Goal: Task Accomplishment & Management: Use online tool/utility

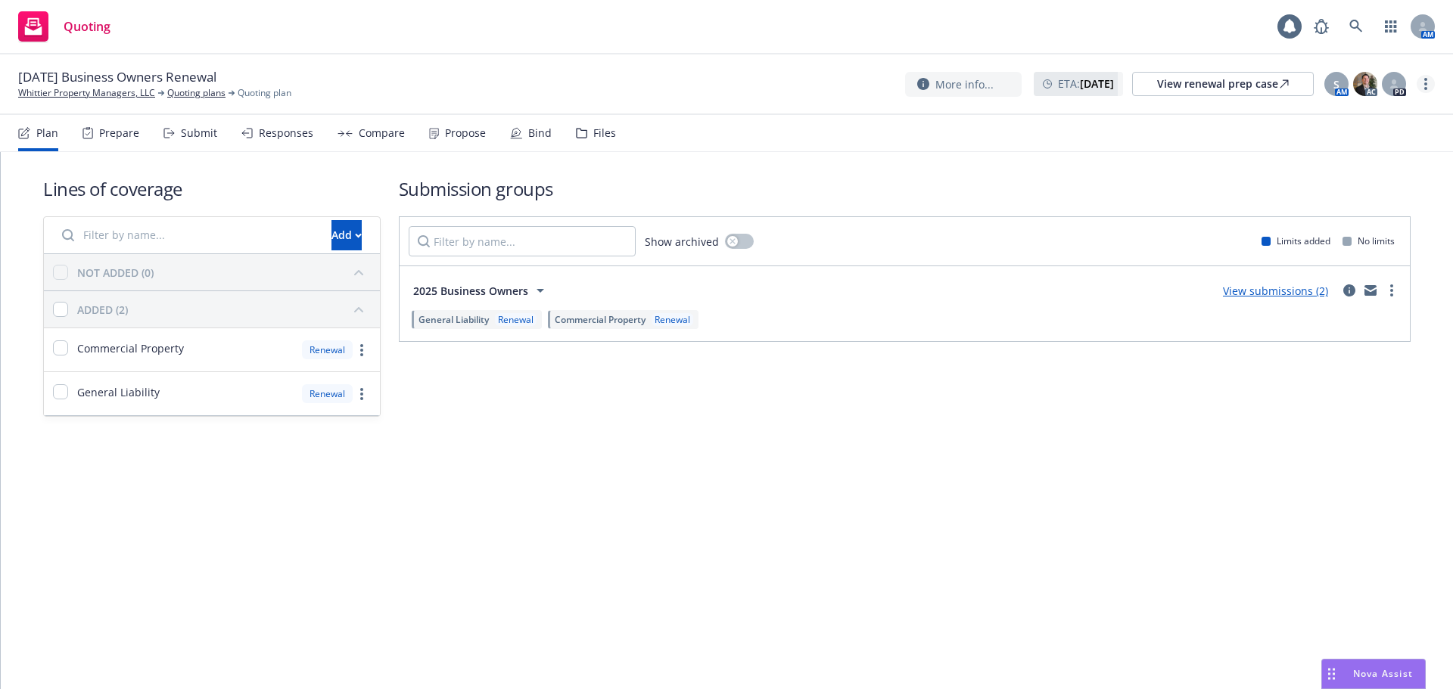
click at [1424, 88] on icon "more" at bounding box center [1425, 84] width 3 height 12
click at [1355, 238] on link "Archive quoting plan" at bounding box center [1349, 236] width 169 height 30
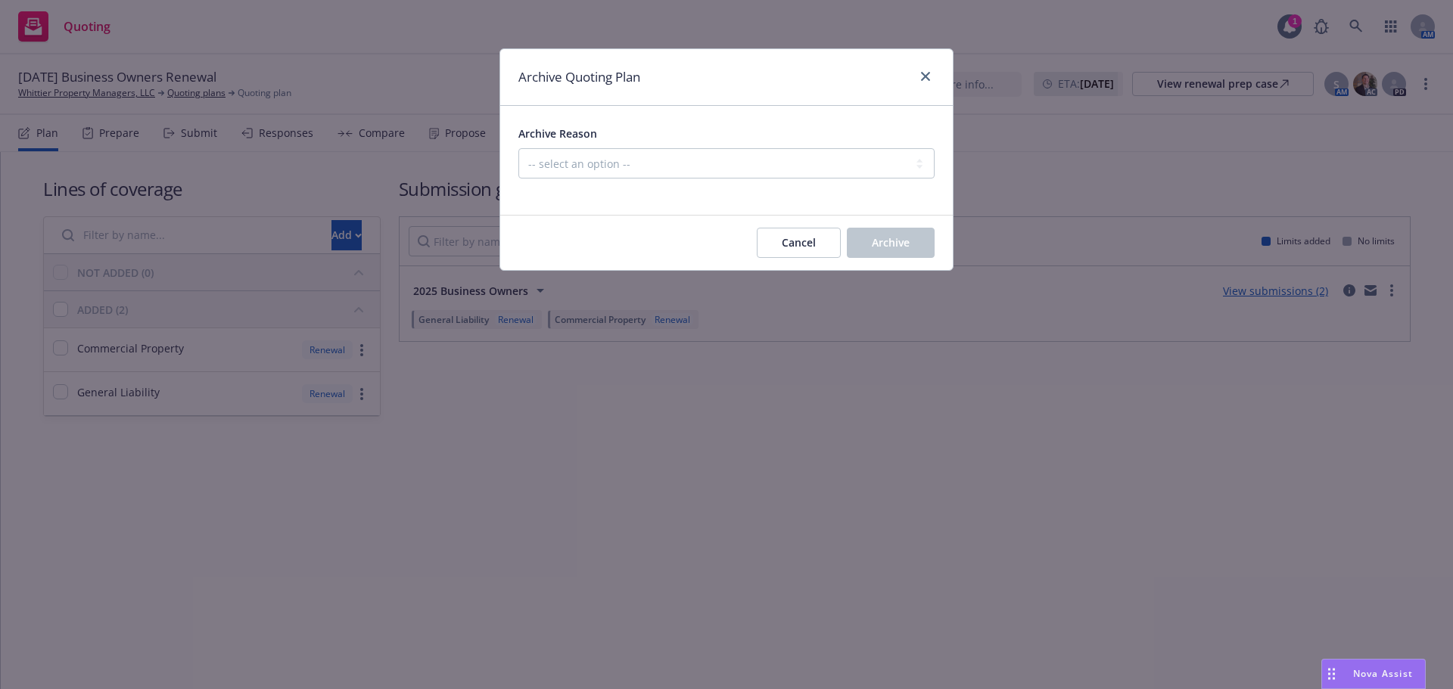
click at [892, 185] on div at bounding box center [726, 188] width 416 height 18
click at [871, 169] on select "-- select an option -- All policies in this renewal plan are auto-renewed Creat…" at bounding box center [726, 163] width 416 height 30
select select "ARCHIVED_RENEWAL_ACCOUNT_CHURNED"
click at [518, 148] on select "-- select an option -- All policies in this renewal plan are auto-renewed Creat…" at bounding box center [726, 163] width 416 height 30
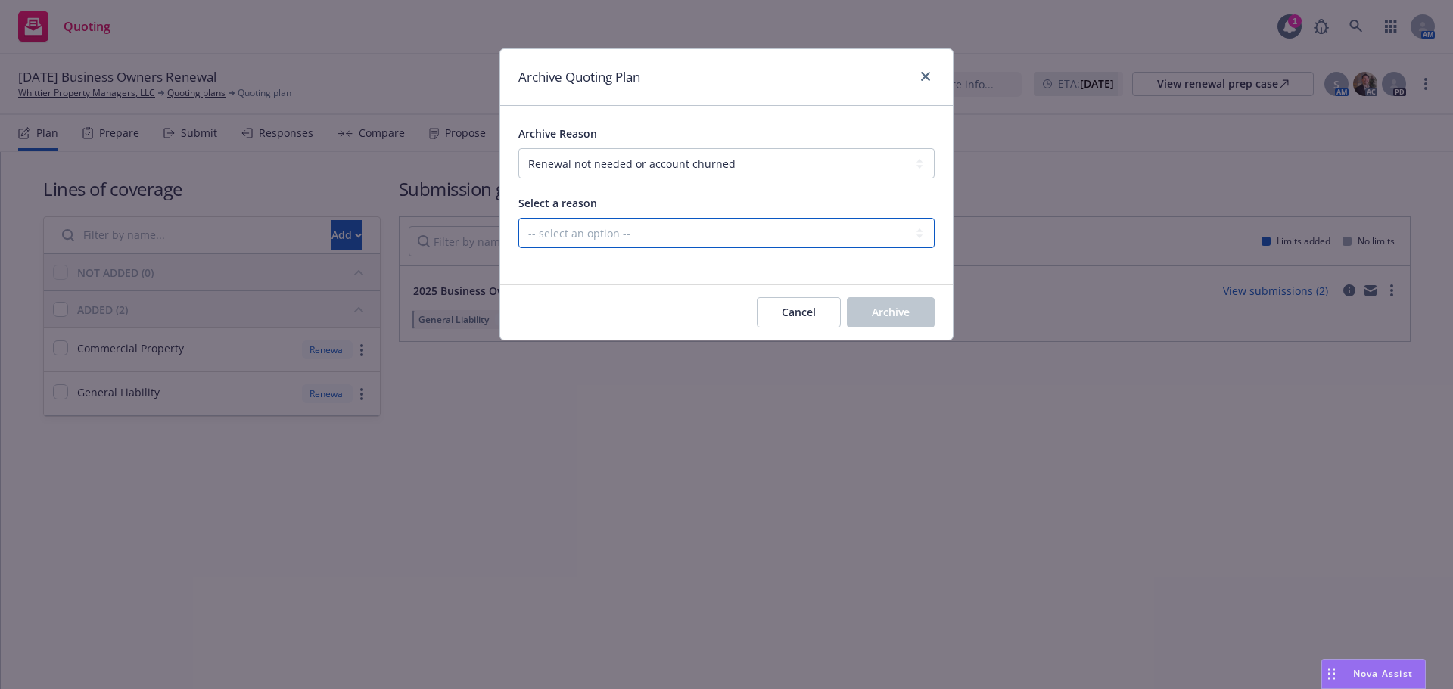
click at [682, 219] on select "-- select an option -- Blocked Client acquired, or no longer in business Client…" at bounding box center [726, 233] width 416 height 30
select select "ARCHIVED_RENEWAL_ACCOUNT_CHURNED_CUSTOMER_UNRESPONSIVE"
click at [518, 218] on select "-- select an option -- Blocked Client acquired, or no longer in business Client…" at bounding box center [726, 233] width 416 height 30
click at [885, 312] on span "Archive" at bounding box center [891, 312] width 38 height 14
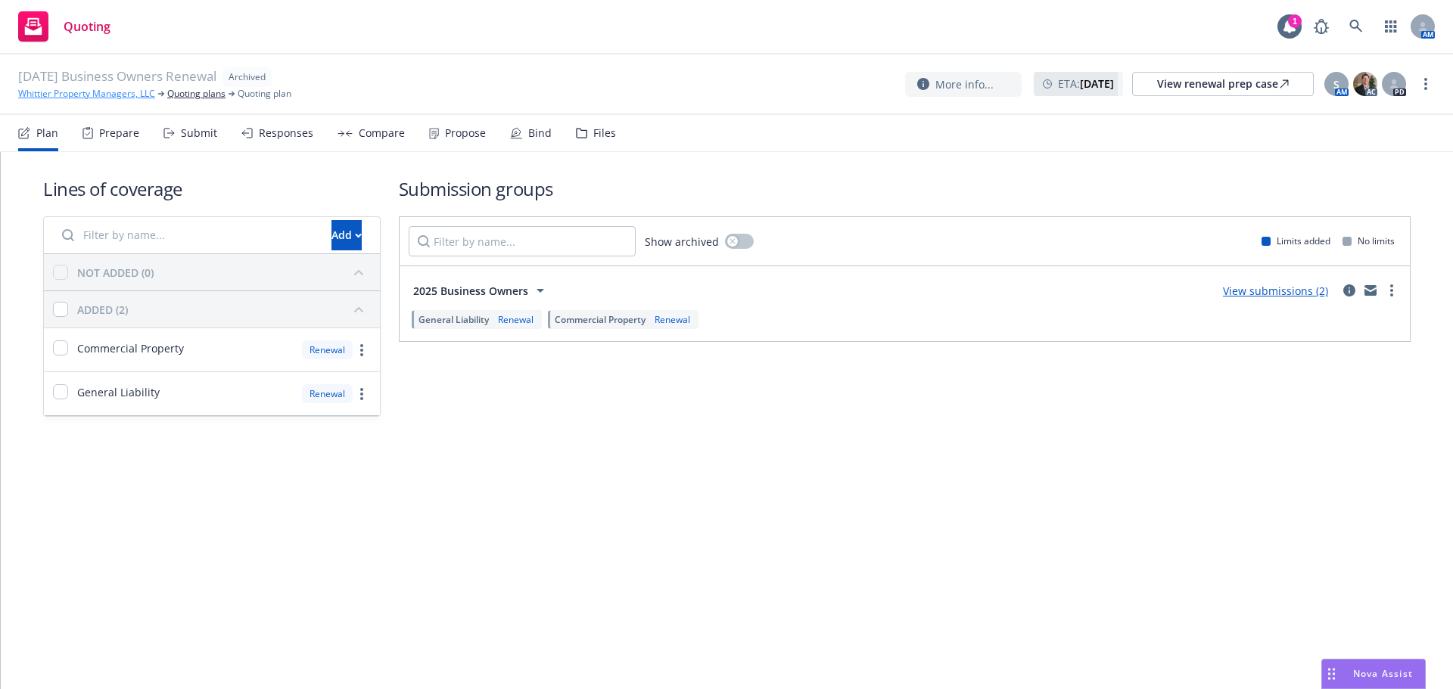
click at [112, 94] on link "Whittier Property Managers, LLC" at bounding box center [86, 94] width 137 height 14
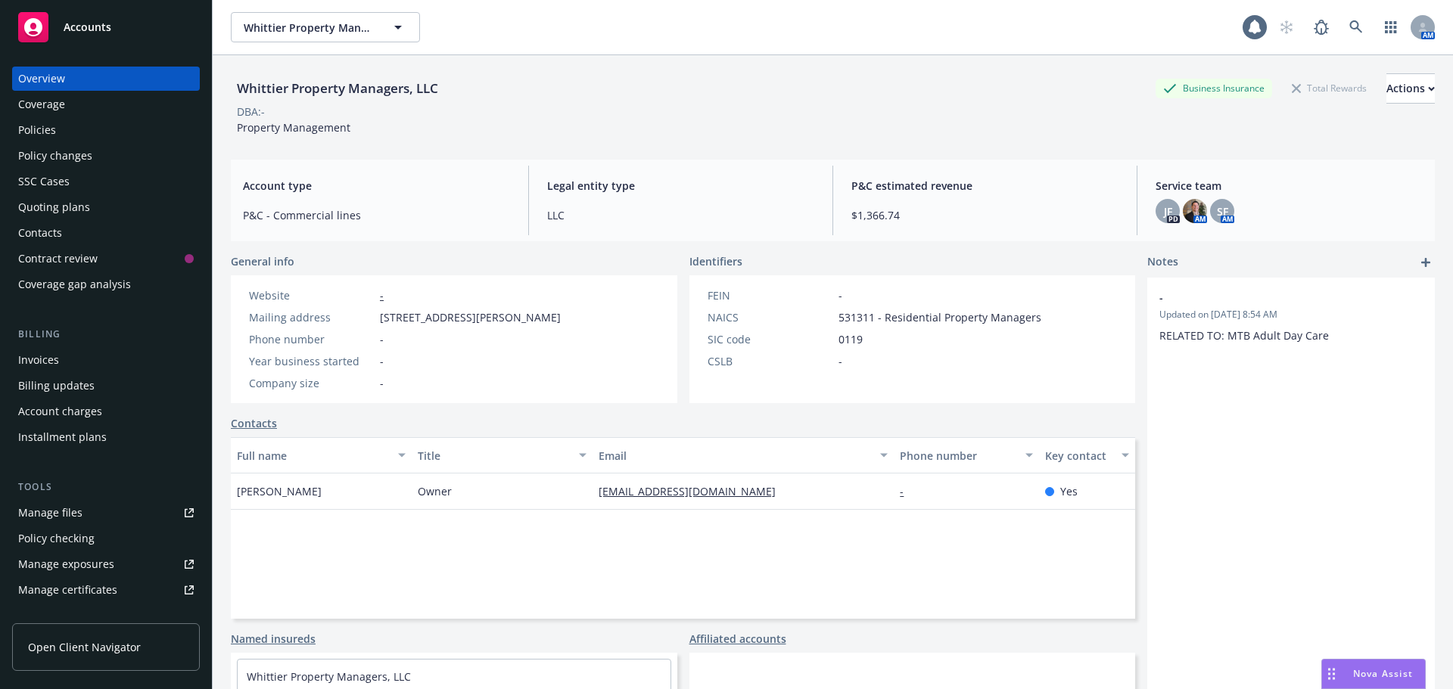
click at [31, 130] on div "Policies" at bounding box center [37, 130] width 38 height 24
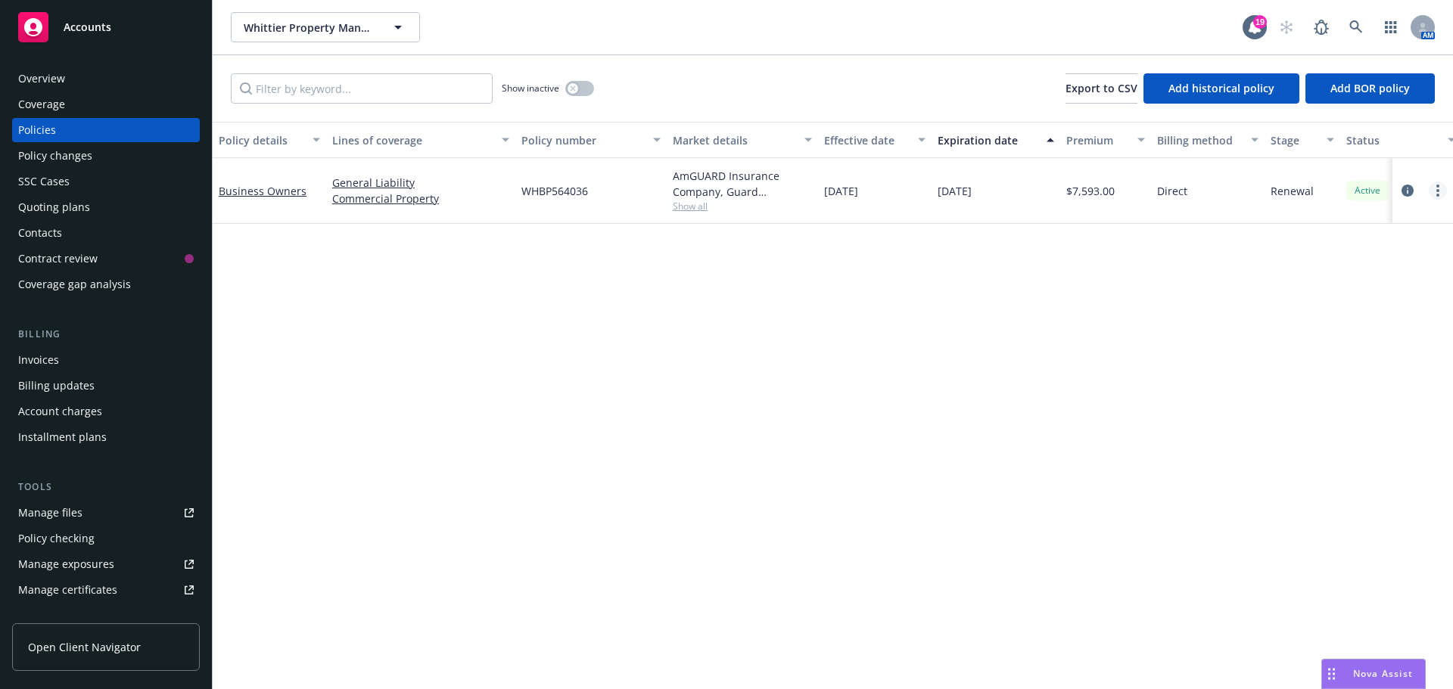
click at [1438, 185] on circle "more" at bounding box center [1438, 186] width 3 height 3
click at [1355, 279] on link "End policy" at bounding box center [1357, 282] width 178 height 30
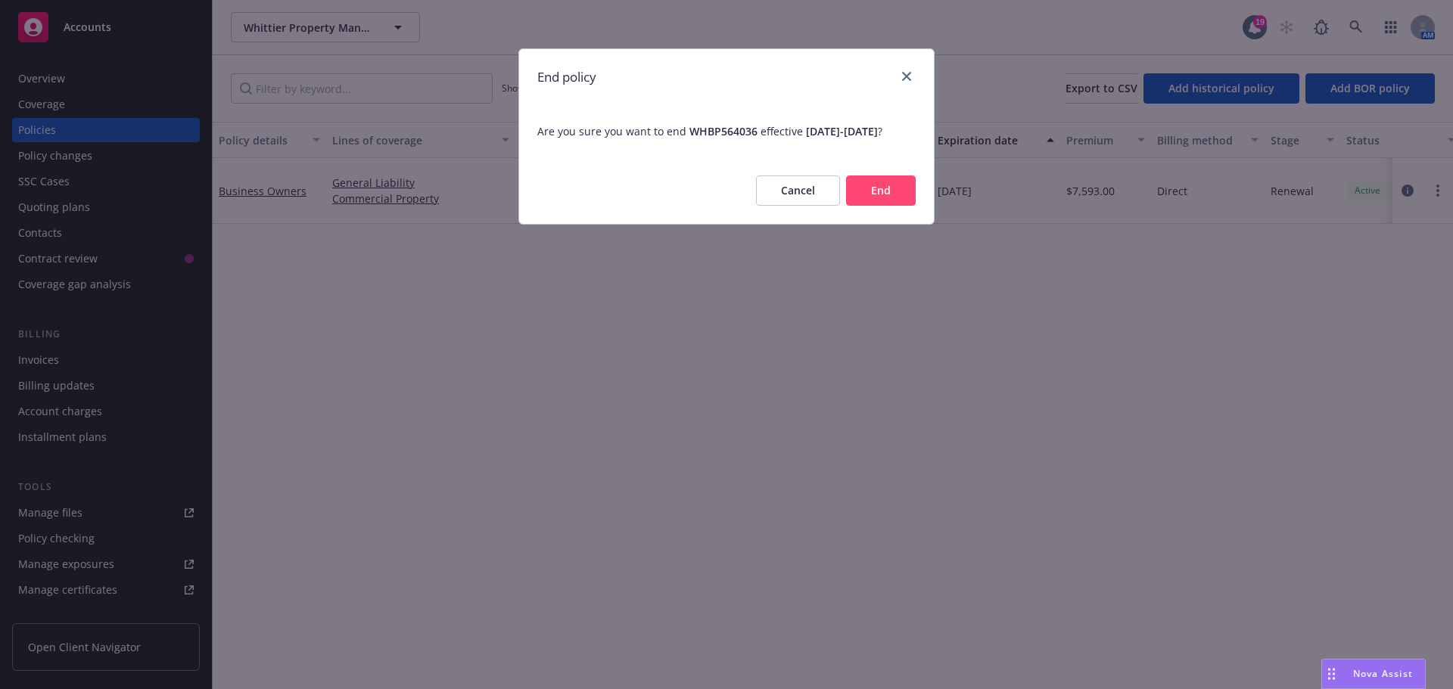
click at [908, 188] on div "Cancel End" at bounding box center [726, 190] width 415 height 67
click at [904, 194] on button "End" at bounding box center [881, 191] width 70 height 30
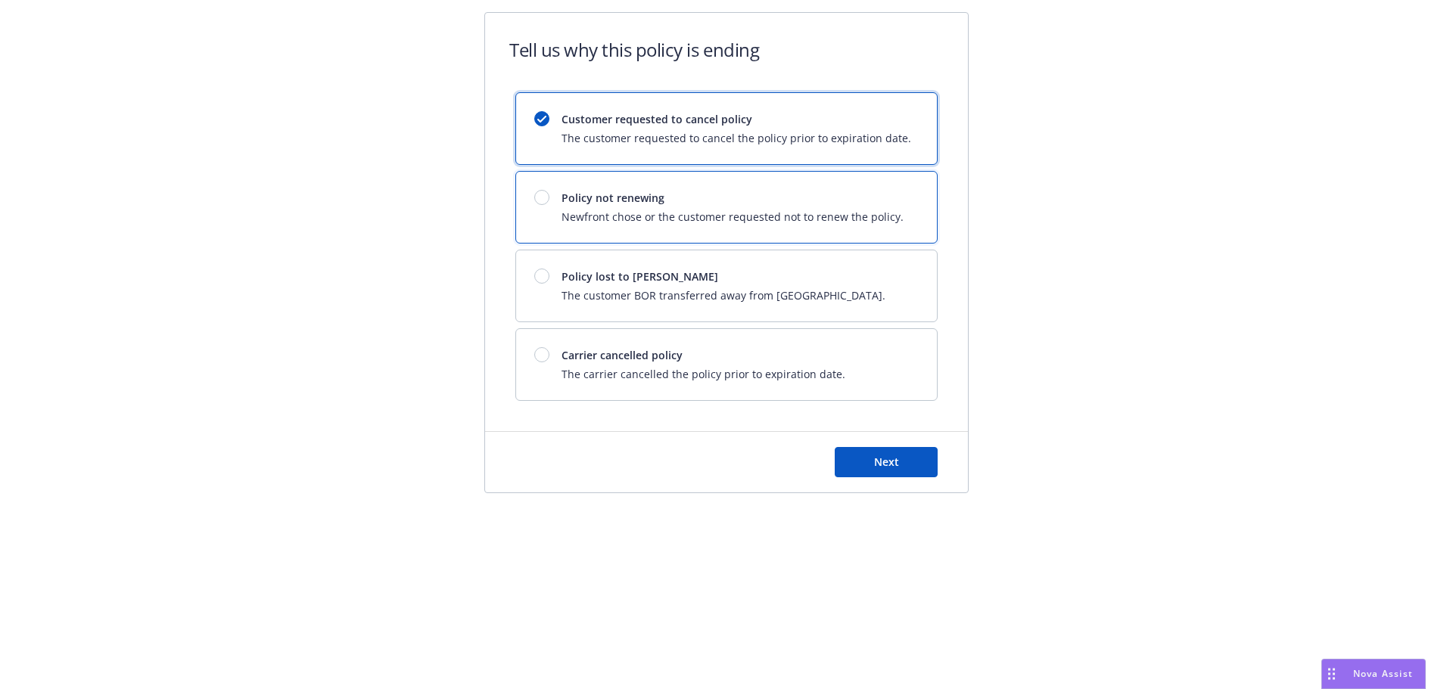
click at [655, 216] on span "Newfront chose or the customer requested not to renew the policy." at bounding box center [733, 217] width 342 height 16
click at [847, 456] on button "Next" at bounding box center [886, 462] width 103 height 30
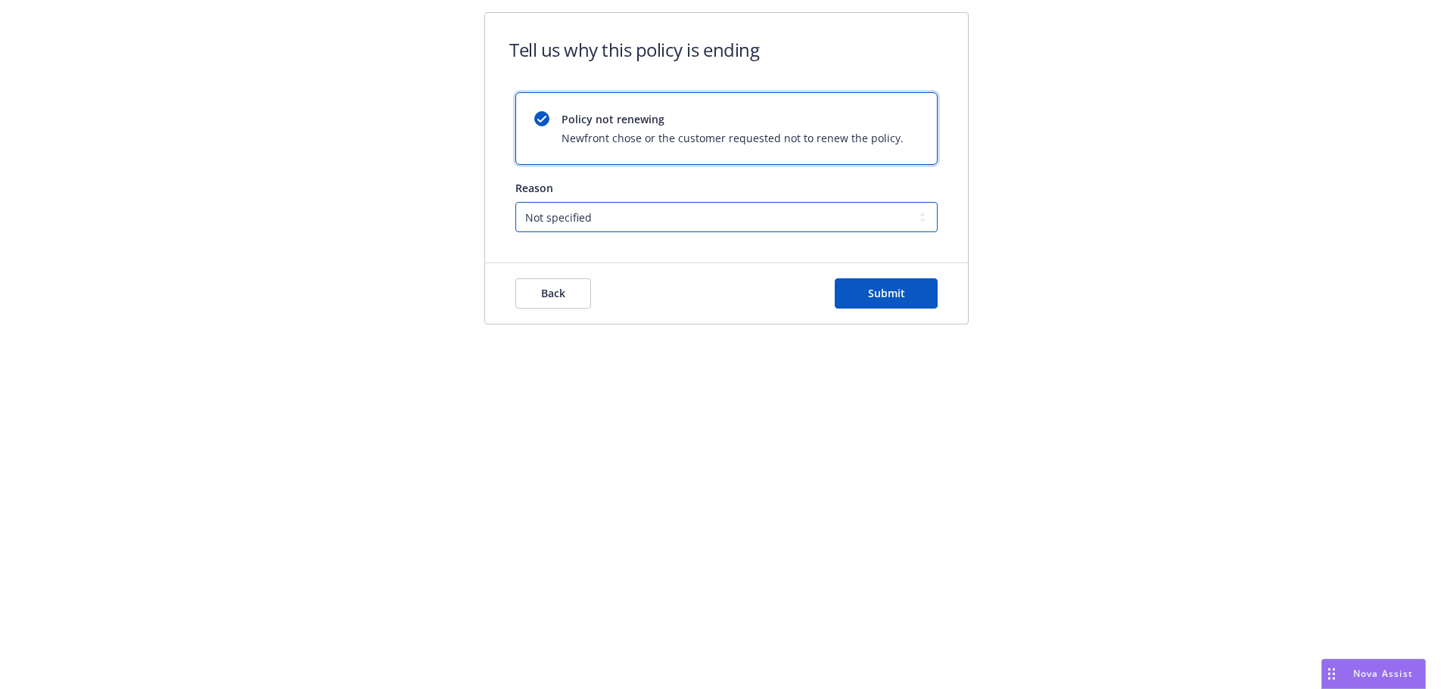
click at [763, 226] on select "Not specified Service Pricing Buyer change M&A, Bankruptcy, or Out of business …" at bounding box center [726, 217] width 422 height 30
click at [1080, 318] on div "Tell us why this policy is ending Policy not renewing Newfront chose or the cus…" at bounding box center [726, 178] width 1453 height 356
click at [917, 298] on button "Submit" at bounding box center [886, 294] width 103 height 30
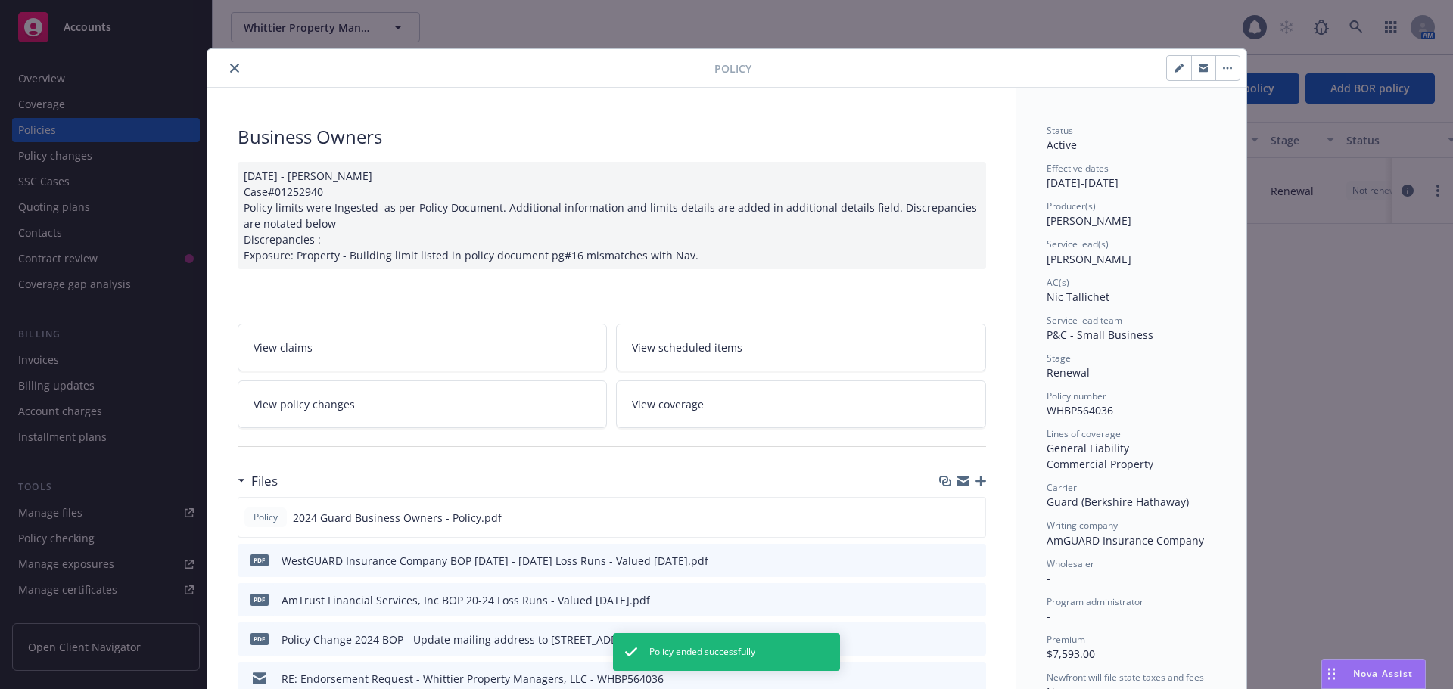
scroll to position [45, 0]
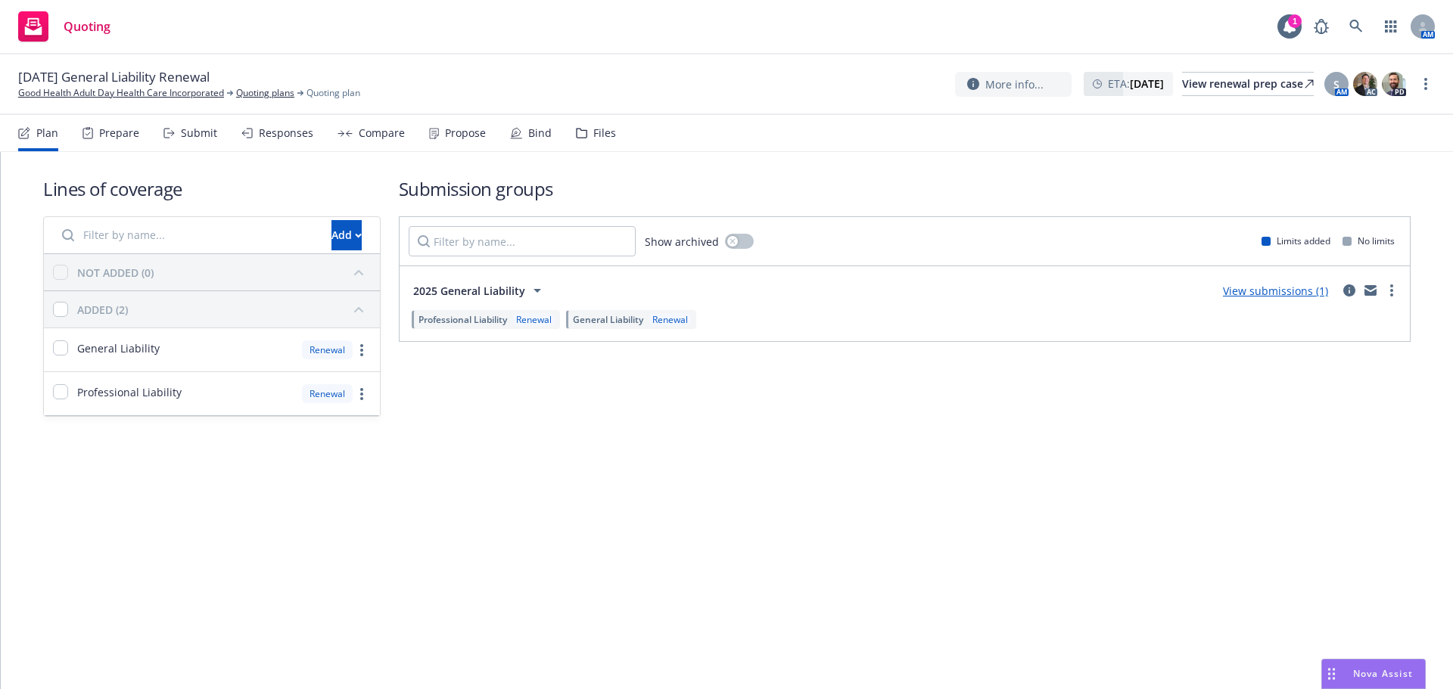
drag, startPoint x: 1427, startPoint y: 80, endPoint x: 1405, endPoint y: 89, distance: 23.8
click at [1427, 80] on link "more" at bounding box center [1426, 84] width 18 height 18
click at [1340, 113] on link "Copy logging email" at bounding box center [1349, 115] width 169 height 30
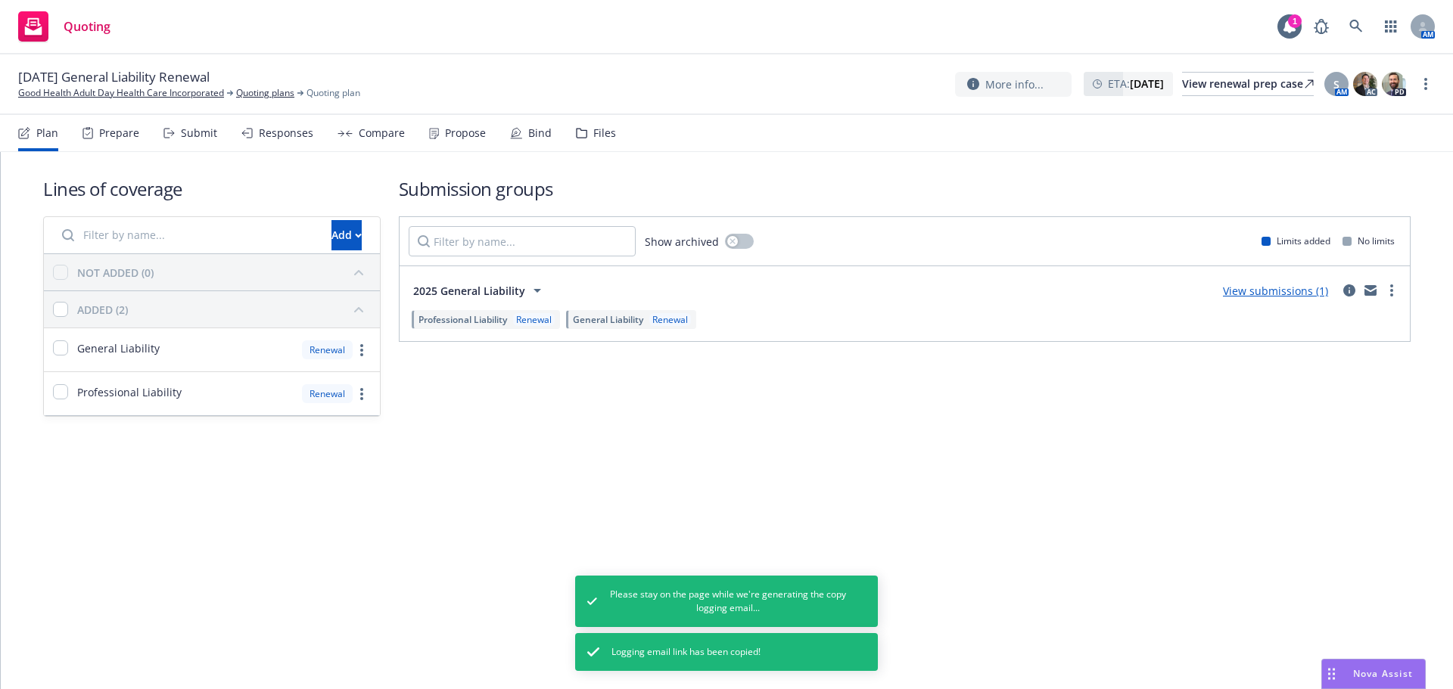
click at [464, 134] on div "Propose" at bounding box center [465, 133] width 41 height 12
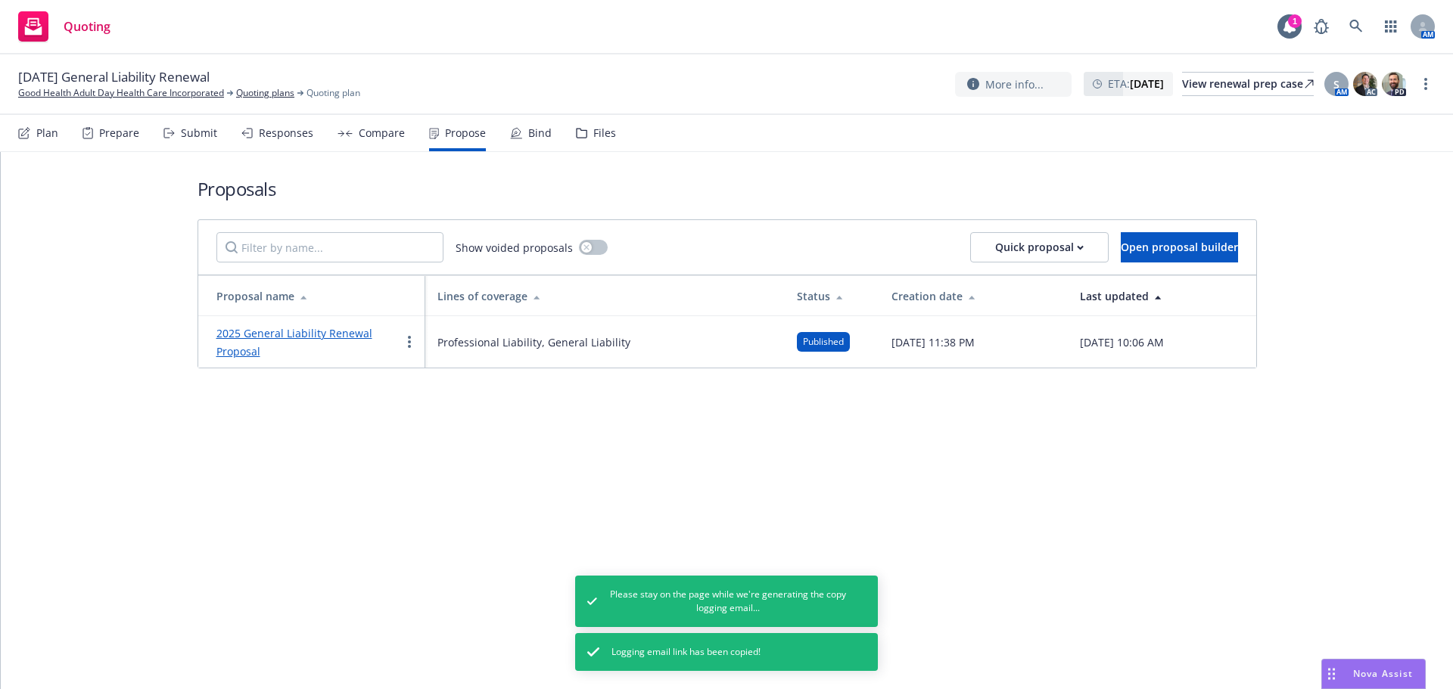
click at [327, 332] on link "2025 General Liability Renewal Proposal" at bounding box center [294, 342] width 156 height 33
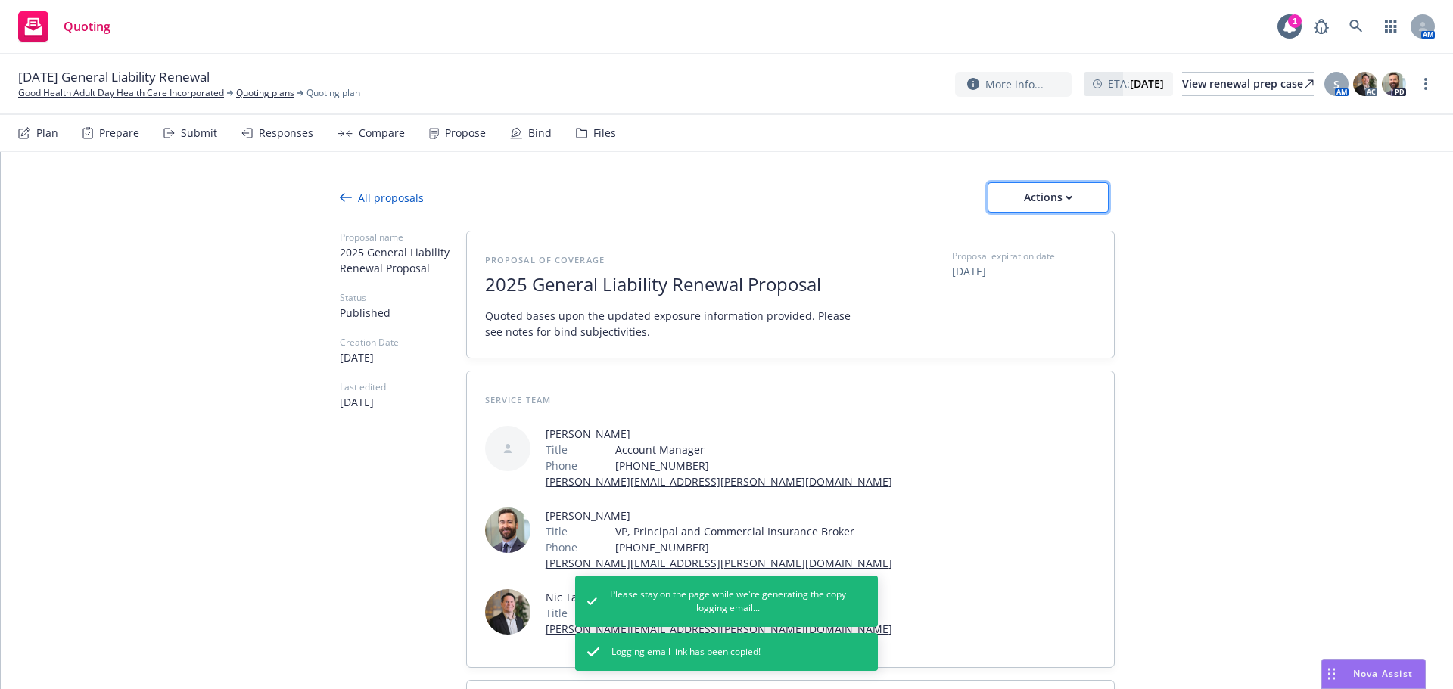
click at [1090, 195] on button "Actions" at bounding box center [1048, 197] width 121 height 30
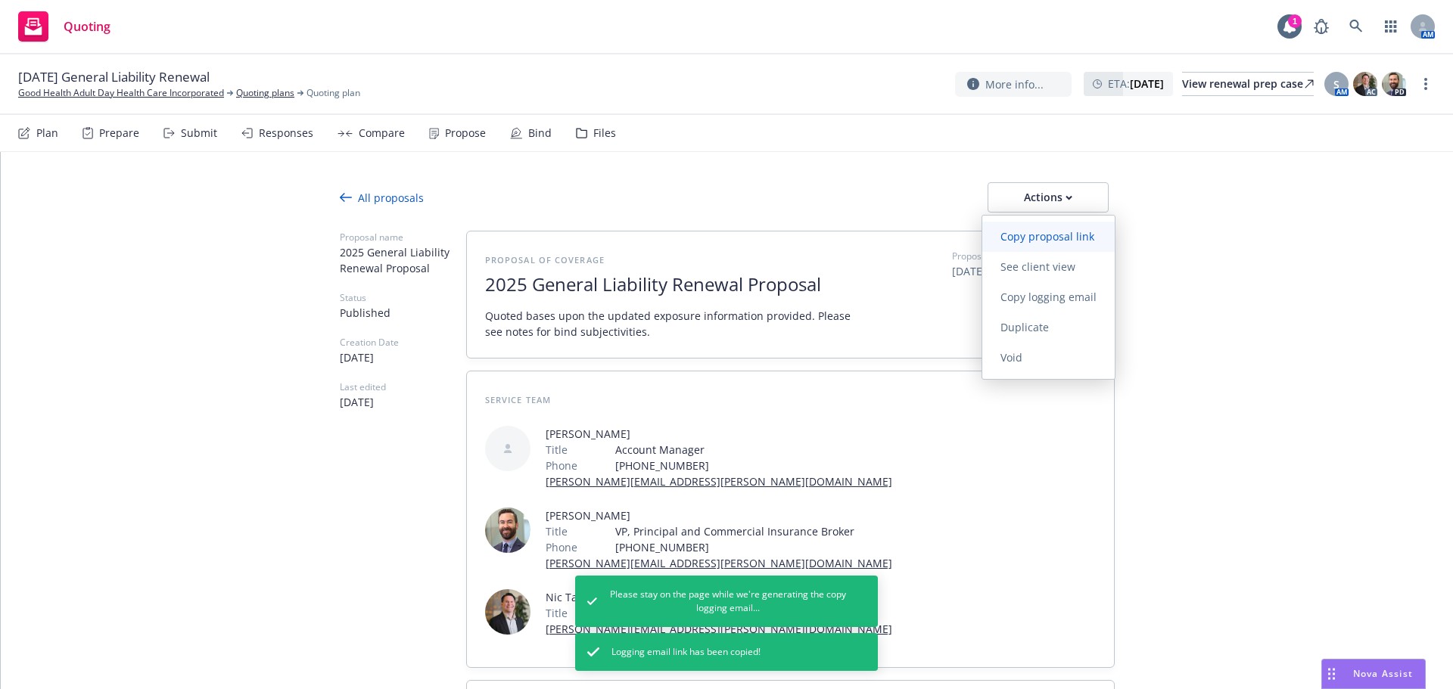
click at [1021, 235] on span "Copy proposal link" at bounding box center [1047, 236] width 130 height 14
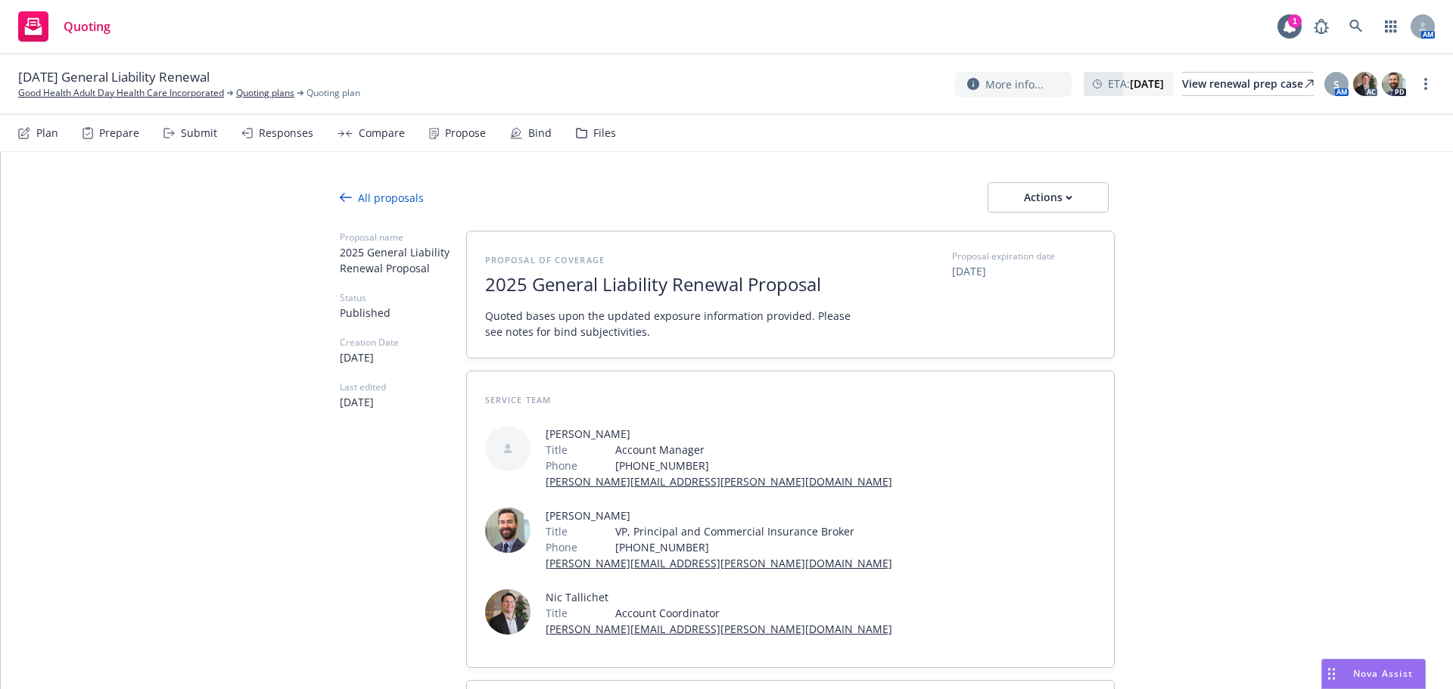
type textarea "x"
click at [91, 93] on link "Good Health Adult Day Health Care Incorporated" at bounding box center [121, 93] width 206 height 14
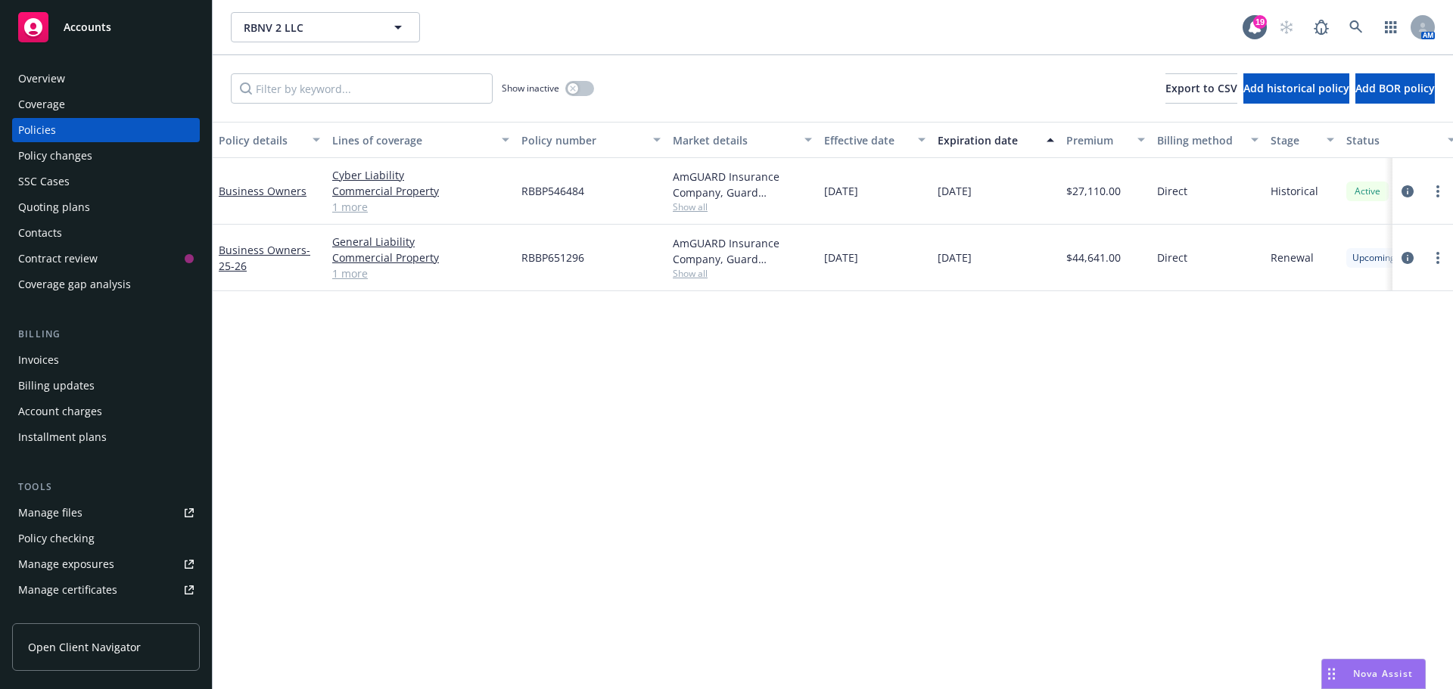
click at [699, 275] on span "Show all" at bounding box center [742, 273] width 139 height 13
click at [954, 480] on div "Policy details Lines of coverage Policy number Market details Effective date Ex…" at bounding box center [833, 406] width 1240 height 568
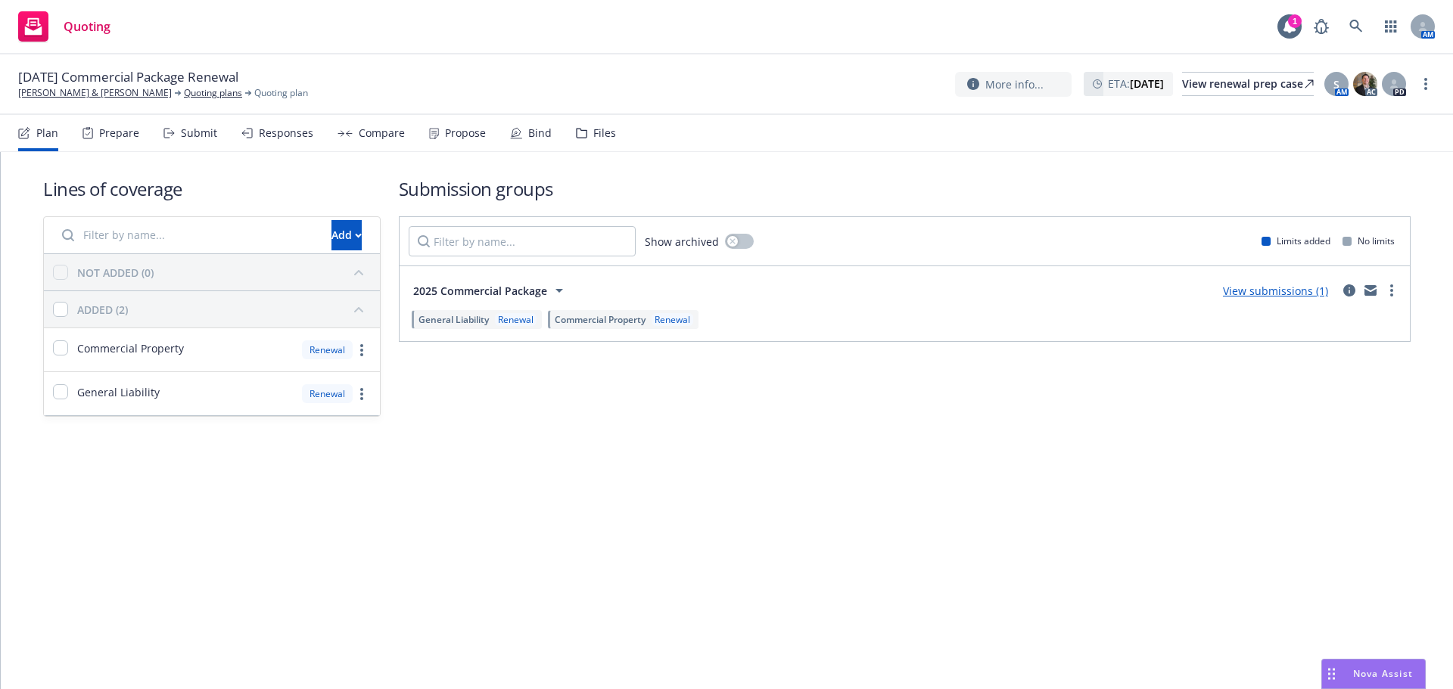
click at [216, 139] on div "Plan Prepare Submit Responses Compare Propose Bind Files" at bounding box center [317, 133] width 598 height 36
click at [214, 139] on div "Submit" at bounding box center [199, 133] width 36 height 12
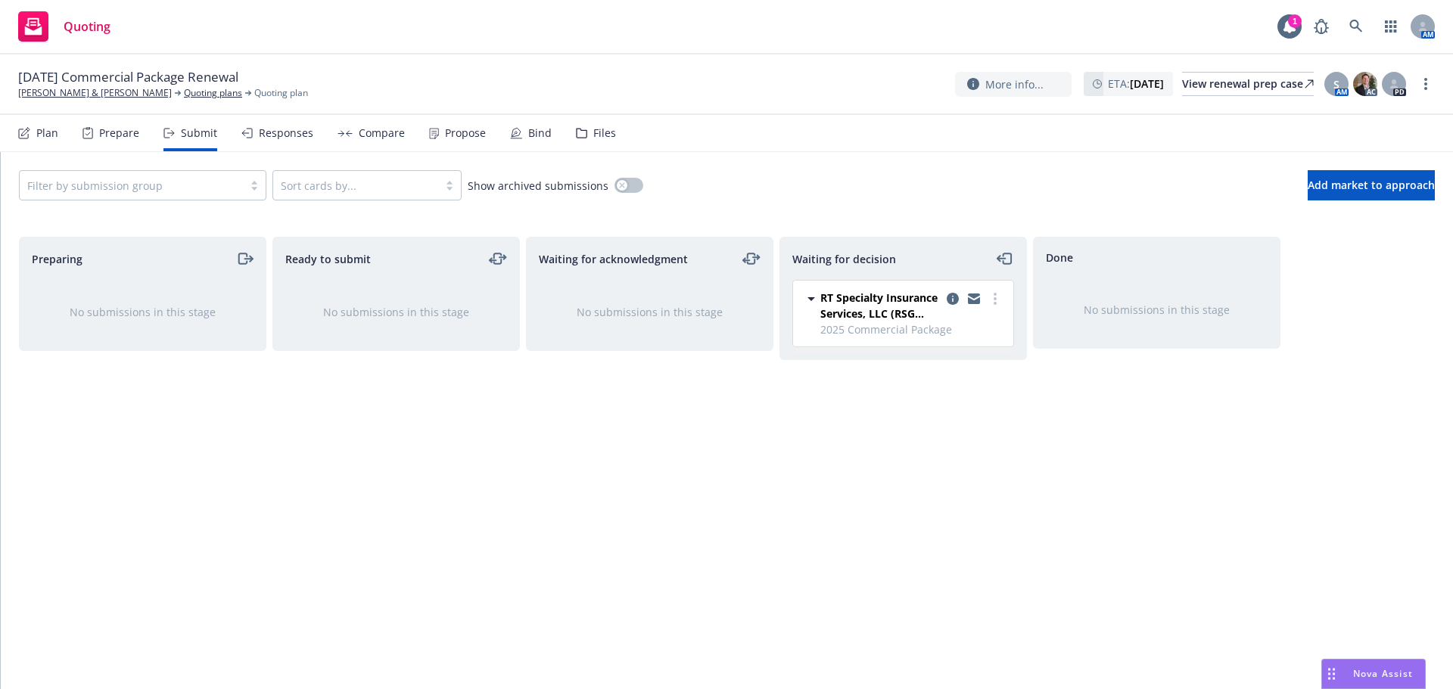
click at [1004, 296] on div "RT Specialty Insurance Services, LLC (RSG Specialty, LLC) 2025 Commercial Packa…" at bounding box center [903, 314] width 220 height 66
click at [1001, 297] on link "more" at bounding box center [995, 299] width 18 height 18
click at [959, 402] on link "Add accepted decision" at bounding box center [927, 390] width 151 height 30
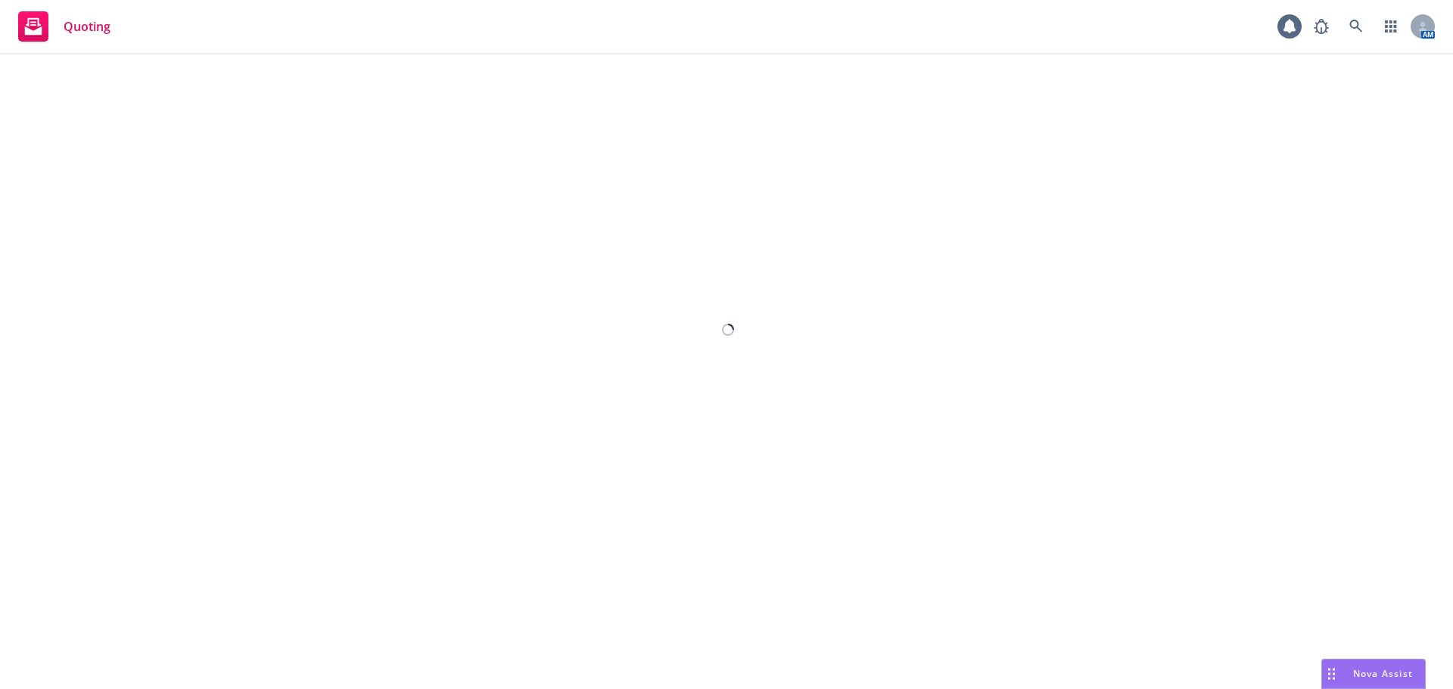
select select "12"
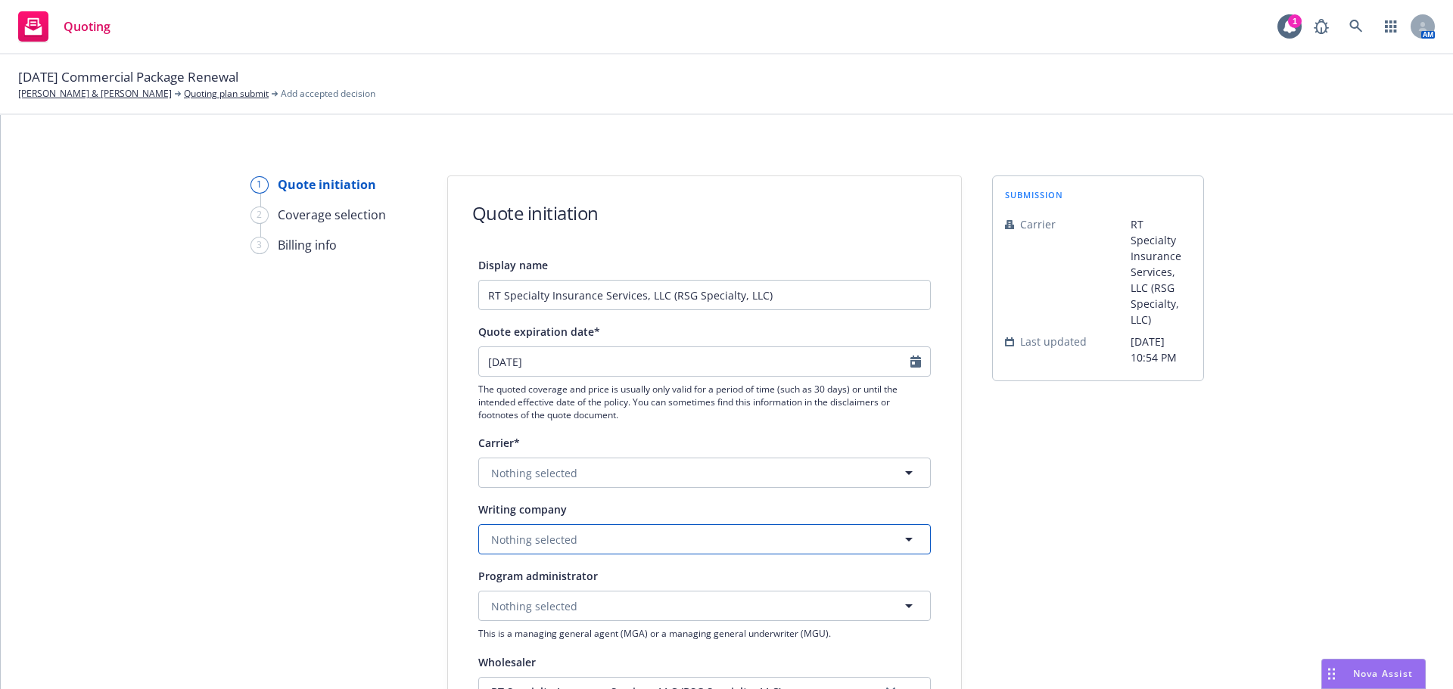
click at [586, 530] on button "Nothing selected" at bounding box center [704, 539] width 453 height 30
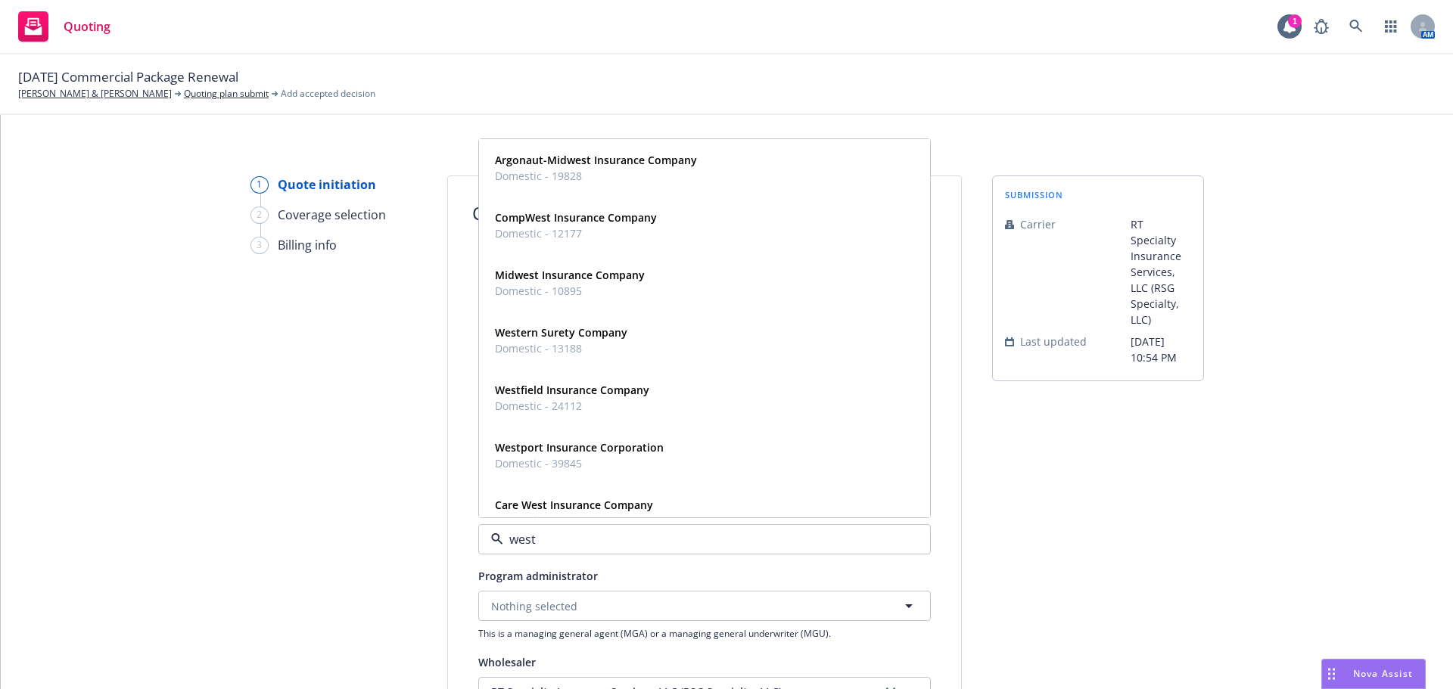
type input "westc"
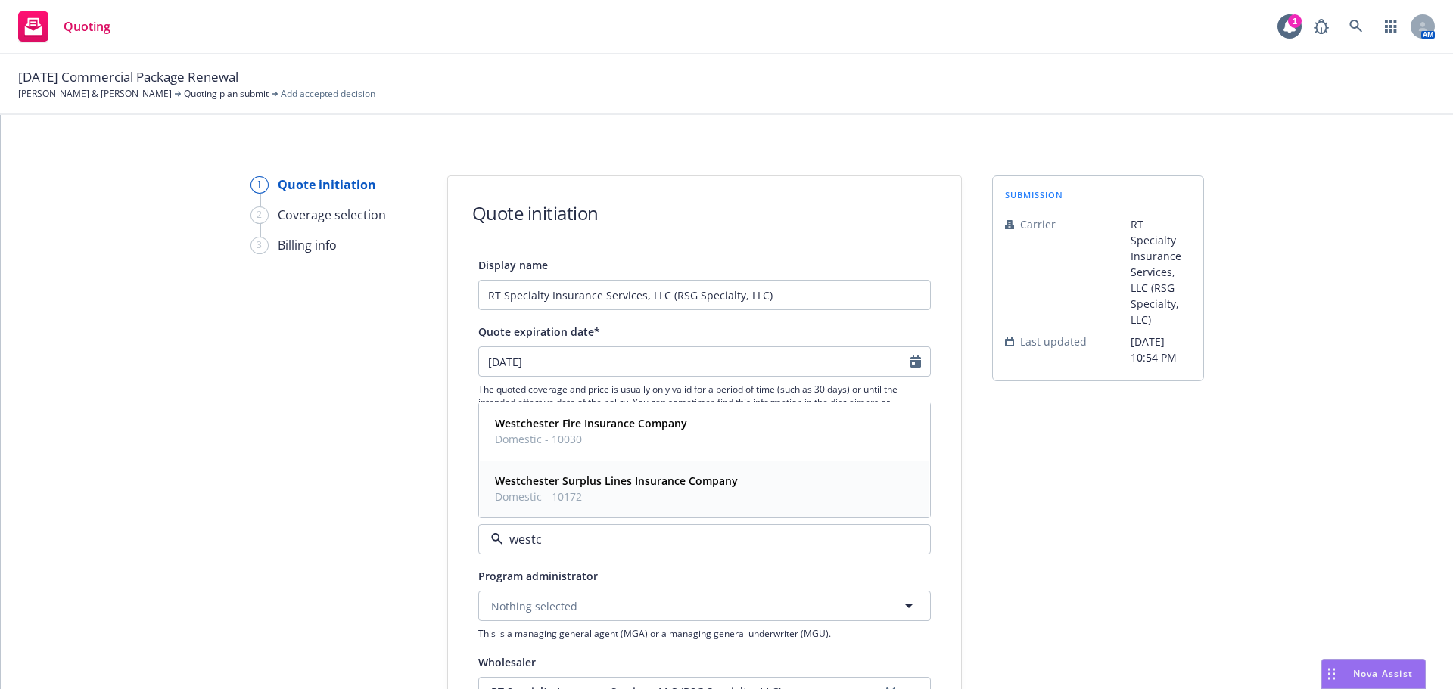
click at [644, 475] on strong "Westchester Surplus Lines Insurance Company" at bounding box center [616, 481] width 243 height 14
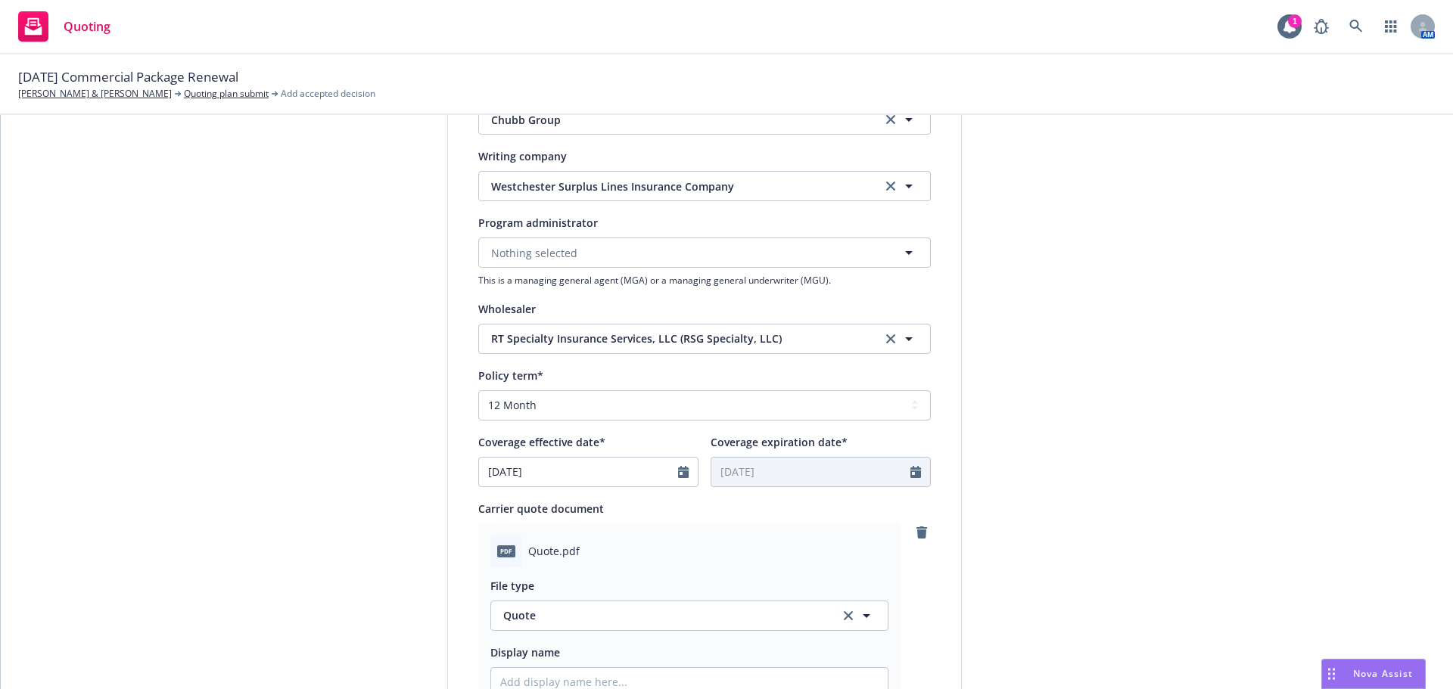
scroll to position [706, 0]
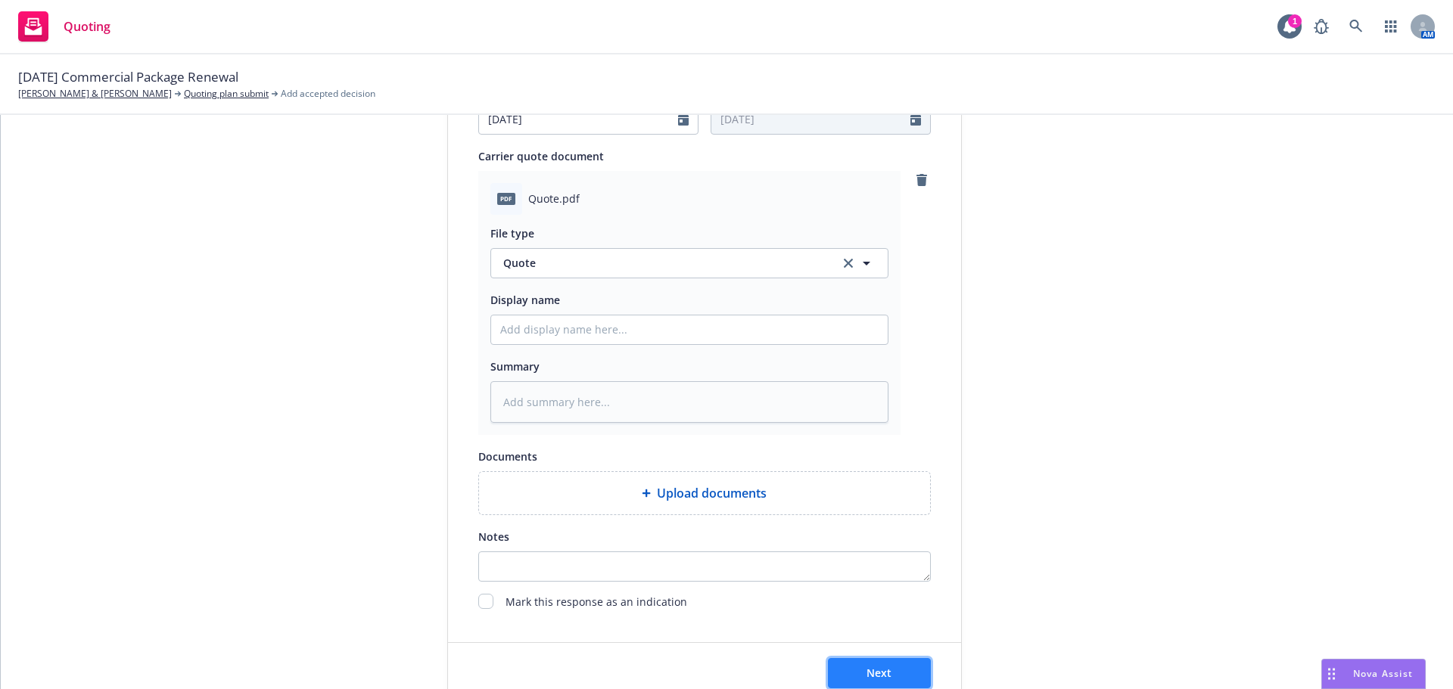
click at [867, 675] on span "Next" at bounding box center [879, 673] width 25 height 14
type textarea "x"
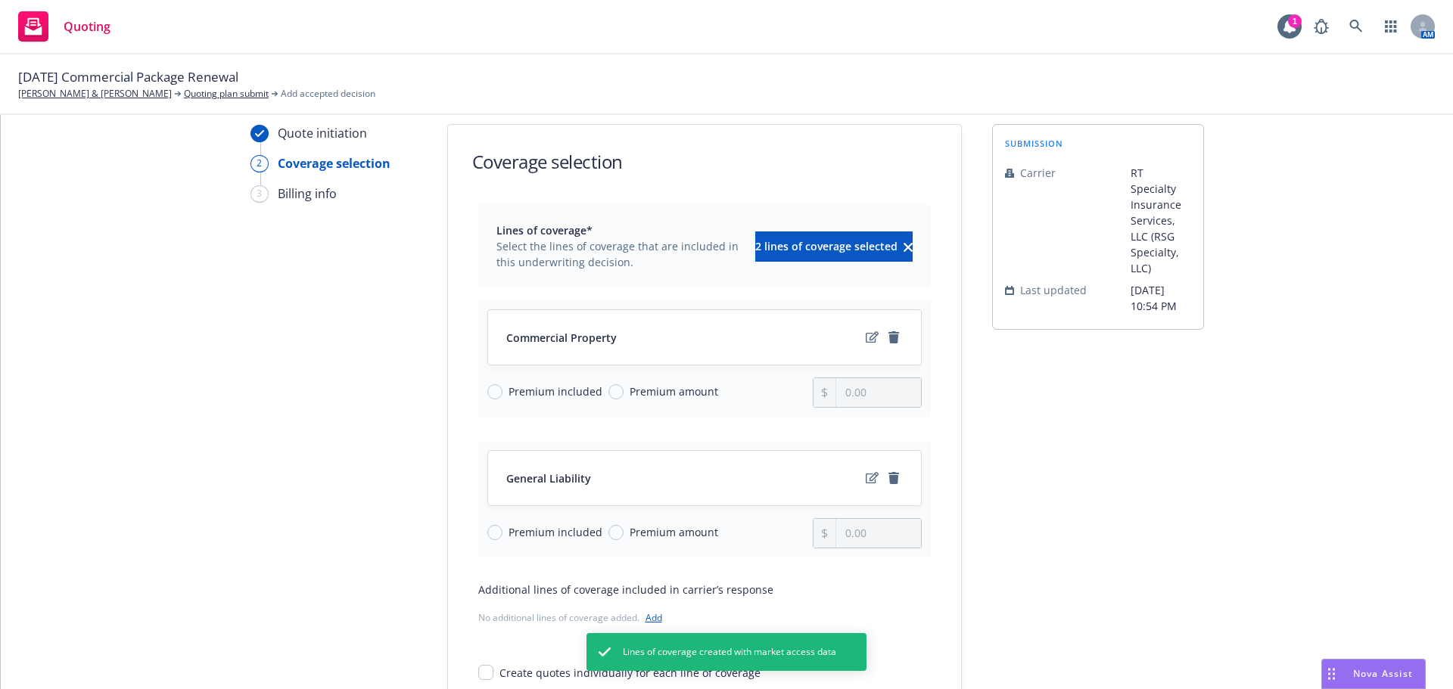
scroll to position [45, 0]
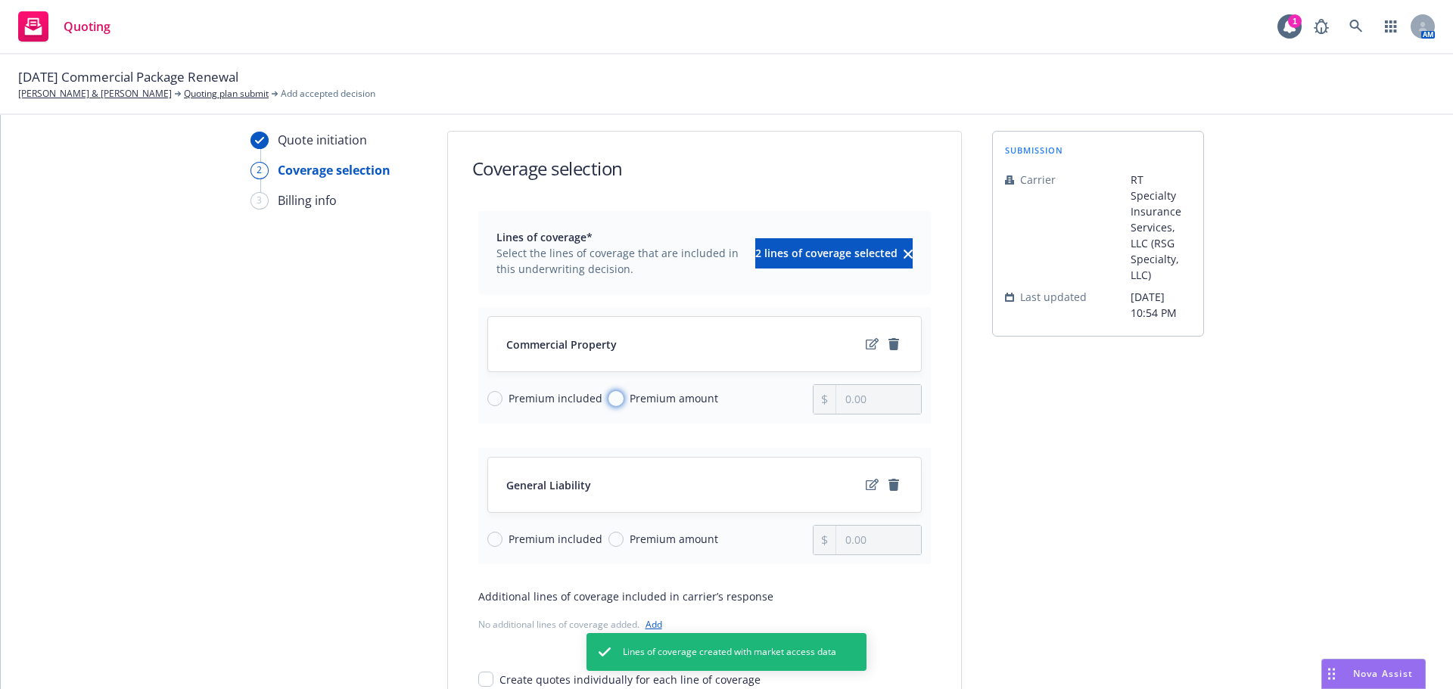
click at [609, 403] on input "Premium amount" at bounding box center [616, 398] width 15 height 15
radio input "true"
click at [898, 408] on input "0.00" at bounding box center [878, 399] width 84 height 29
click at [898, 407] on input "0.00" at bounding box center [878, 399] width 84 height 29
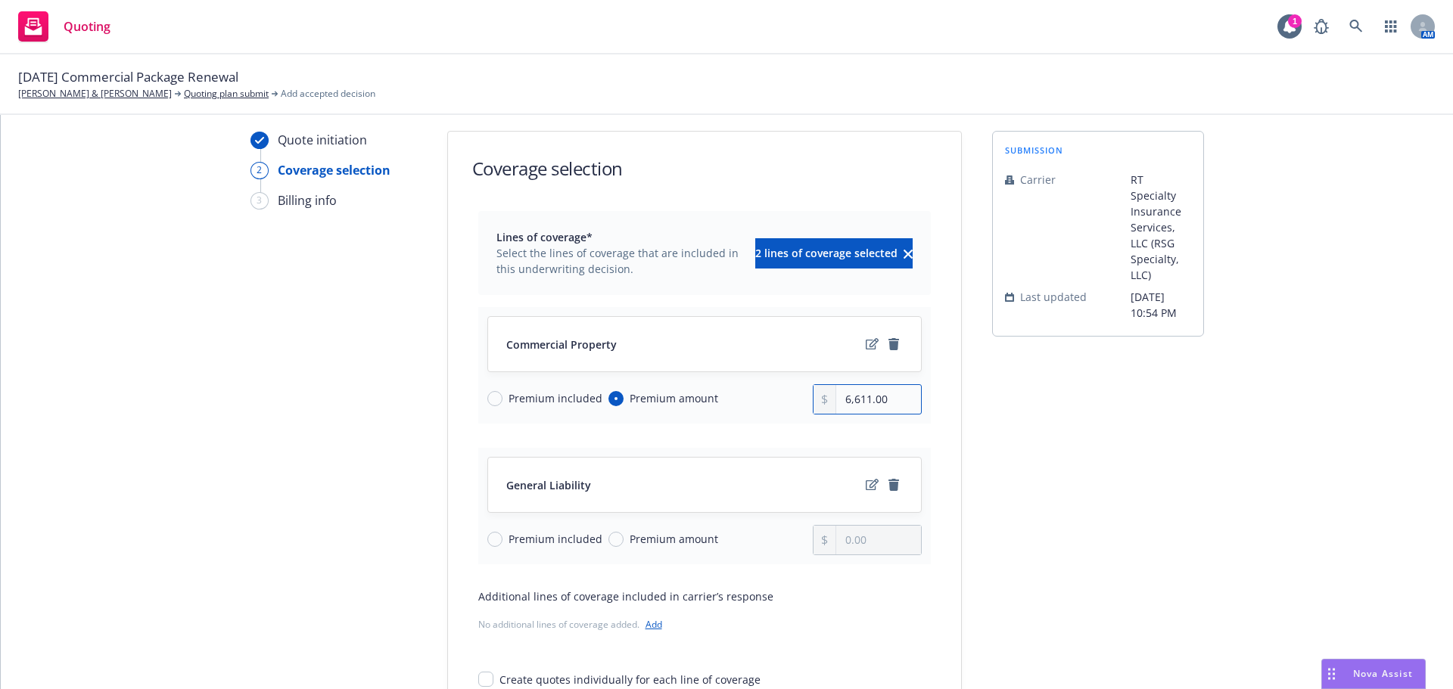
type input "6,611.00"
click at [611, 532] on div "Premium amount" at bounding box center [664, 539] width 110 height 16
click at [611, 532] on input "Premium amount" at bounding box center [616, 539] width 15 height 15
radio input "true"
click at [610, 537] on input "Premium amount" at bounding box center [616, 539] width 15 height 15
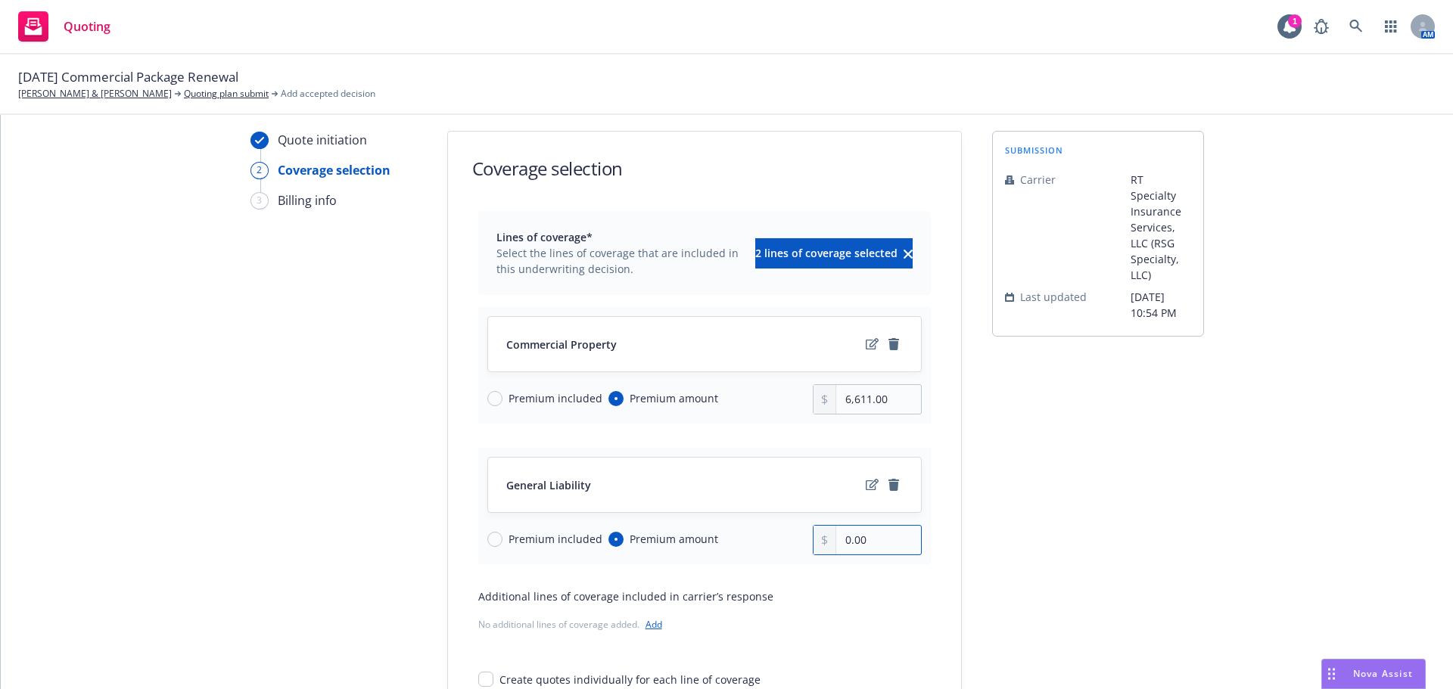
click at [871, 538] on input "0.00" at bounding box center [878, 540] width 84 height 29
click at [871, 537] on input "0.00" at bounding box center [878, 540] width 84 height 29
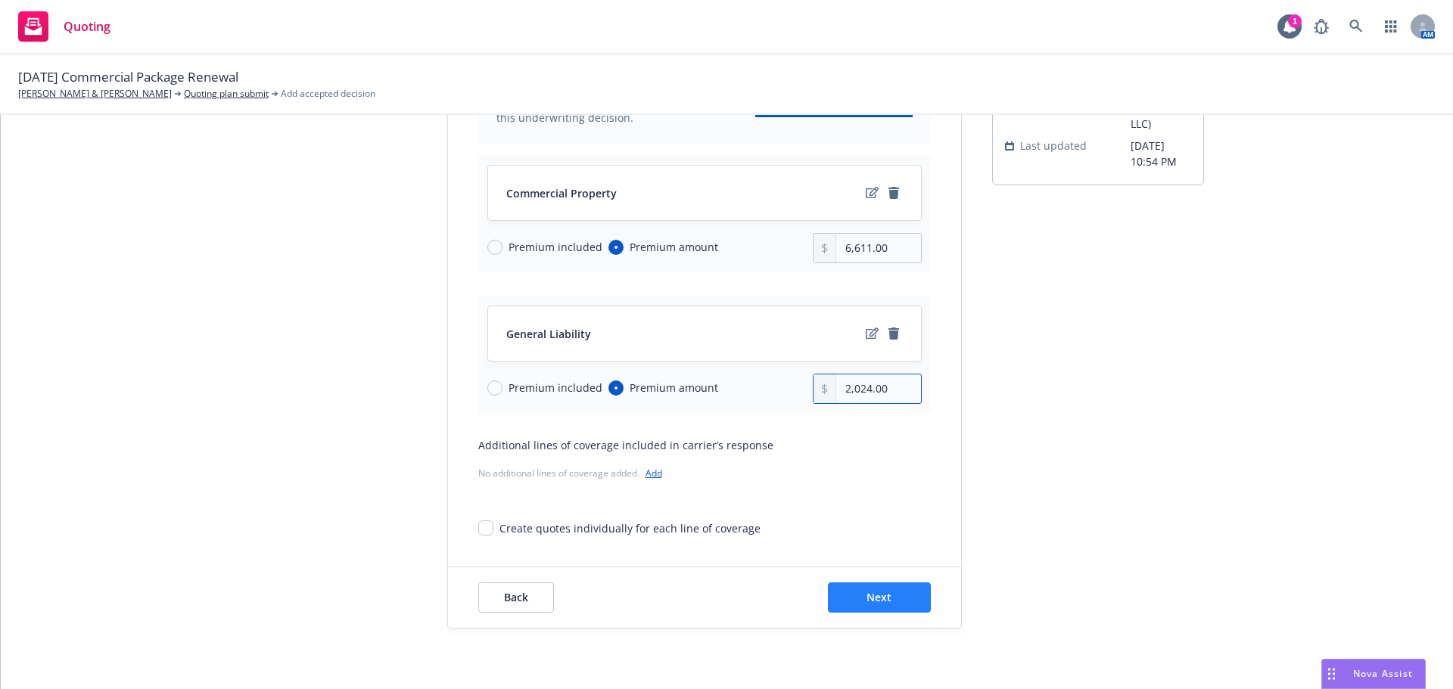
type input "2,024.00"
click at [911, 599] on button "Next" at bounding box center [879, 598] width 103 height 30
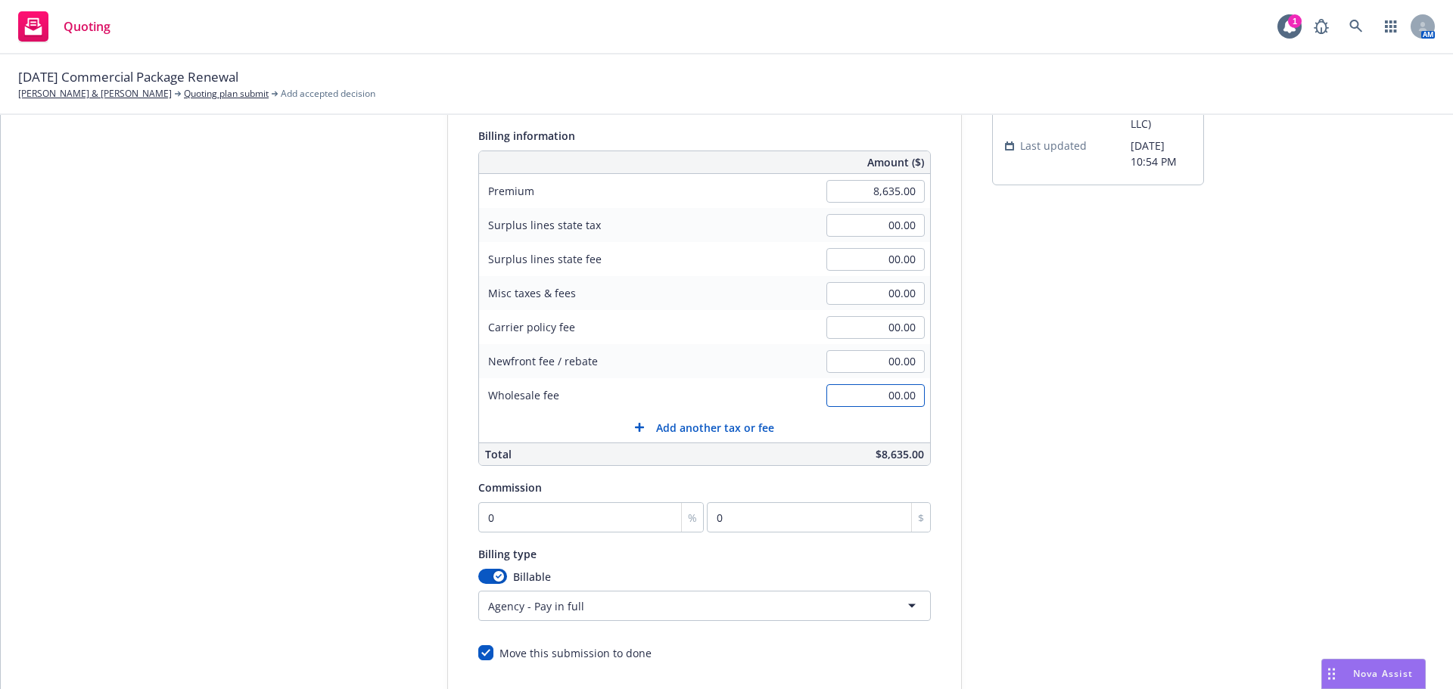
click at [860, 401] on input "00.00" at bounding box center [875, 395] width 98 height 23
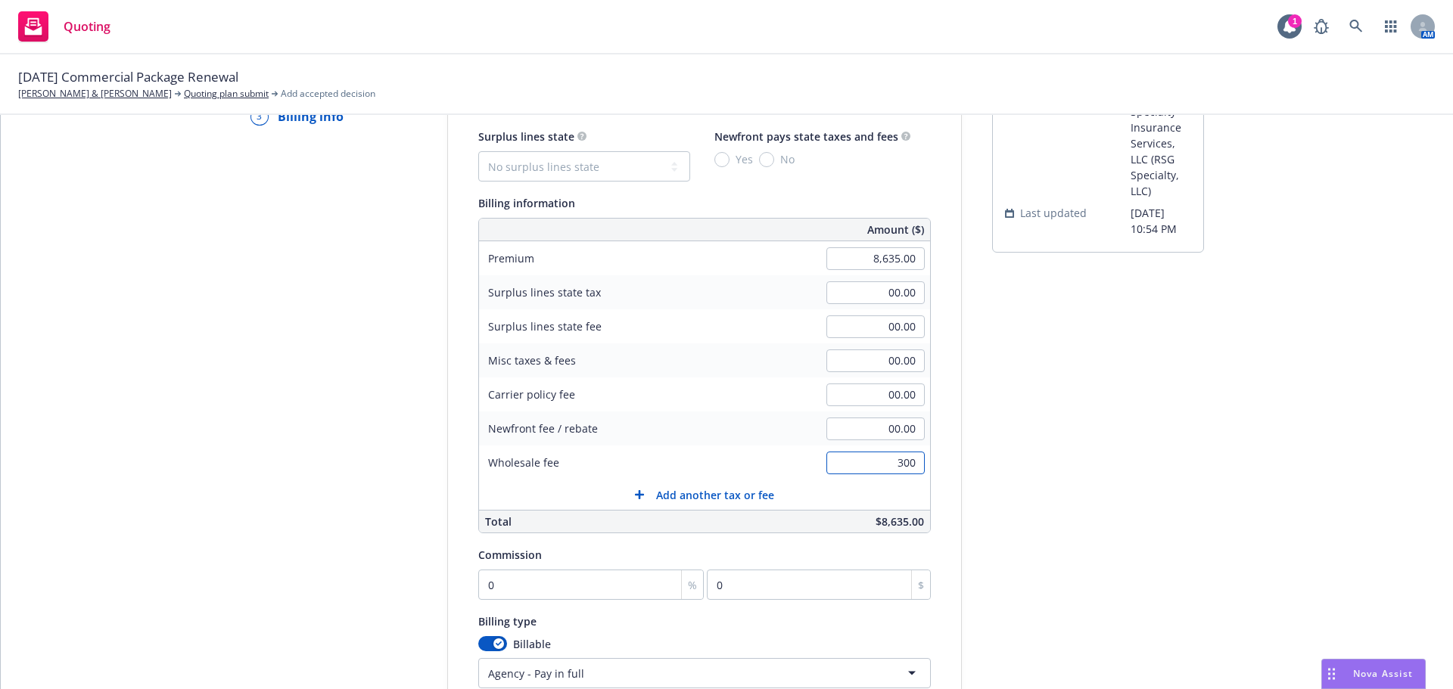
scroll to position [0, 0]
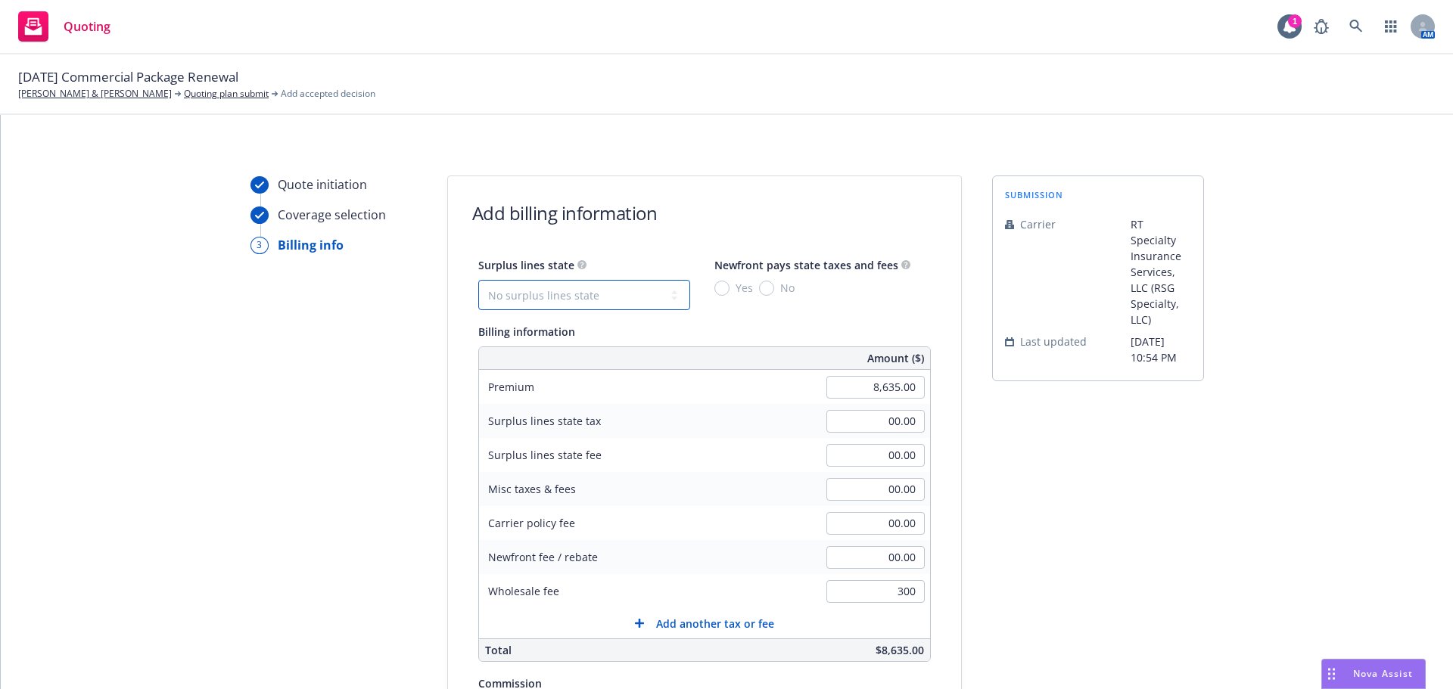
type input "300.00"
drag, startPoint x: 591, startPoint y: 297, endPoint x: 590, endPoint y: 307, distance: 9.2
click at [591, 297] on select "No surplus lines state Alaska Alabama Arkansas Arizona California Colorado Conn…" at bounding box center [584, 295] width 212 height 30
select select "CA"
click at [478, 280] on select "No surplus lines state Alaska Alabama Arkansas Arizona California Colorado Conn…" at bounding box center [584, 295] width 212 height 30
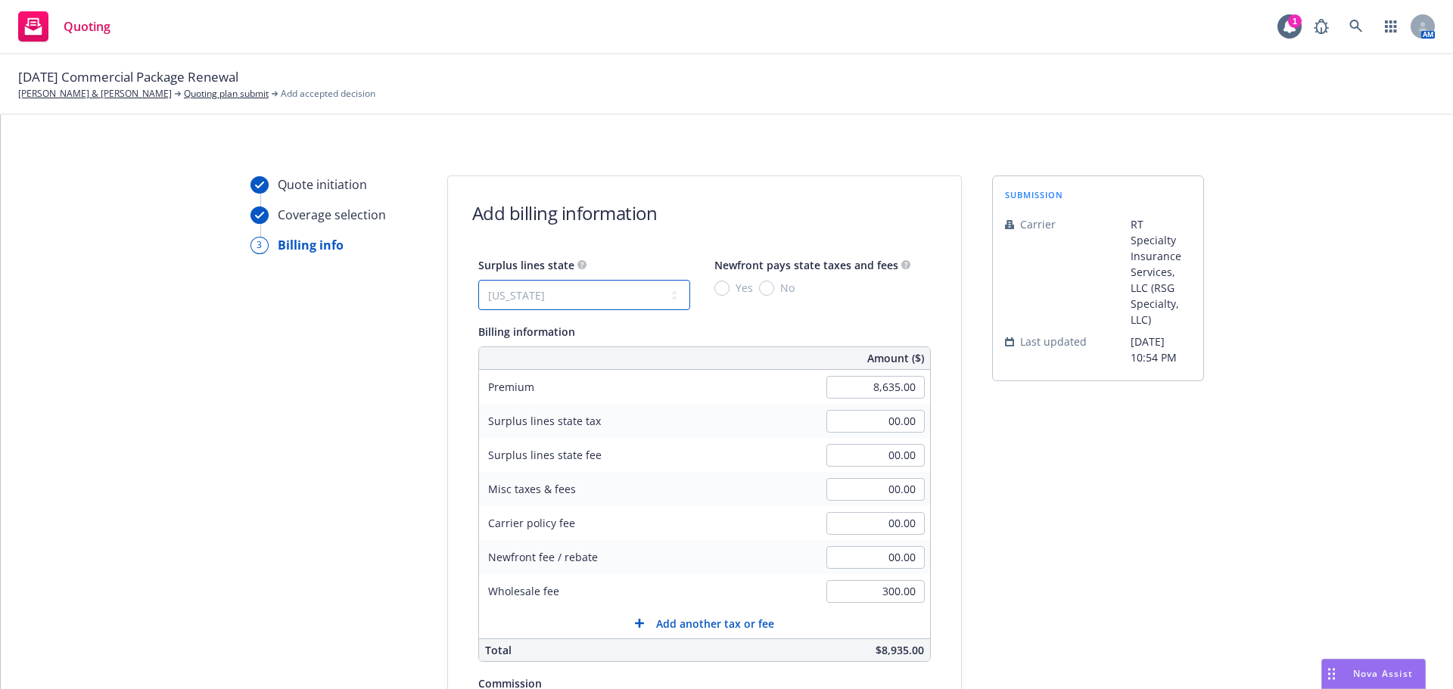
type input "259.05"
type input "15.54"
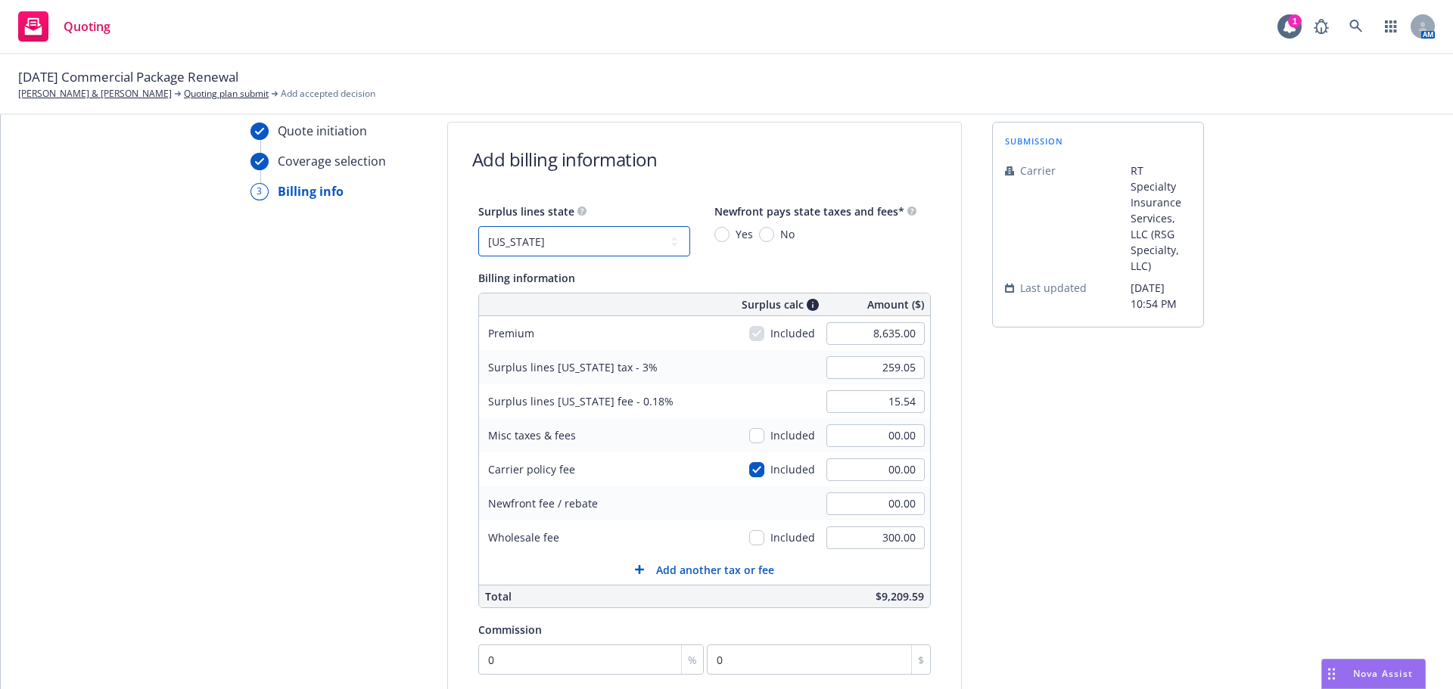
scroll to position [151, 0]
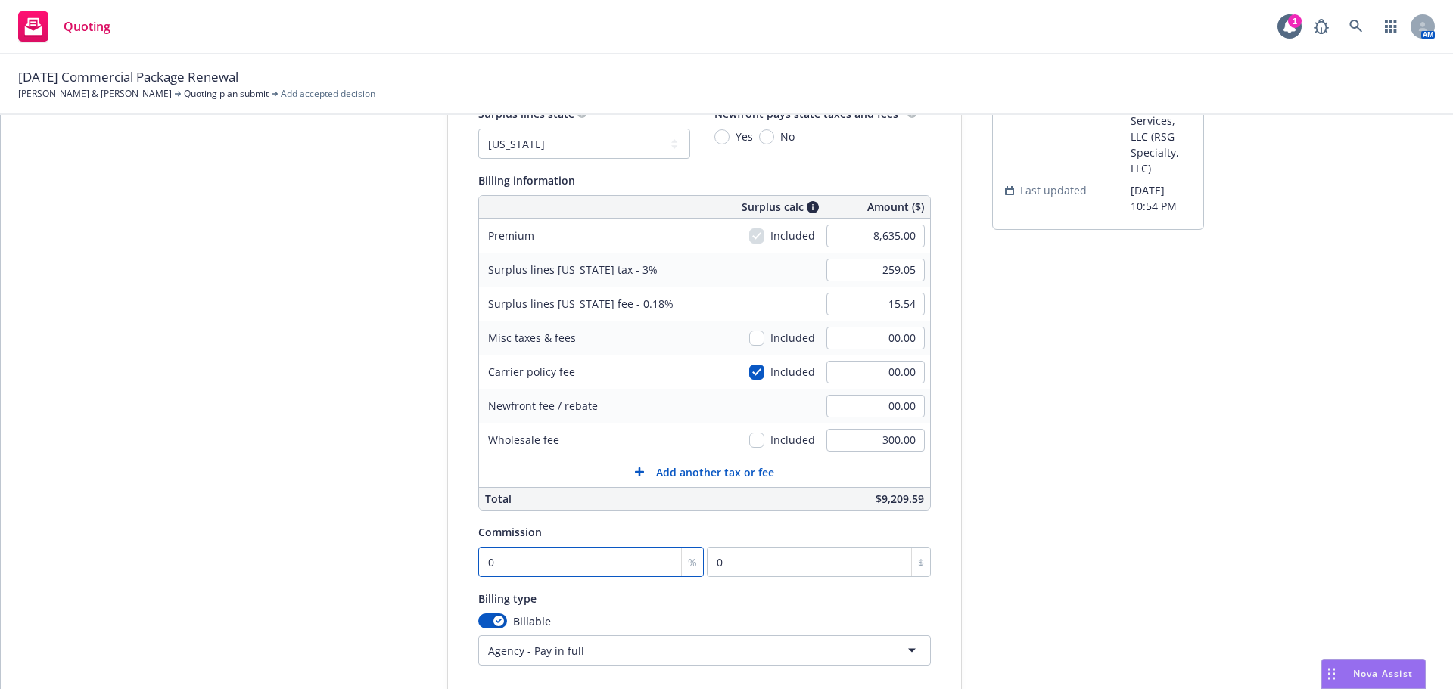
click at [528, 562] on input "0" at bounding box center [591, 562] width 226 height 30
type input "1"
type input "86.35"
type input "12"
type input "1036.2"
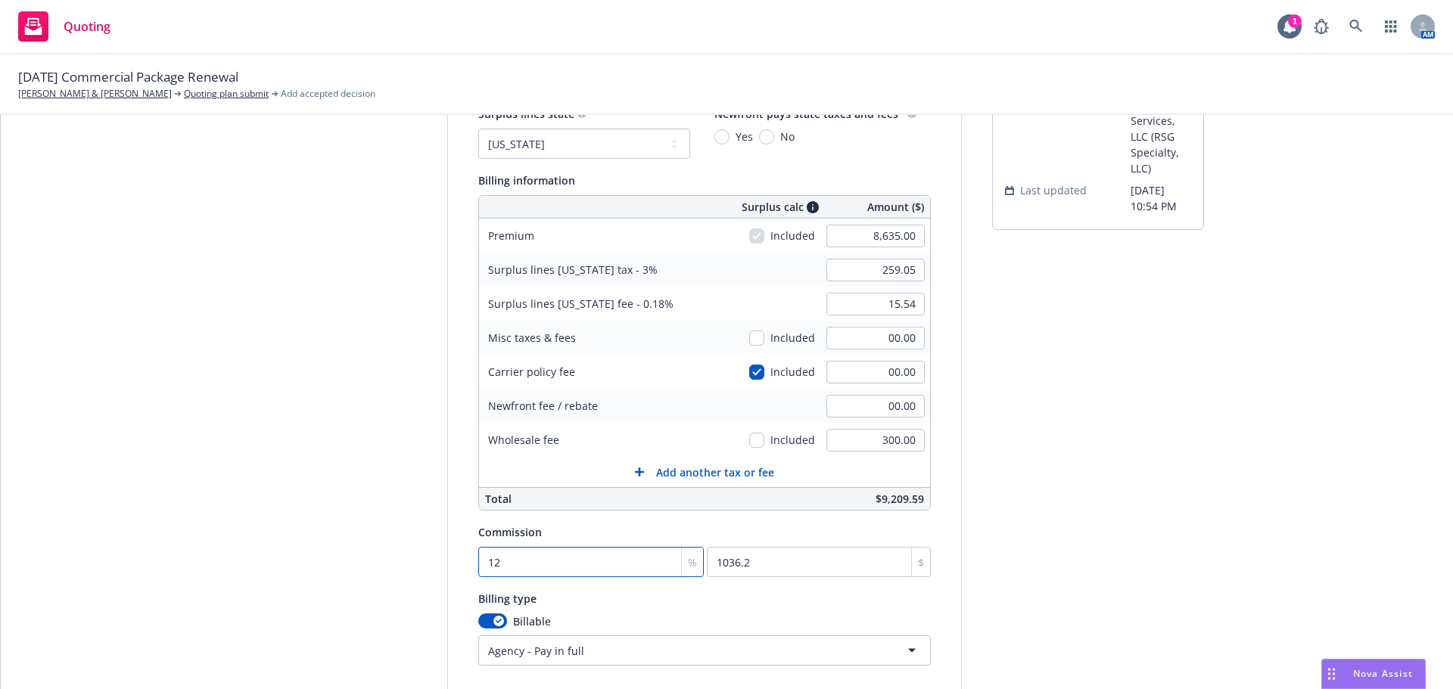
type input "12"
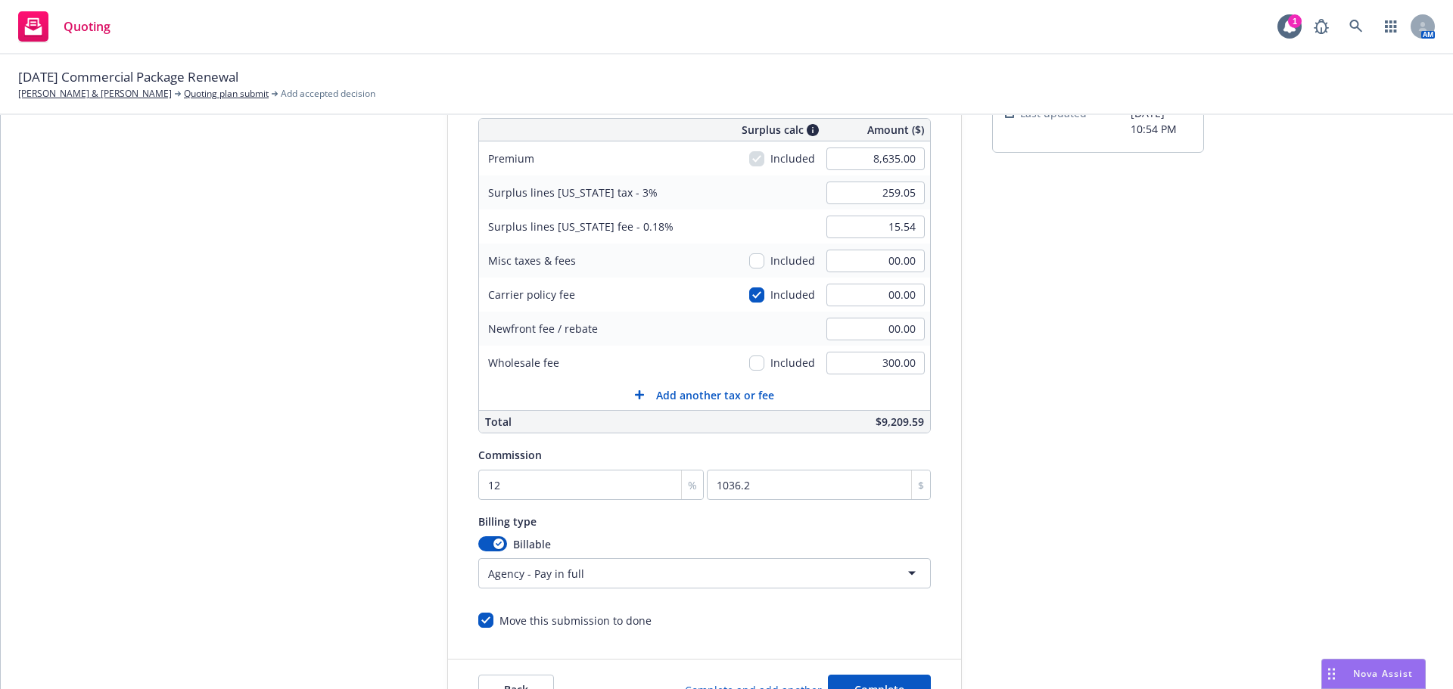
scroll to position [321, 0]
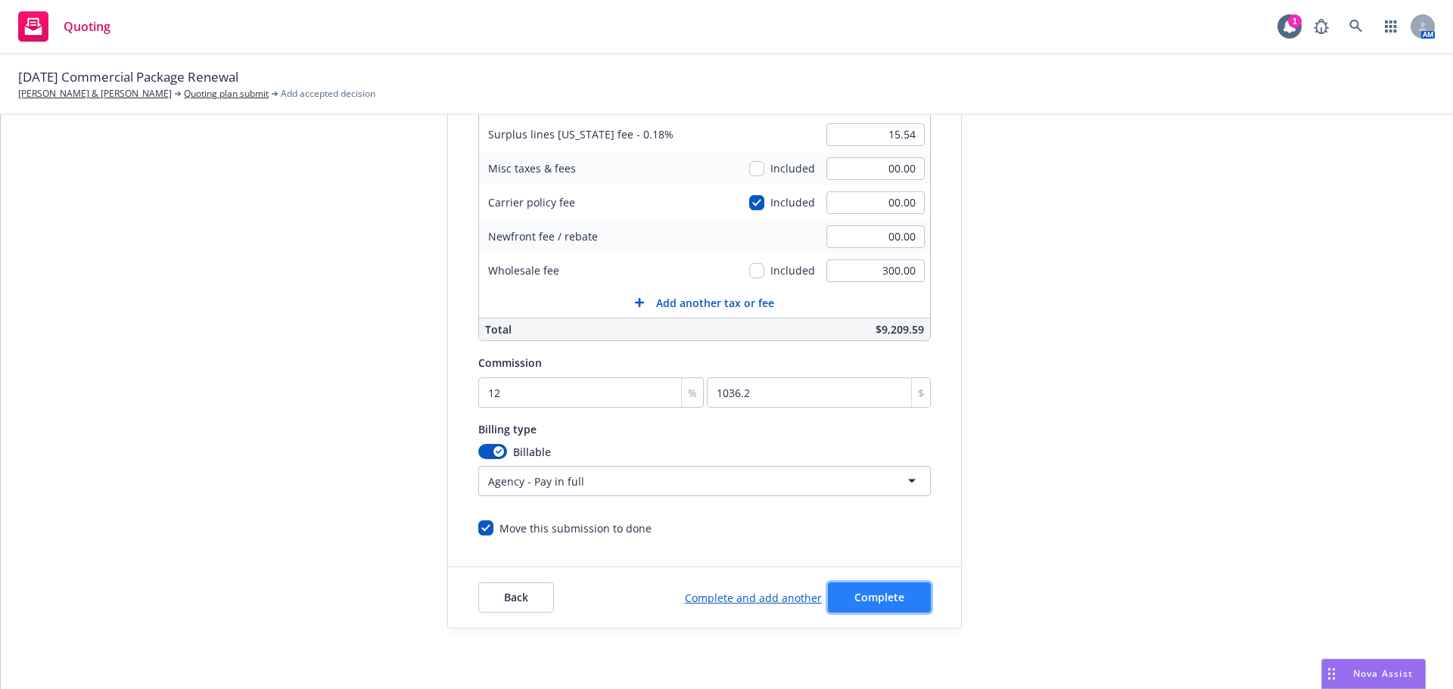
click at [870, 605] on button "Complete" at bounding box center [879, 598] width 103 height 30
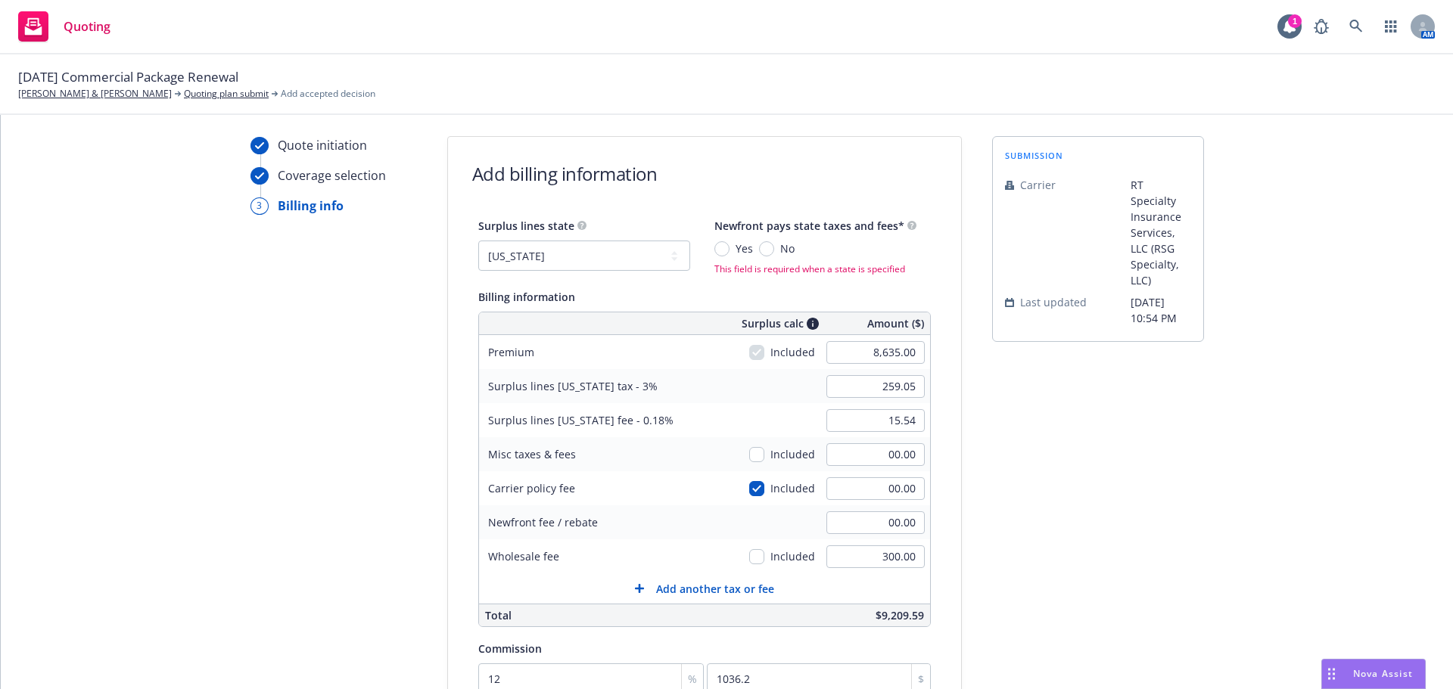
scroll to position [18, 0]
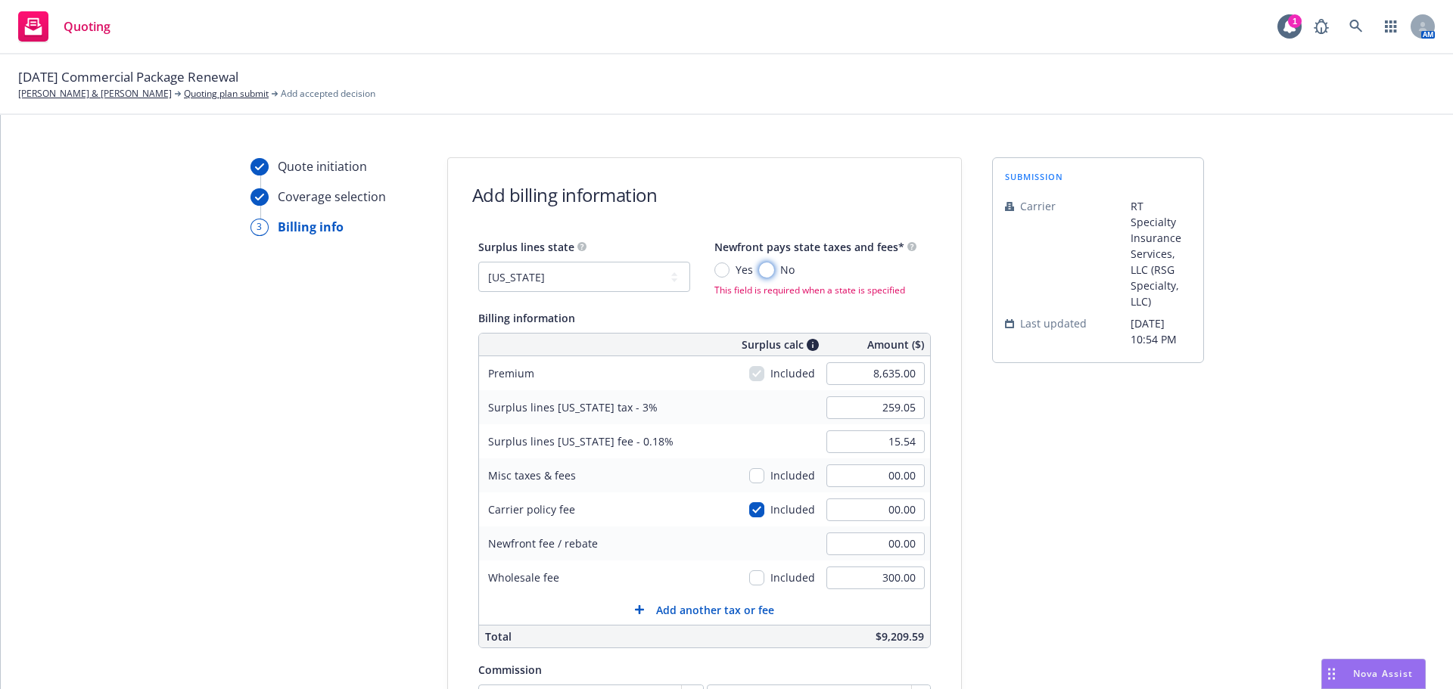
click at [759, 272] on input "No" at bounding box center [766, 270] width 15 height 15
radio input "true"
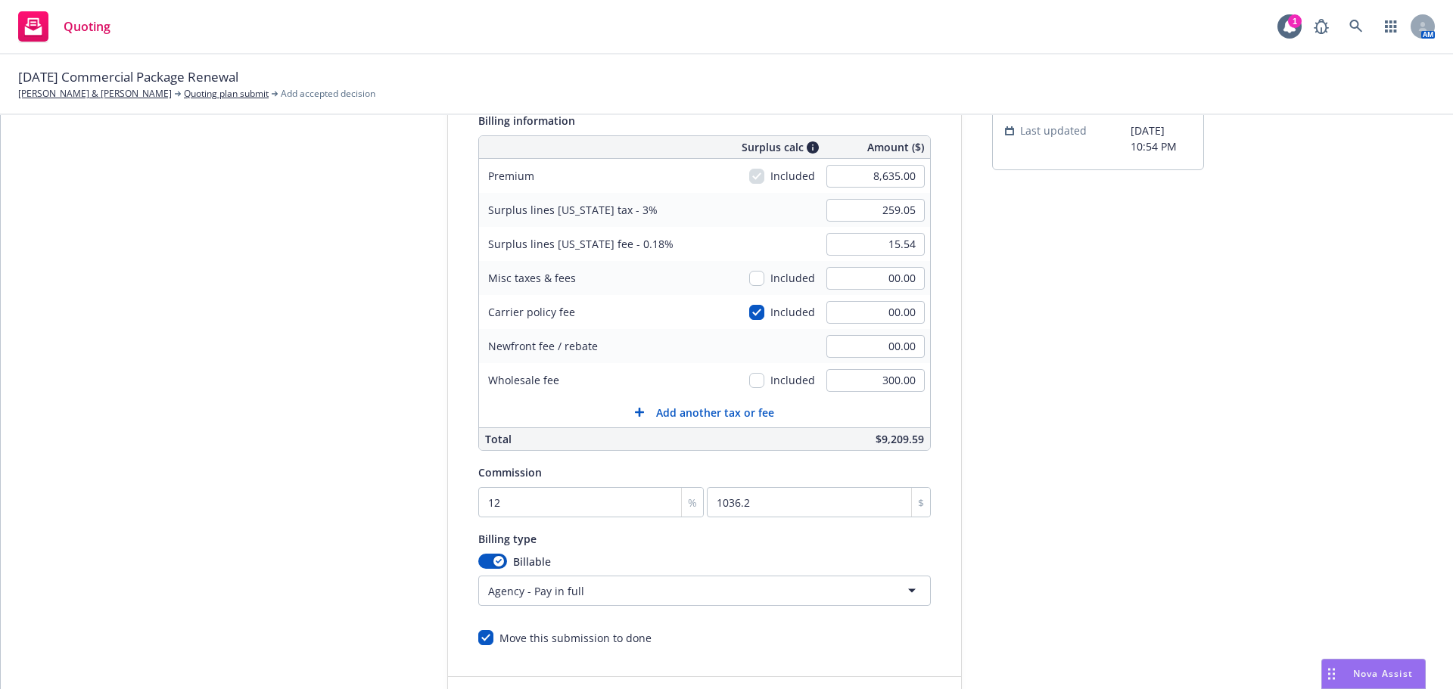
scroll to position [321, 0]
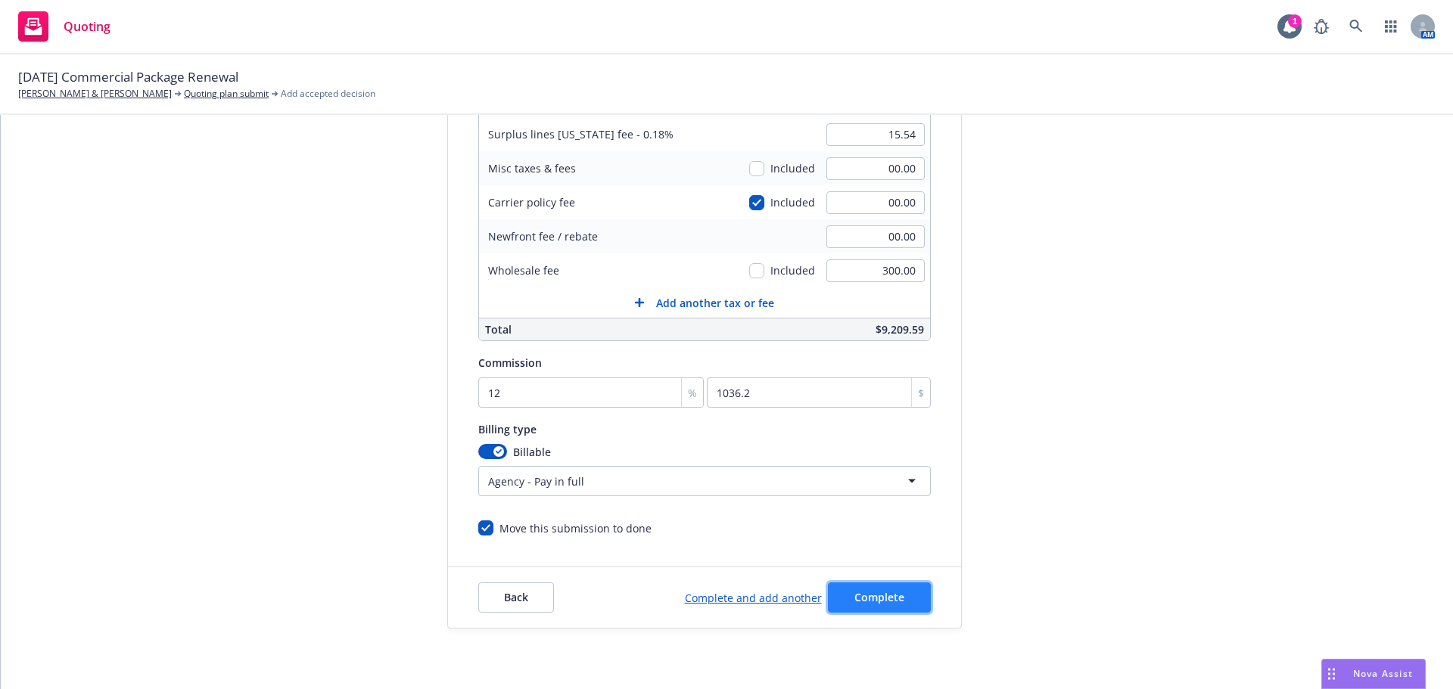
click at [882, 601] on span "Complete" at bounding box center [879, 597] width 50 height 14
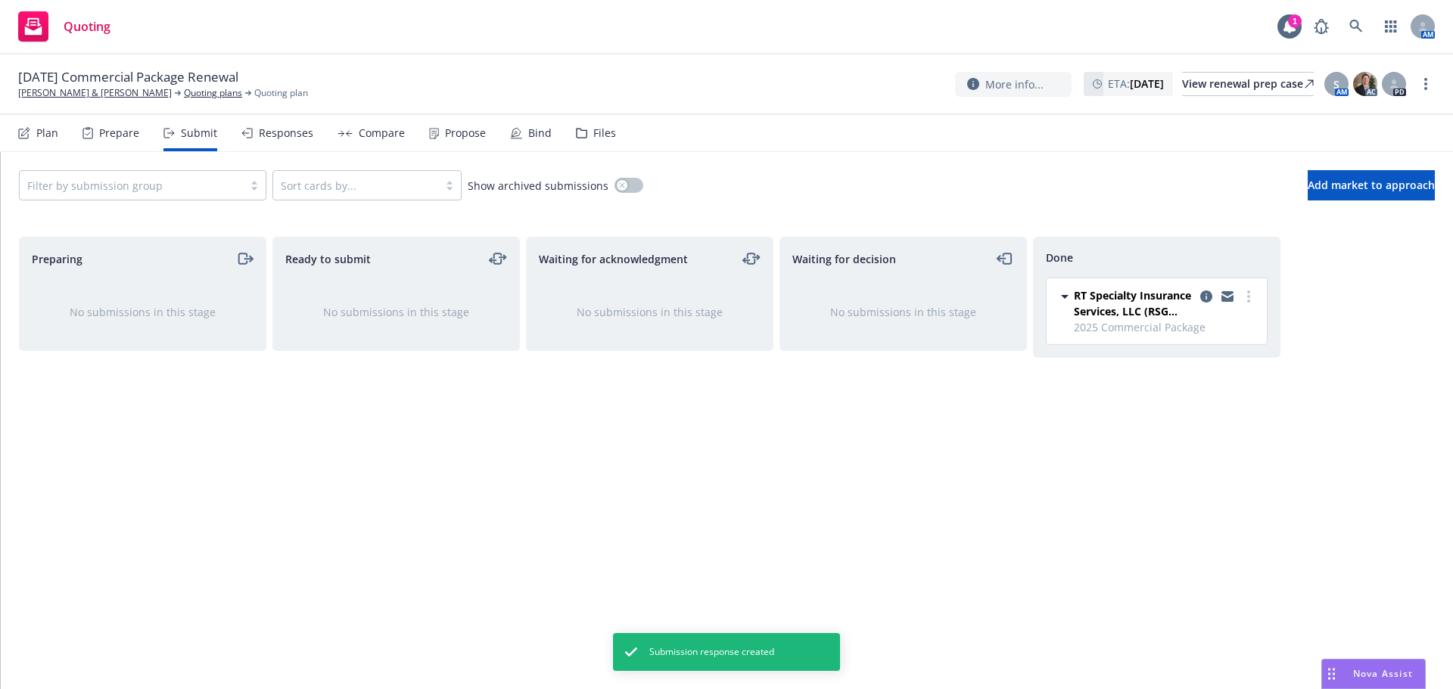
click at [500, 136] on div "Plan Prepare Submit Responses Compare Propose Bind Files" at bounding box center [317, 133] width 598 height 36
click at [528, 149] on div "Bind" at bounding box center [531, 133] width 42 height 36
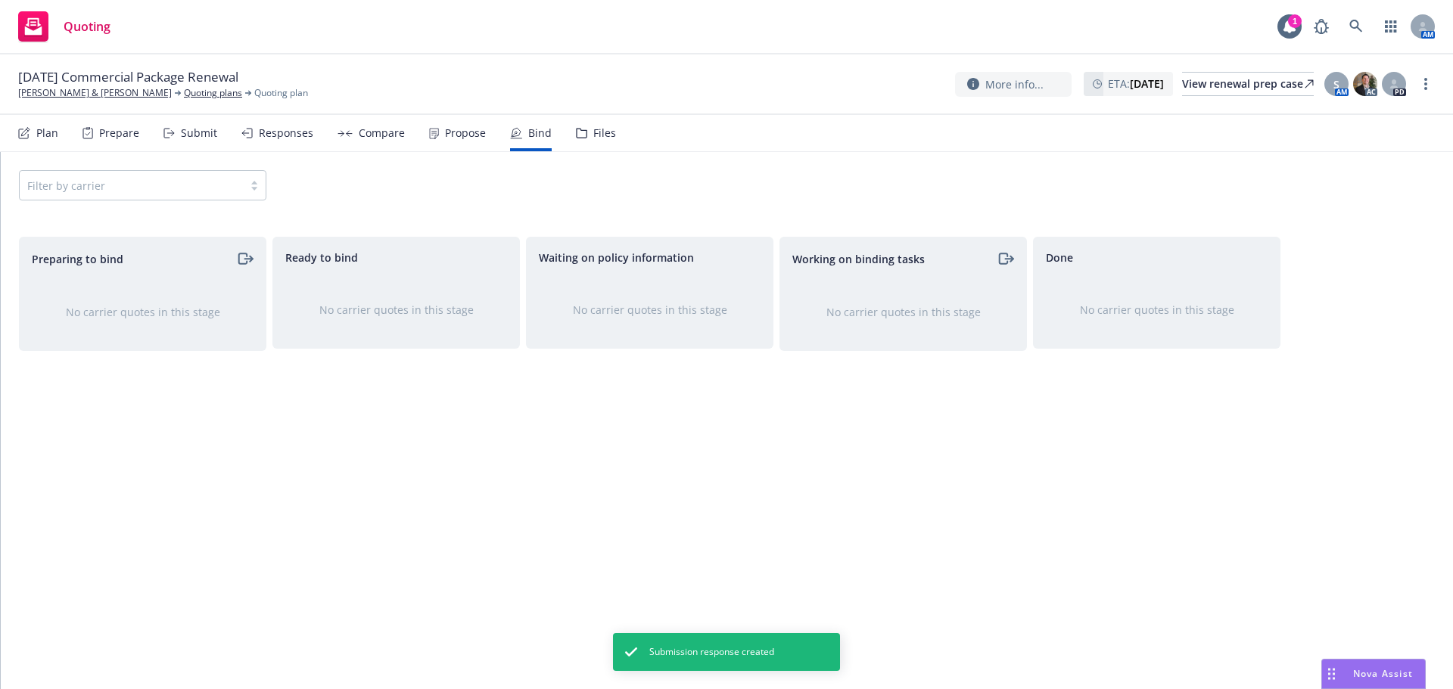
click at [432, 130] on icon at bounding box center [434, 133] width 10 height 11
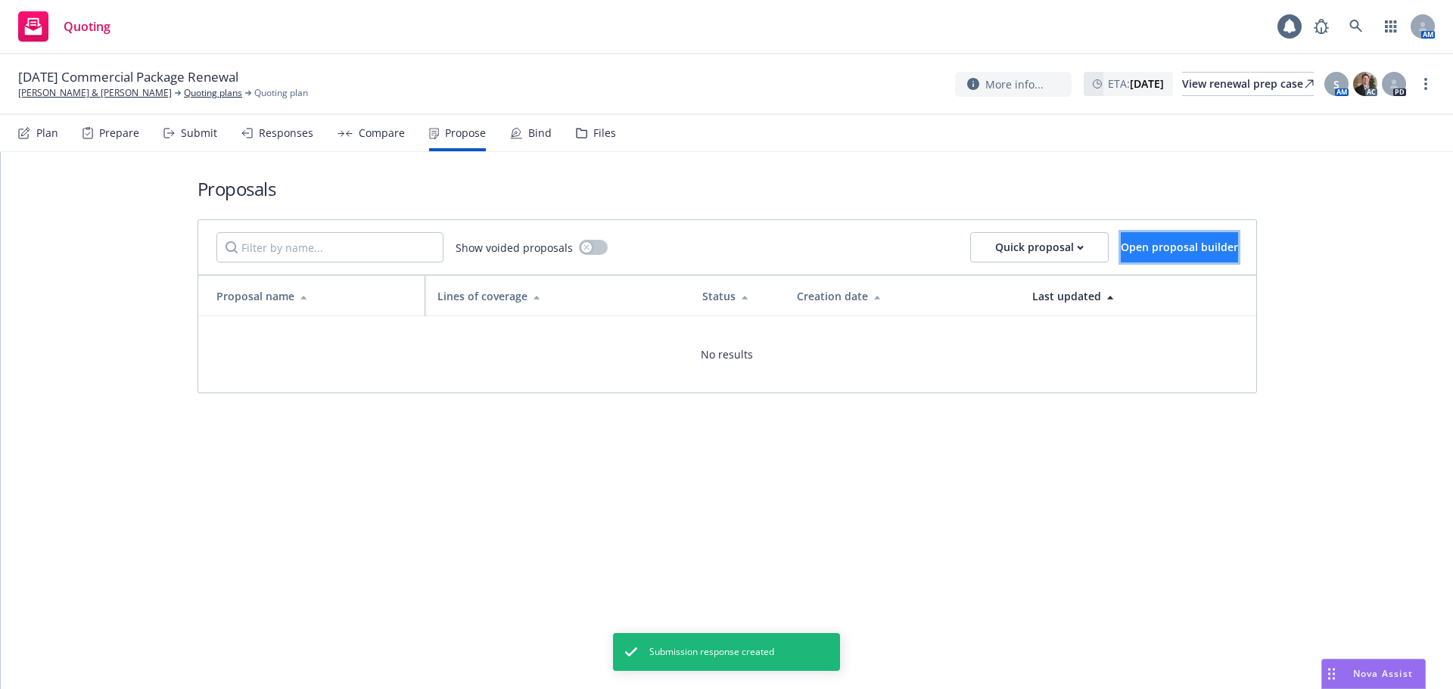
click at [1201, 252] on span "Open proposal builder" at bounding box center [1179, 247] width 117 height 14
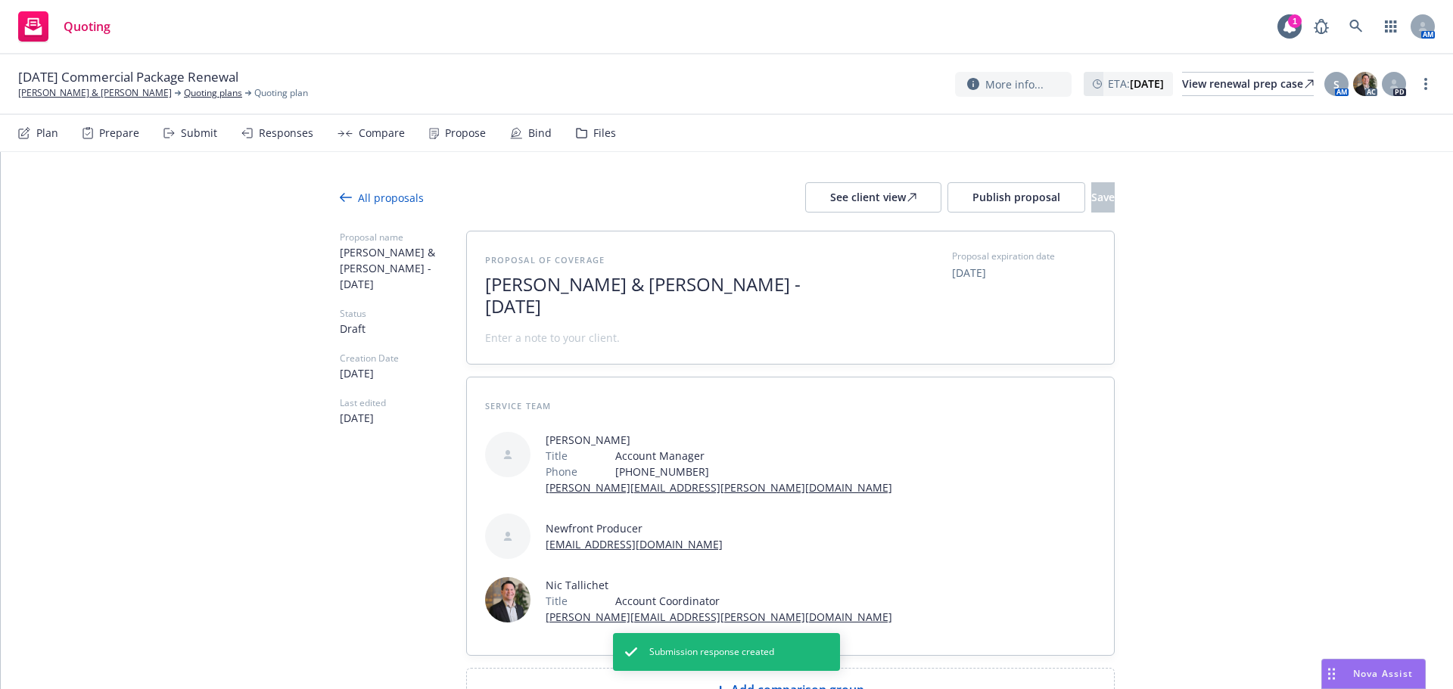
drag, startPoint x: 791, startPoint y: 284, endPoint x: 862, endPoint y: 326, distance: 82.8
click at [862, 326] on div "Proposal of coverage Damiano Ruggiero & Cheryl Ruggiero - September 2025 Propos…" at bounding box center [790, 298] width 611 height 96
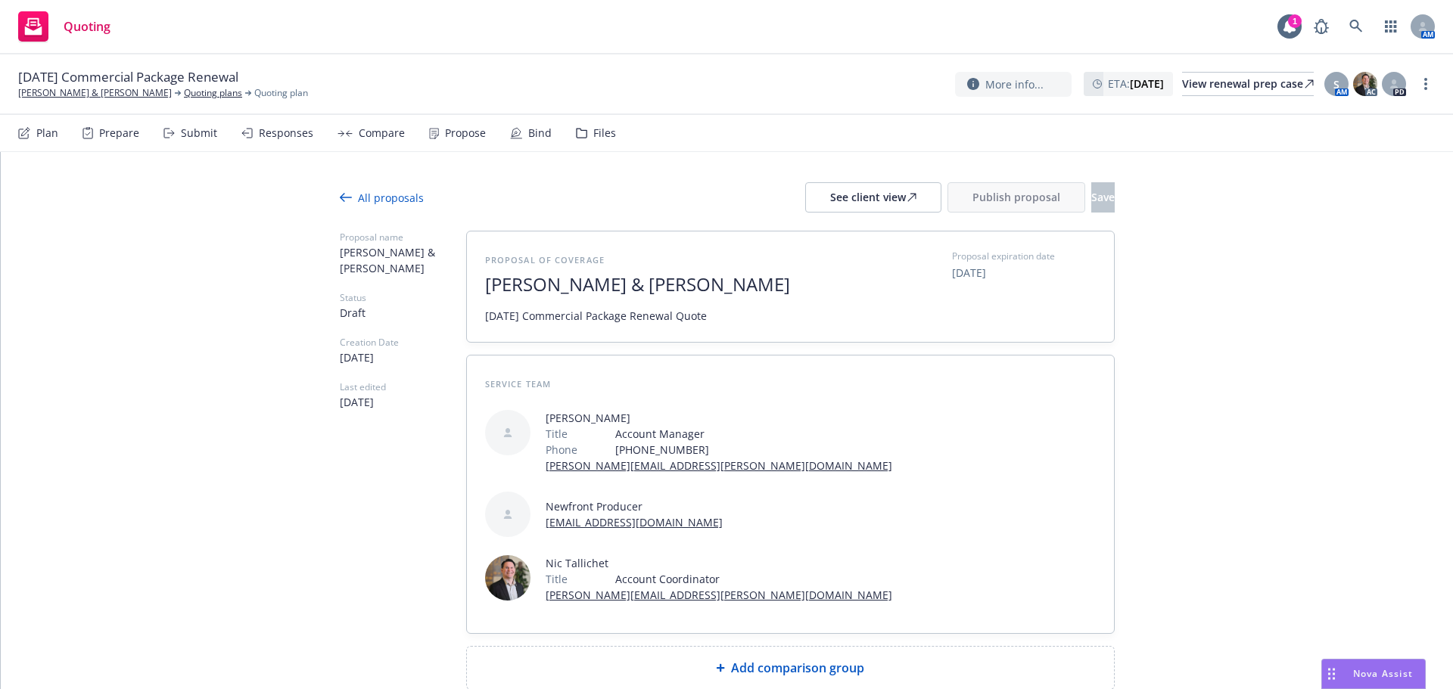
click at [820, 647] on div "Add comparison group" at bounding box center [790, 668] width 647 height 42
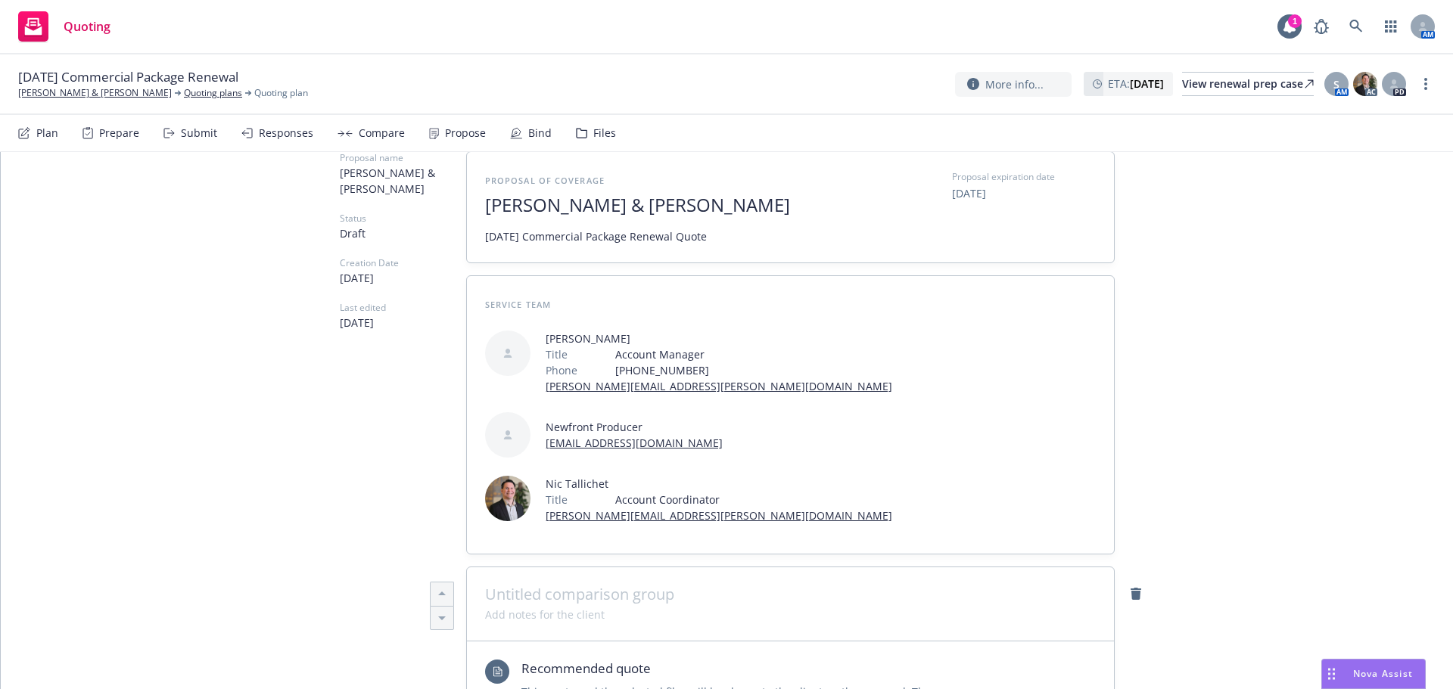
scroll to position [252, 0]
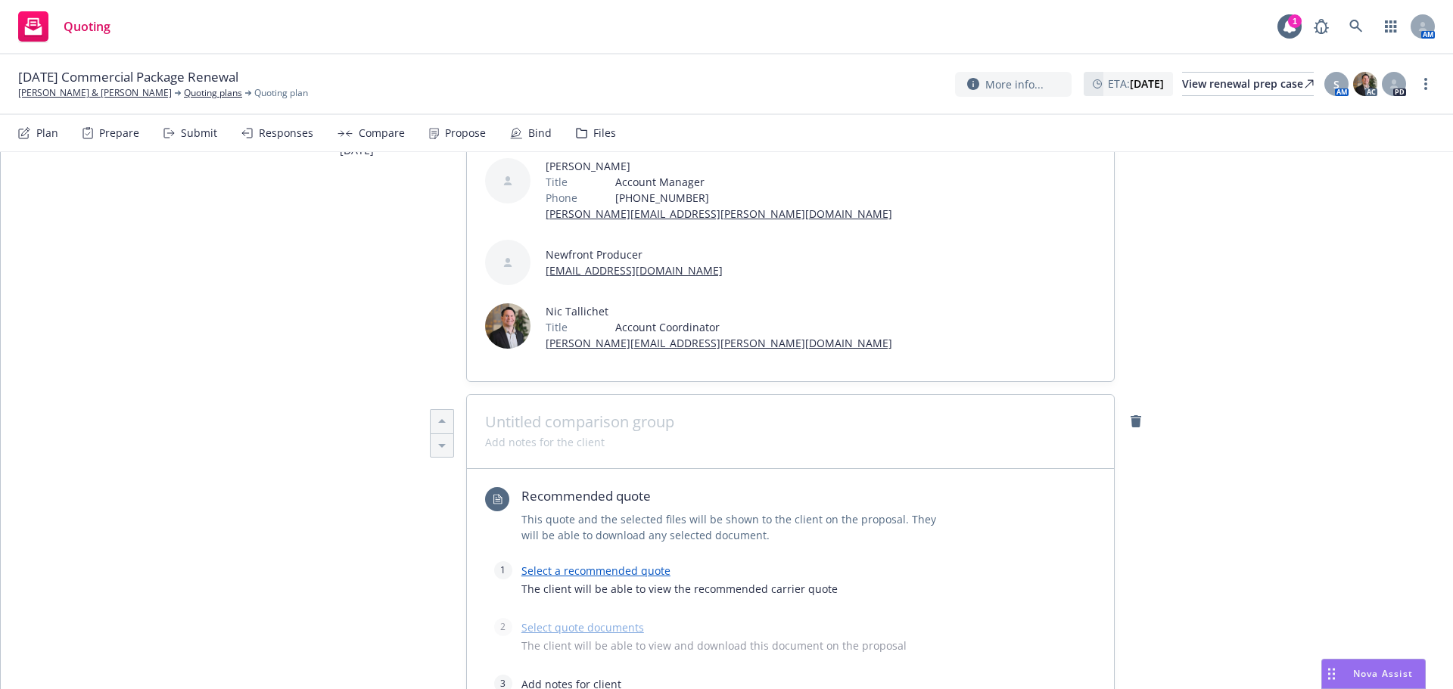
click at [594, 564] on link "Select a recommended quote" at bounding box center [595, 571] width 149 height 14
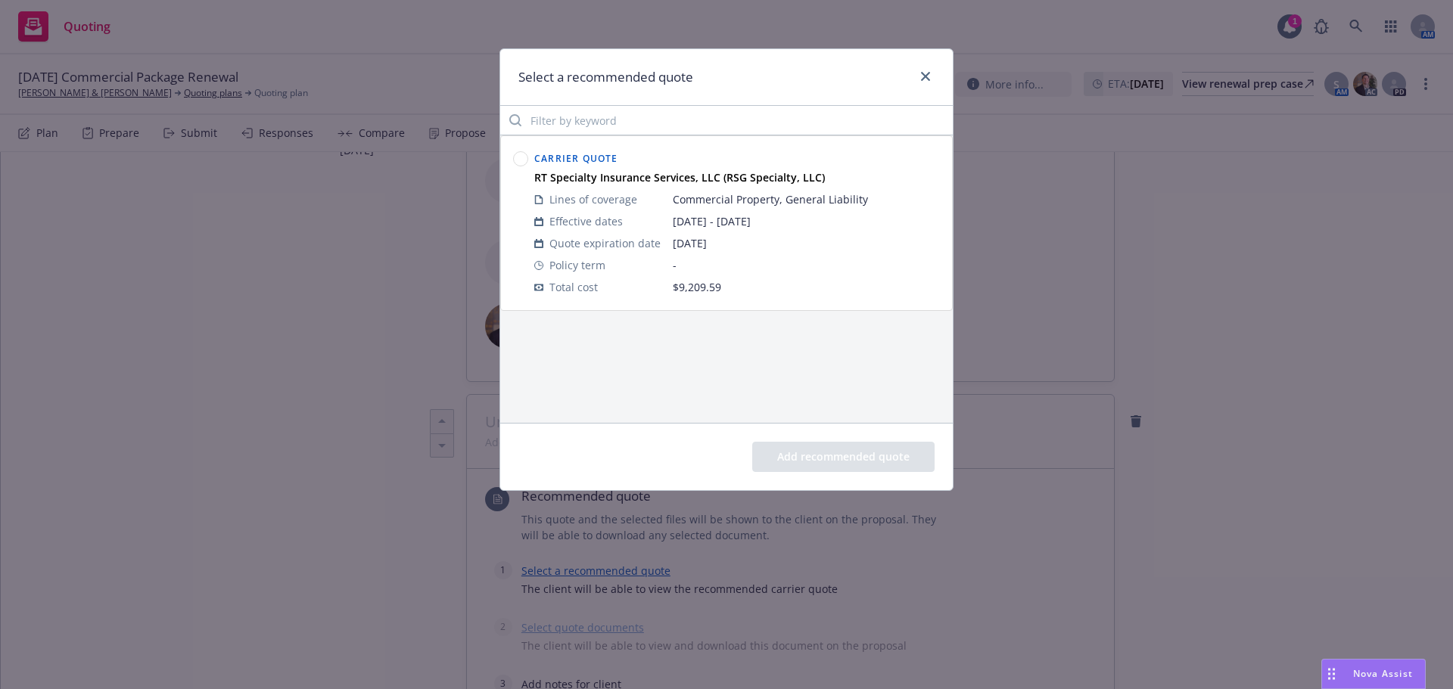
click at [516, 157] on circle at bounding box center [521, 159] width 14 height 14
click at [812, 444] on button "Add recommended quote" at bounding box center [843, 457] width 182 height 30
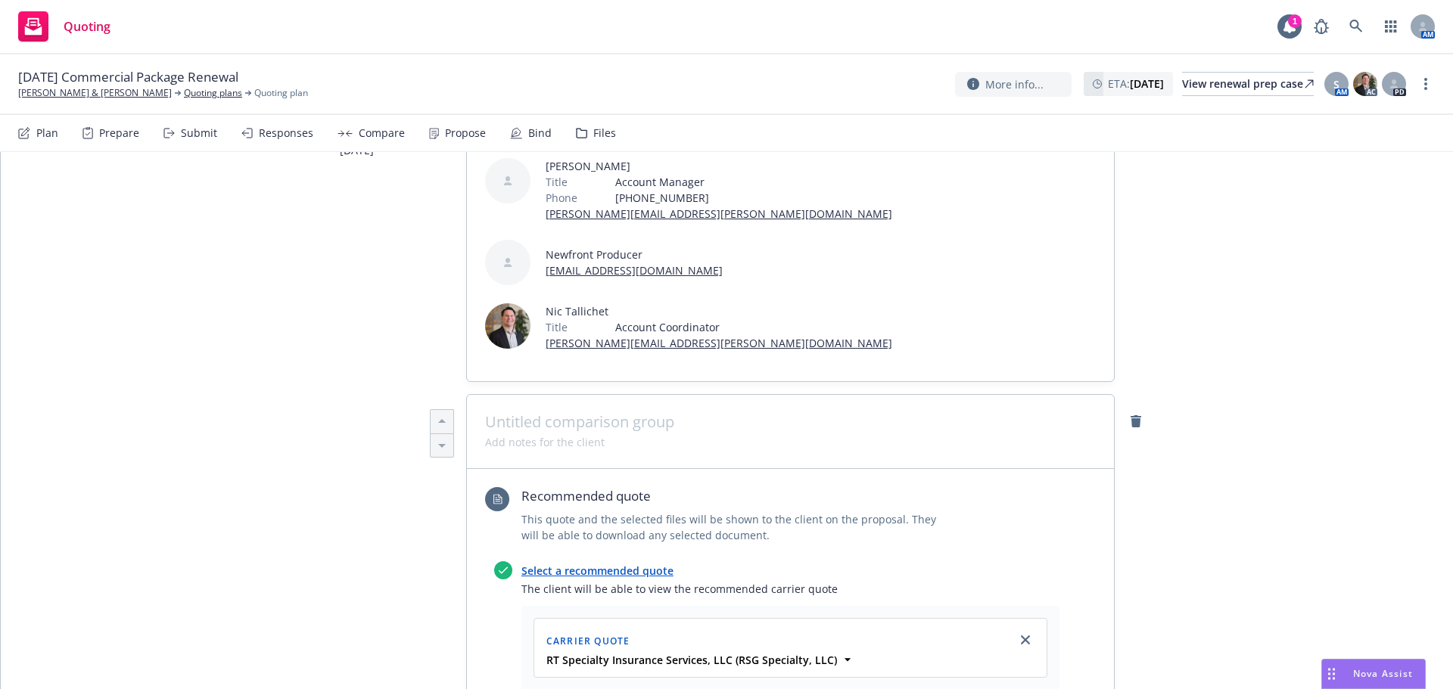
type textarea "x"
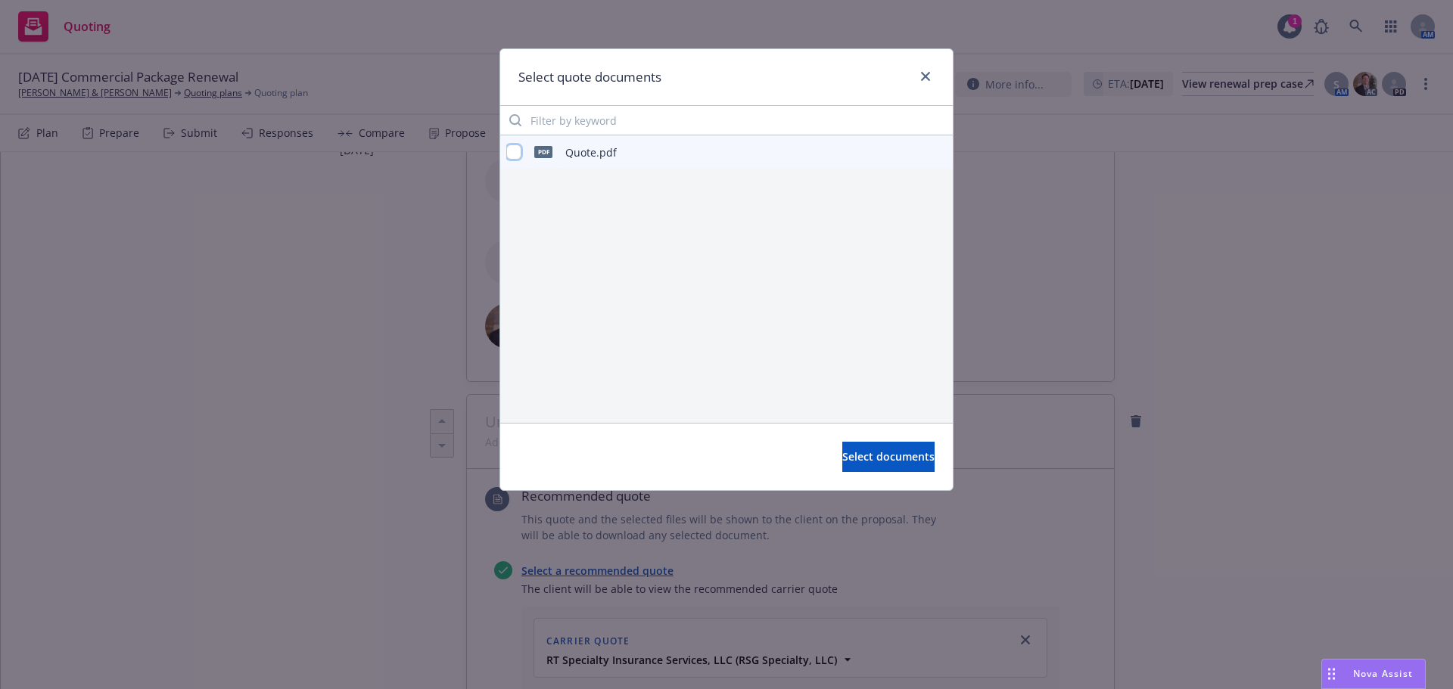
click at [513, 154] on input "checkbox" at bounding box center [513, 152] width 15 height 15
checkbox input "true"
click at [856, 458] on span "Select documents" at bounding box center [888, 457] width 92 height 14
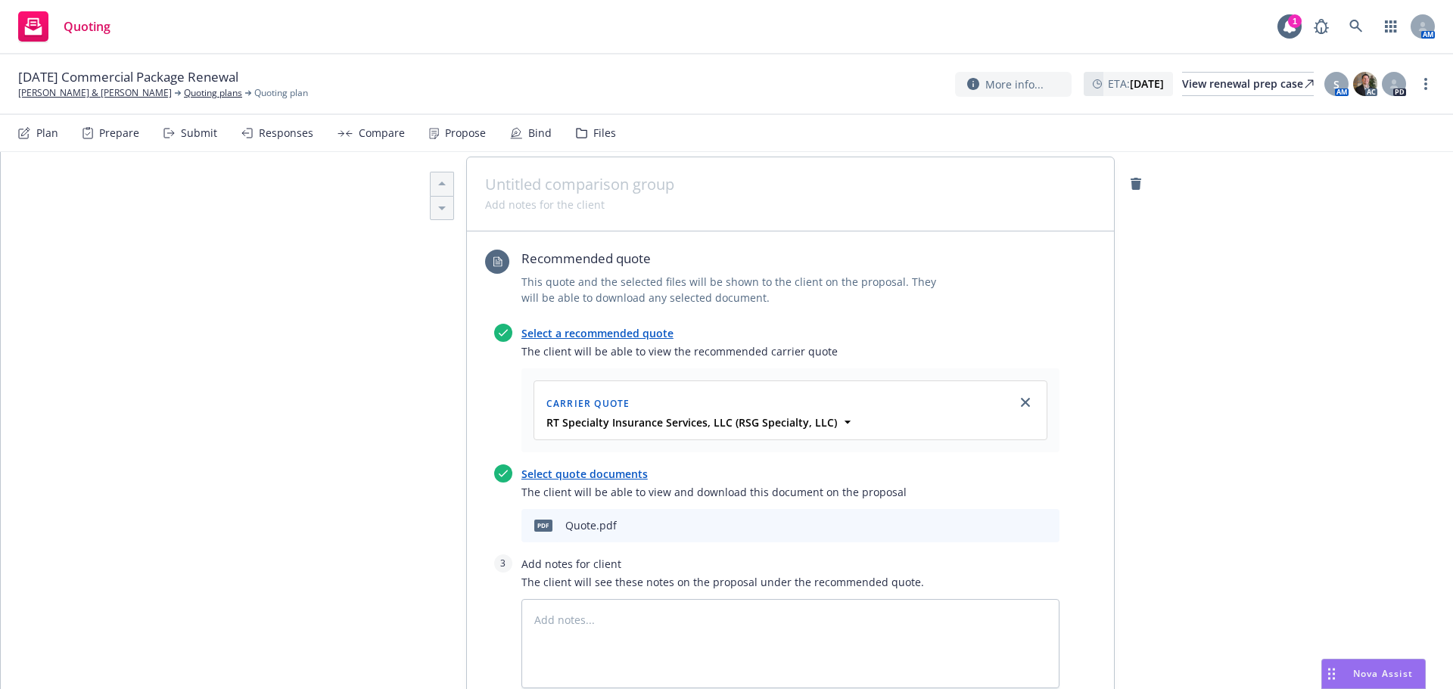
scroll to position [656, 0]
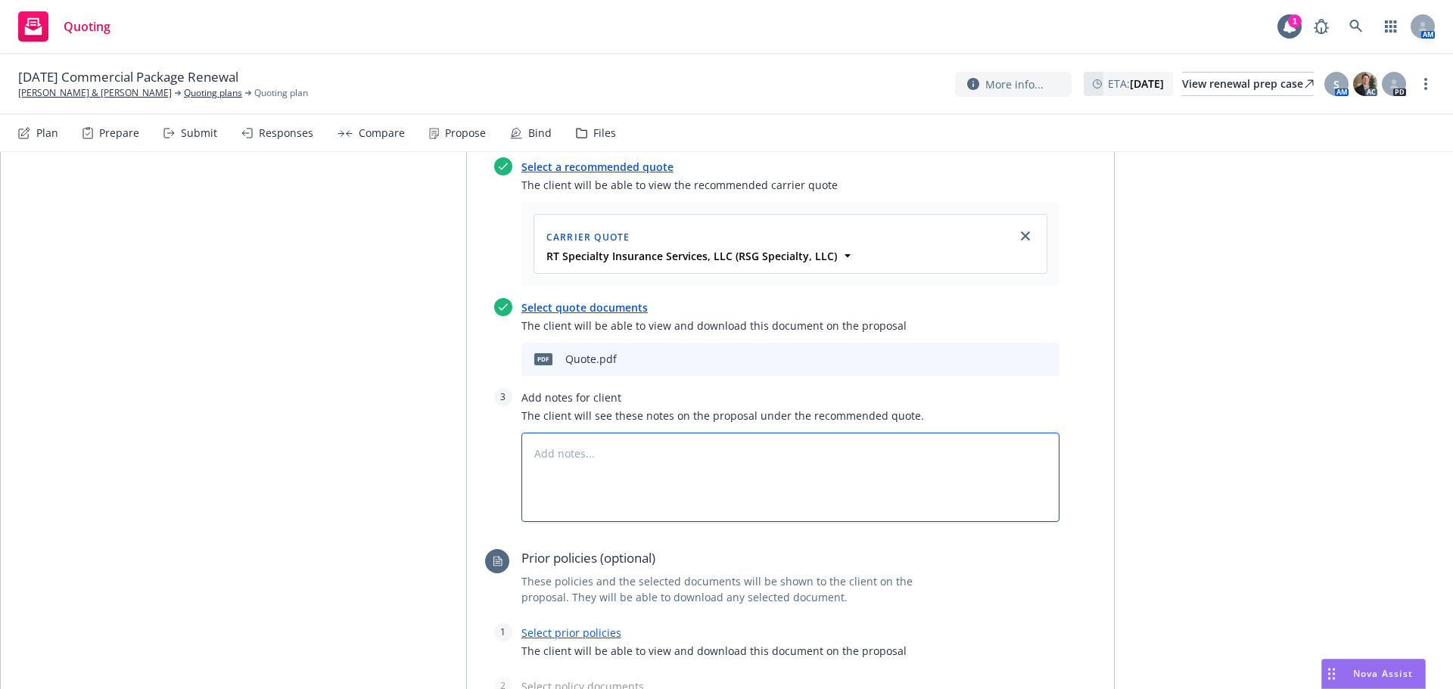
drag, startPoint x: 669, startPoint y: 415, endPoint x: 652, endPoint y: 412, distance: 16.8
click at [669, 433] on textarea at bounding box center [790, 477] width 538 height 89
paste textarea "7 UNDERWRITER COMMENTS -Completed, signed and dated Acord 125, 126 and 140 -Com…"
type textarea "x"
type textarea "7 UNDERWRITER COMMENTS -Completed, signed and dated Acord 125, 126 and 140 -Com…"
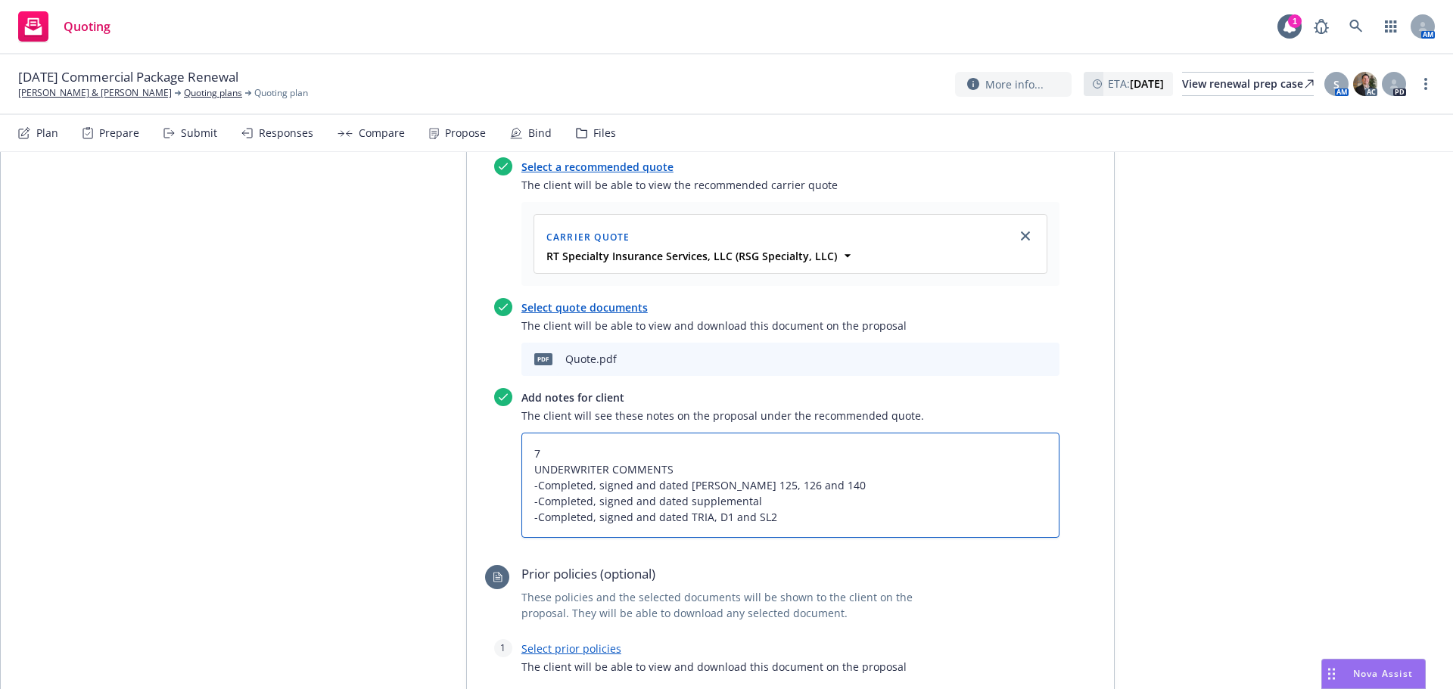
drag, startPoint x: 669, startPoint y: 403, endPoint x: 387, endPoint y: 388, distance: 282.7
click at [387, 388] on div "Proposal name Damiano Ruggiero & Cheryl Ruggiero Status Draft Creation Date 09/…" at bounding box center [727, 270] width 775 height 1391
type textarea "x"
type textarea "B -Completed, signed and dated Acord 125, 126 and 140 -Completed, signed and da…"
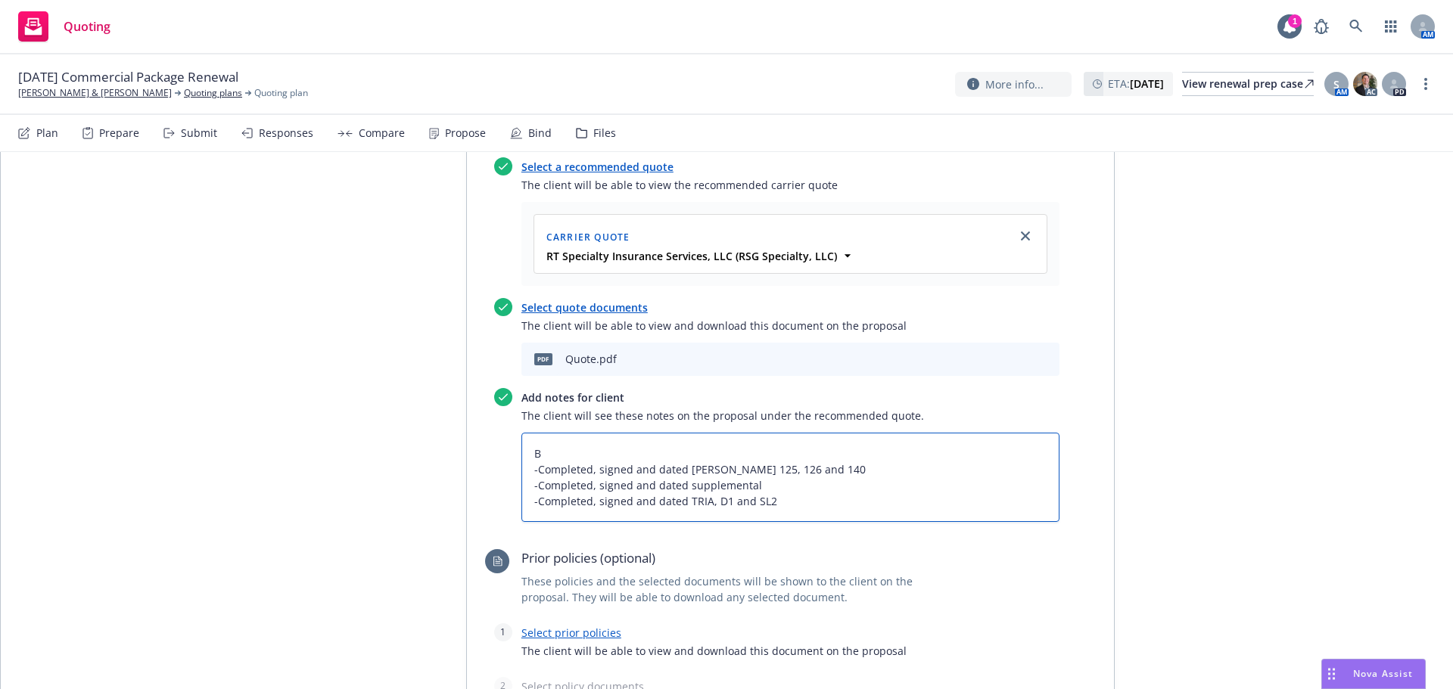
type textarea "x"
type textarea "Bi -Completed, signed and dated Acord 125, 126 and 140 -Completed, signed and d…"
type textarea "x"
type textarea "Bind -Completed, signed and dated Acord 125, 126 and 140 -Completed, signed and…"
type textarea "x"
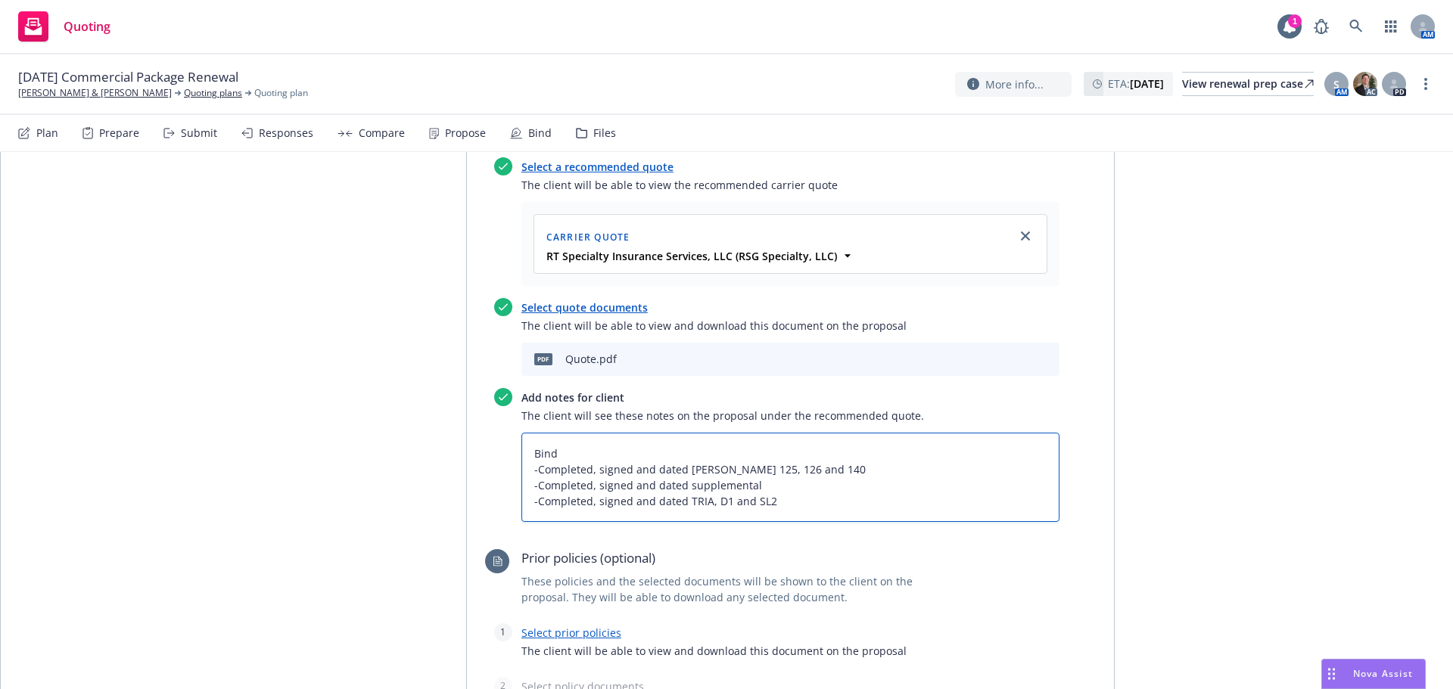
type textarea "Bindi -Completed, signed and dated Acord 125, 126 and 140 -Completed, signed an…"
type textarea "x"
type textarea "Binding -Completed, signed and dated Acord 125, 126 and 140 -Completed, signed …"
type textarea "x"
type textarea "Binding -Completed, signed and dated Acord 125, 126 and 140 -Completed, signed …"
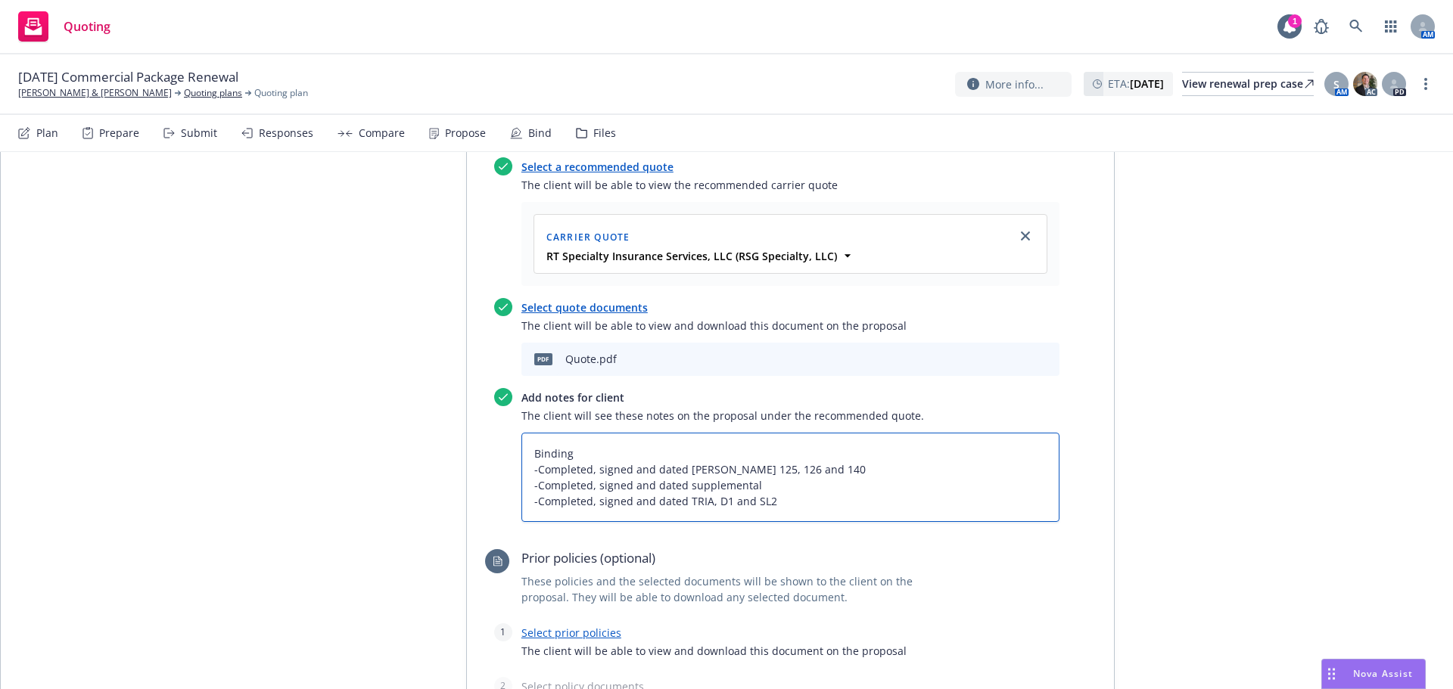
type textarea "x"
type textarea "Binding S -Completed, signed and dated Acord 125, 126 and 140 -Completed, signe…"
type textarea "x"
type textarea "Binding Su -Completed, signed and dated Acord 125, 126 and 140 -Completed, sign…"
type textarea "x"
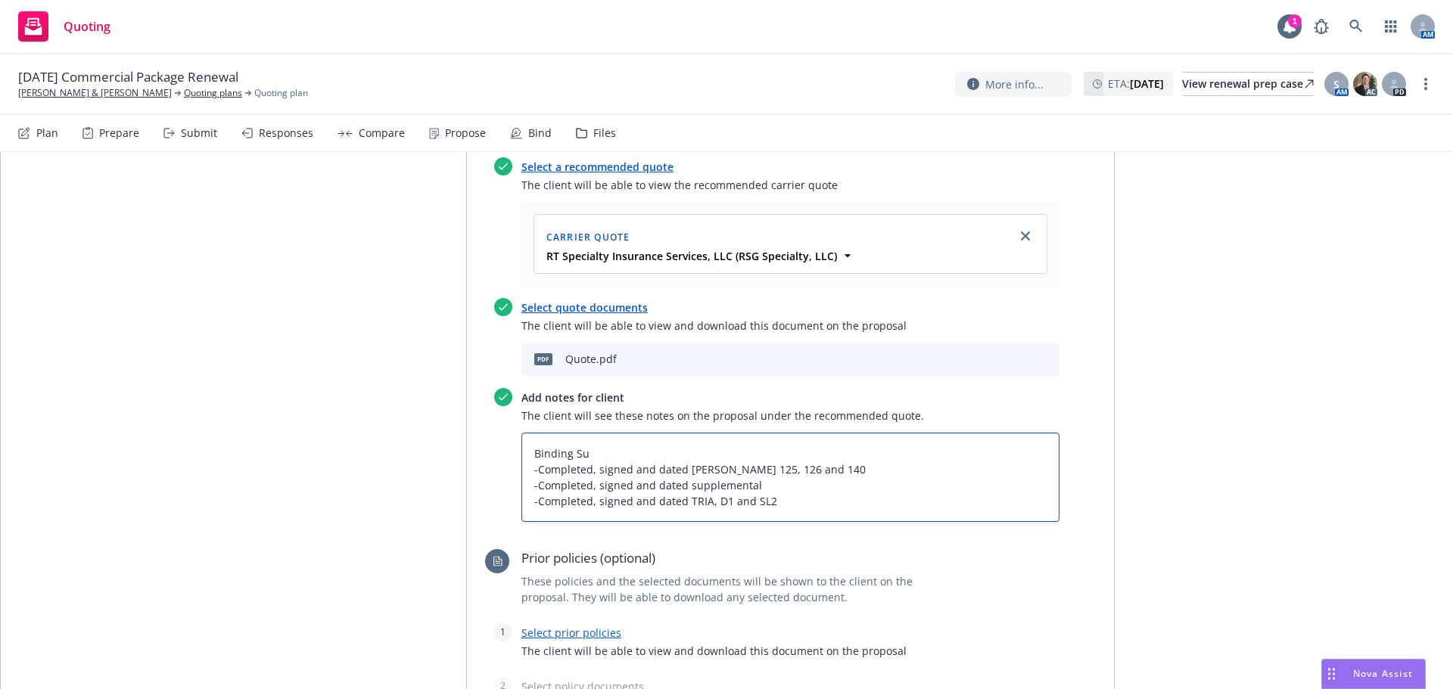
type textarea "Binding Sui -Completed, signed and dated Acord 125, 126 and 140 -Completed, sig…"
type textarea "x"
type textarea "Binding Suib -Completed, signed and dated Acord 125, 126 and 140 -Completed, si…"
type textarea "x"
type textarea "Binding Sui -Completed, signed and dated Acord 125, 126 and 140 -Completed, sig…"
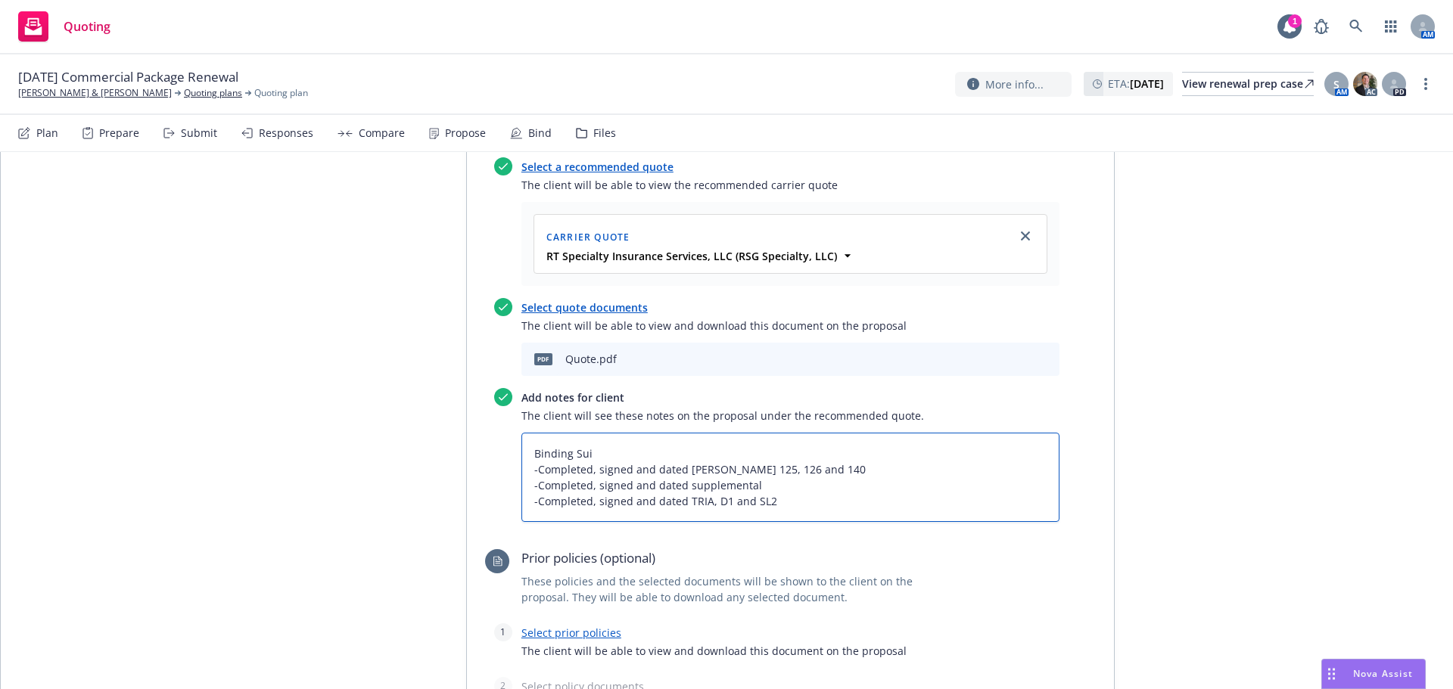
type textarea "x"
type textarea "Binding Su -Completed, signed and dated Acord 125, 126 and 140 -Completed, sign…"
type textarea "x"
type textarea "Binding Sub -Completed, signed and dated Acord 125, 126 and 140 -Completed, sig…"
type textarea "x"
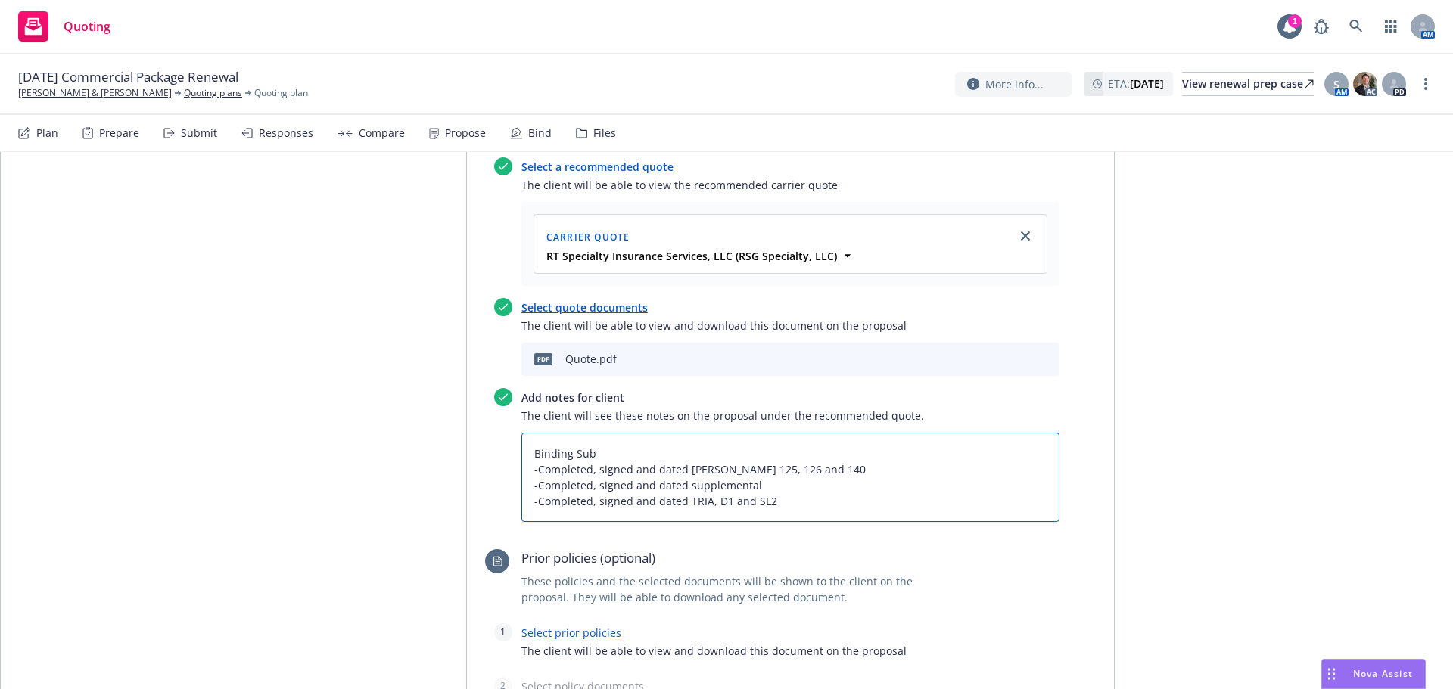
type textarea "Binding Subj -Completed, signed and dated Acord 125, 126 and 140 -Completed, si…"
type textarea "x"
type textarea "Binding Subje -Completed, signed and dated Acord 125, 126 and 140 -Completed, s…"
type textarea "x"
type textarea "Binding Subjec -Completed, signed and dated Acord 125, 126 and 140 -Completed, …"
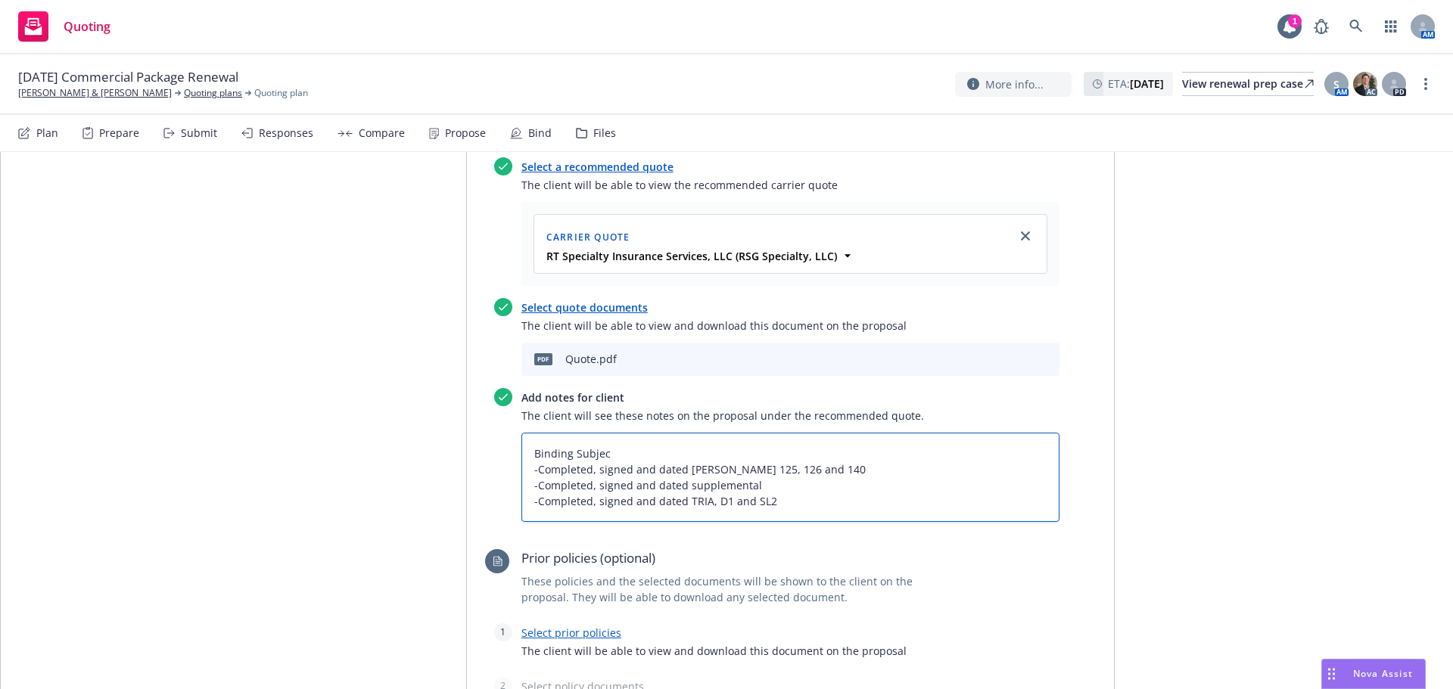
type textarea "x"
type textarea "Binding Subject -Completed, signed and dated Acord 125, 126 and 140 -Completed,…"
type textarea "x"
type textarea "Binding Subjecti -Completed, signed and dated Acord 125, 126 and 140 -Completed…"
type textarea "x"
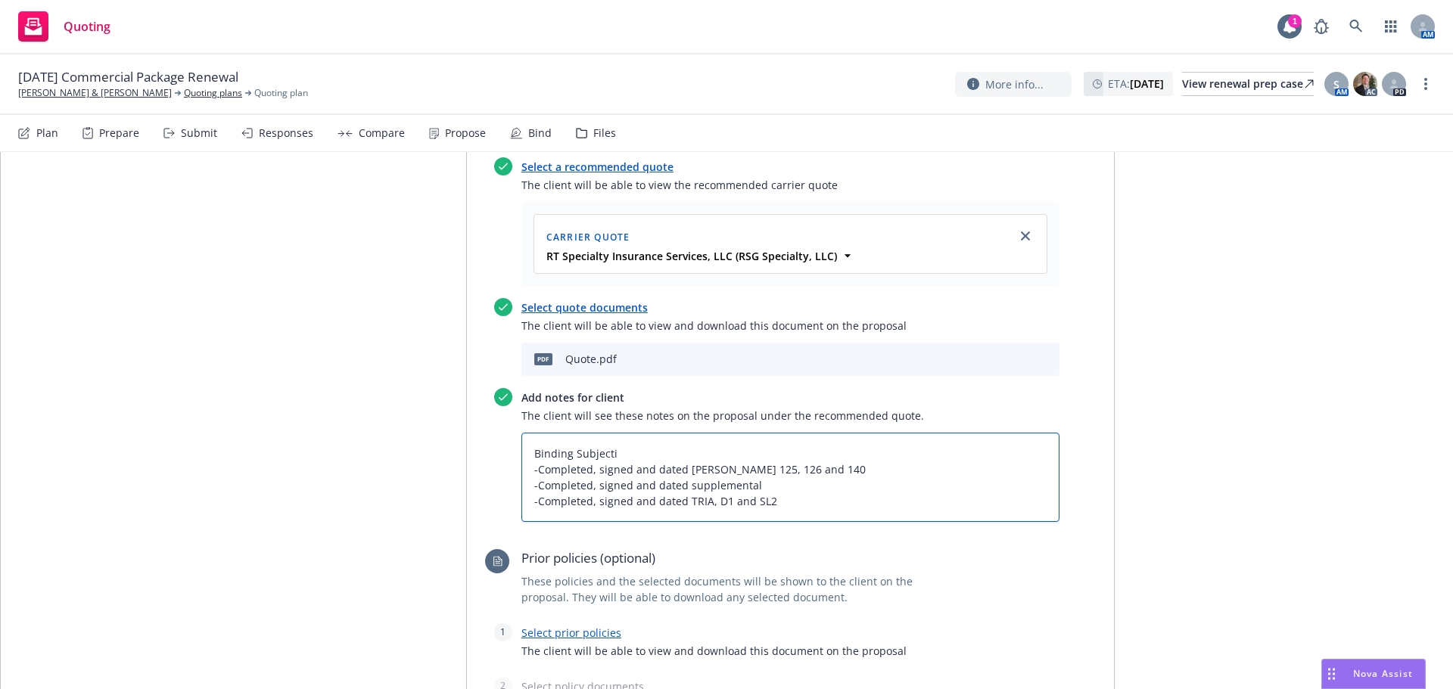
type textarea "Binding Subjectiv -Completed, signed and dated Acord 125, 126 and 140 -Complete…"
type textarea "x"
type textarea "Binding Subjectivi -Completed, signed and dated Acord 125, 126 and 140 -Complet…"
type textarea "x"
type textarea "Binding Subjectivit -Completed, signed and dated Acord 125, 126 and 140 -Comple…"
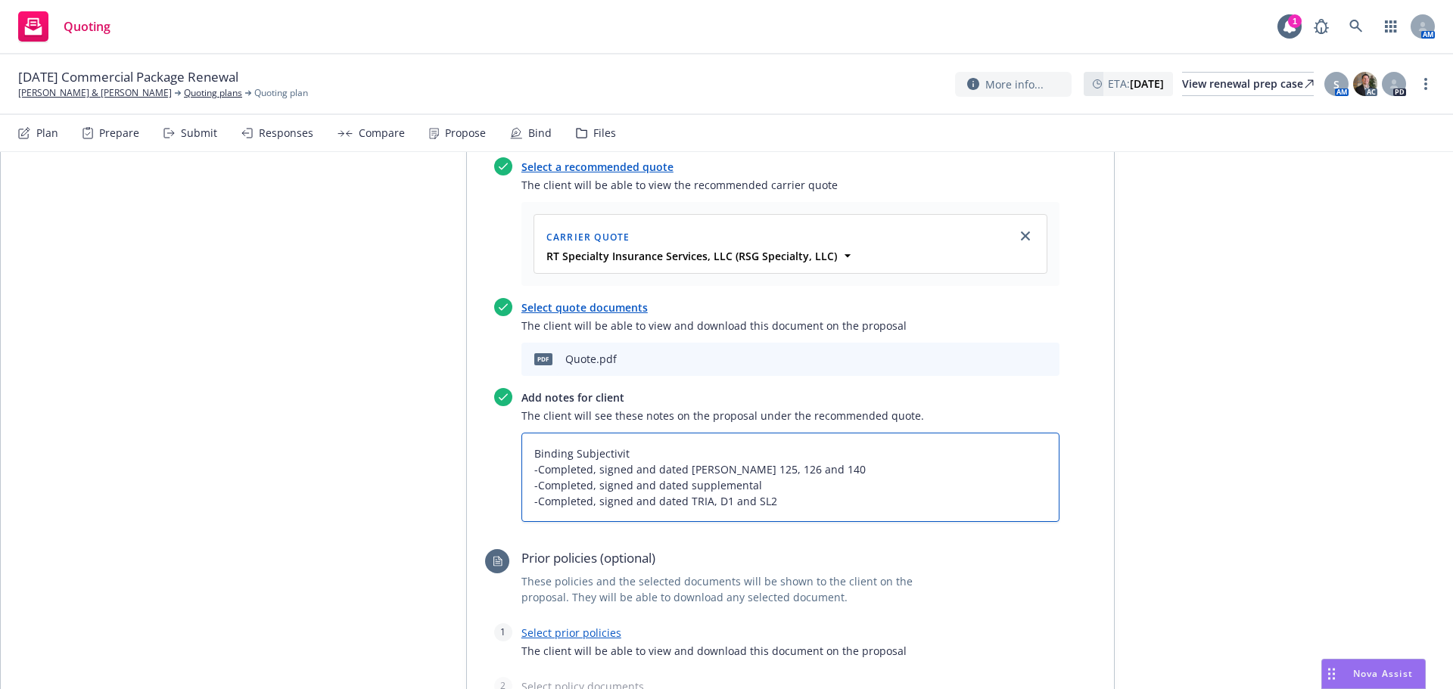
type textarea "x"
type textarea "Binding Subjectiviti -Completed, signed and dated Acord 125, 126 and 140 -Compl…"
type textarea "x"
type textarea "Binding Subjectivitie -Completed, signed and dated Acord 125, 126 and 140 -Comp…"
type textarea "x"
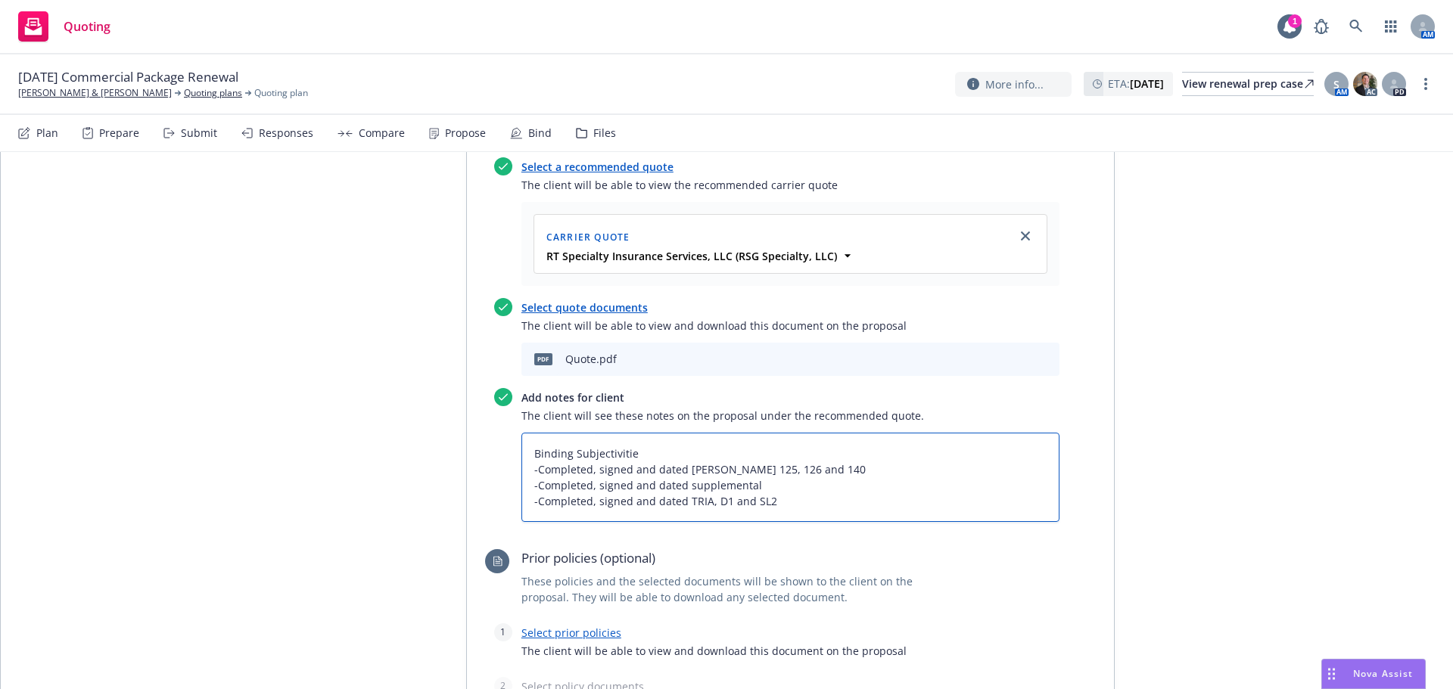
type textarea "Binding Subjectivities -Completed, signed and dated Acord 125, 126 and 140 -Com…"
type textarea "x"
type textarea "Binding Subjectivities -Completed, signed and dated Acord 125, 126 and 140 -Com…"
type textarea "x"
type textarea "Binding Subjectivities -Completed, signed and dated Acord 125, 126 and 140 -Com…"
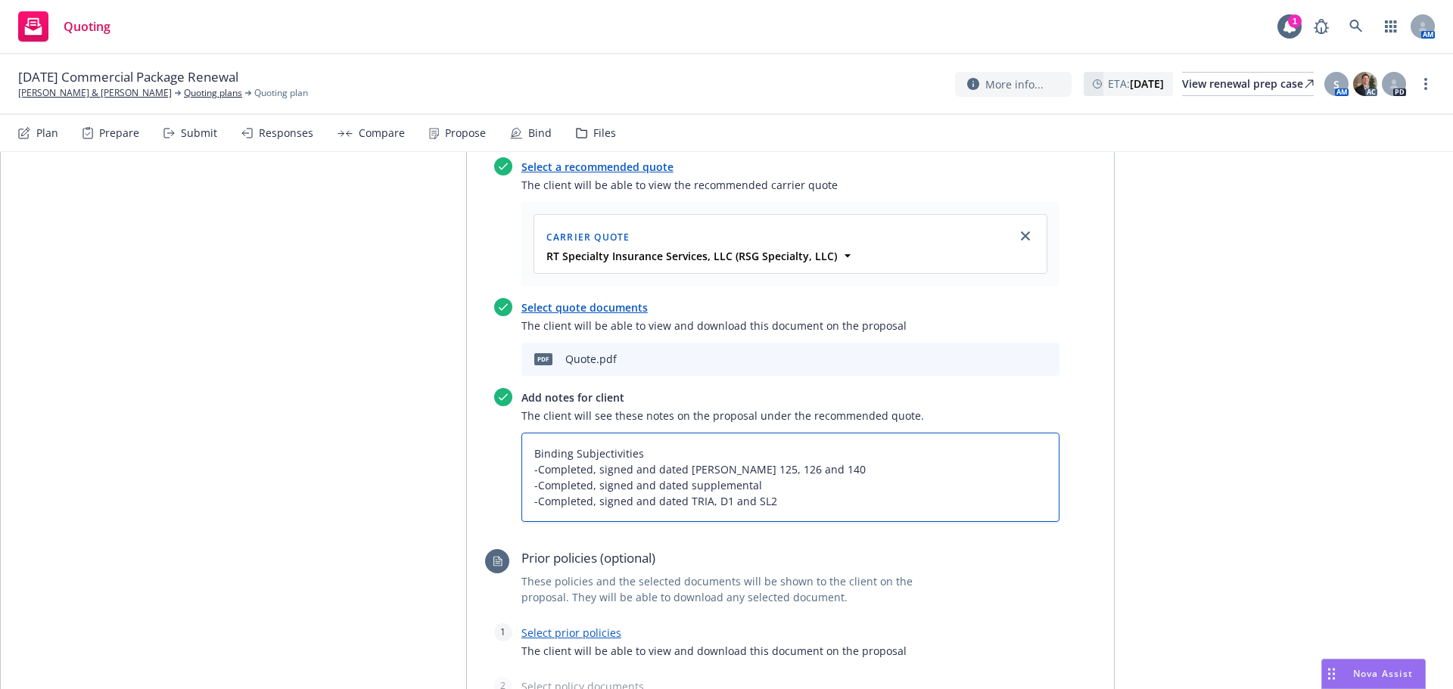
type textarea "x"
type textarea "Binding Subjectivities: -Completed, signed and dated Acord 125, 126 and 140 -Co…"
type textarea "x"
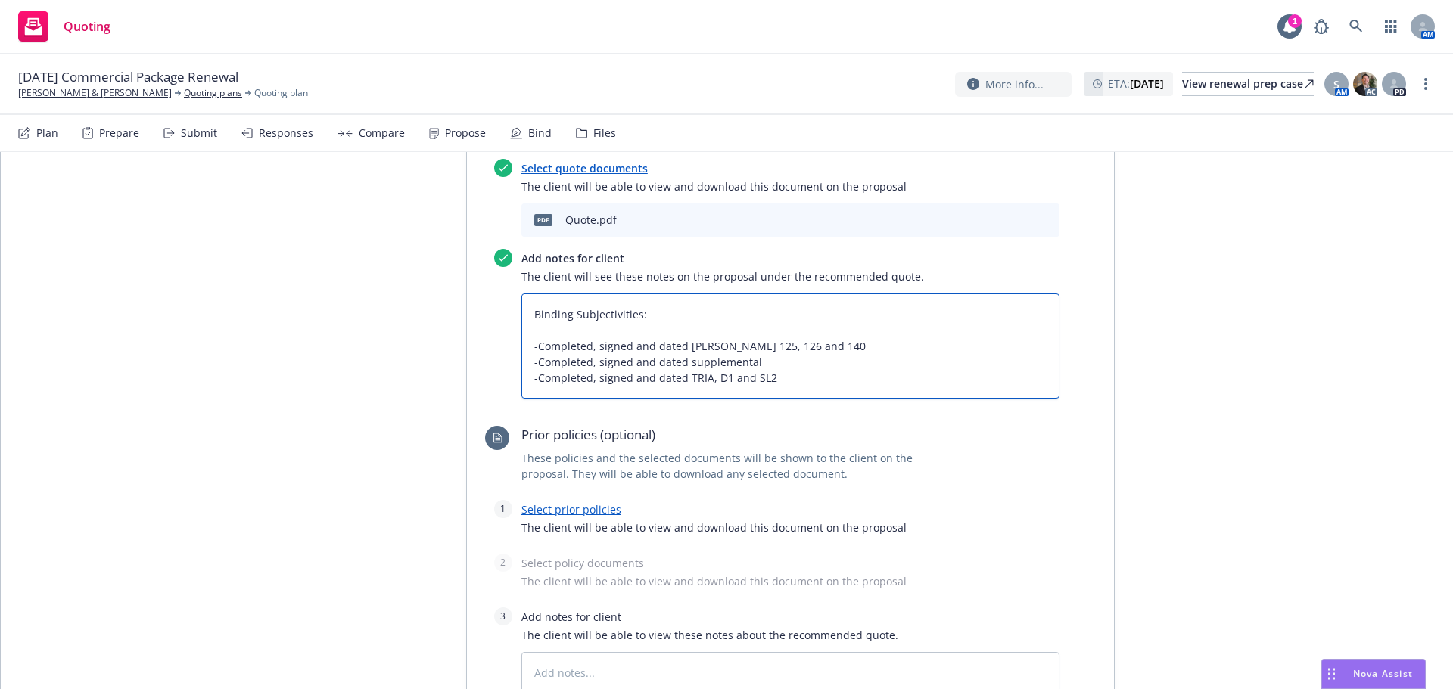
scroll to position [908, 0]
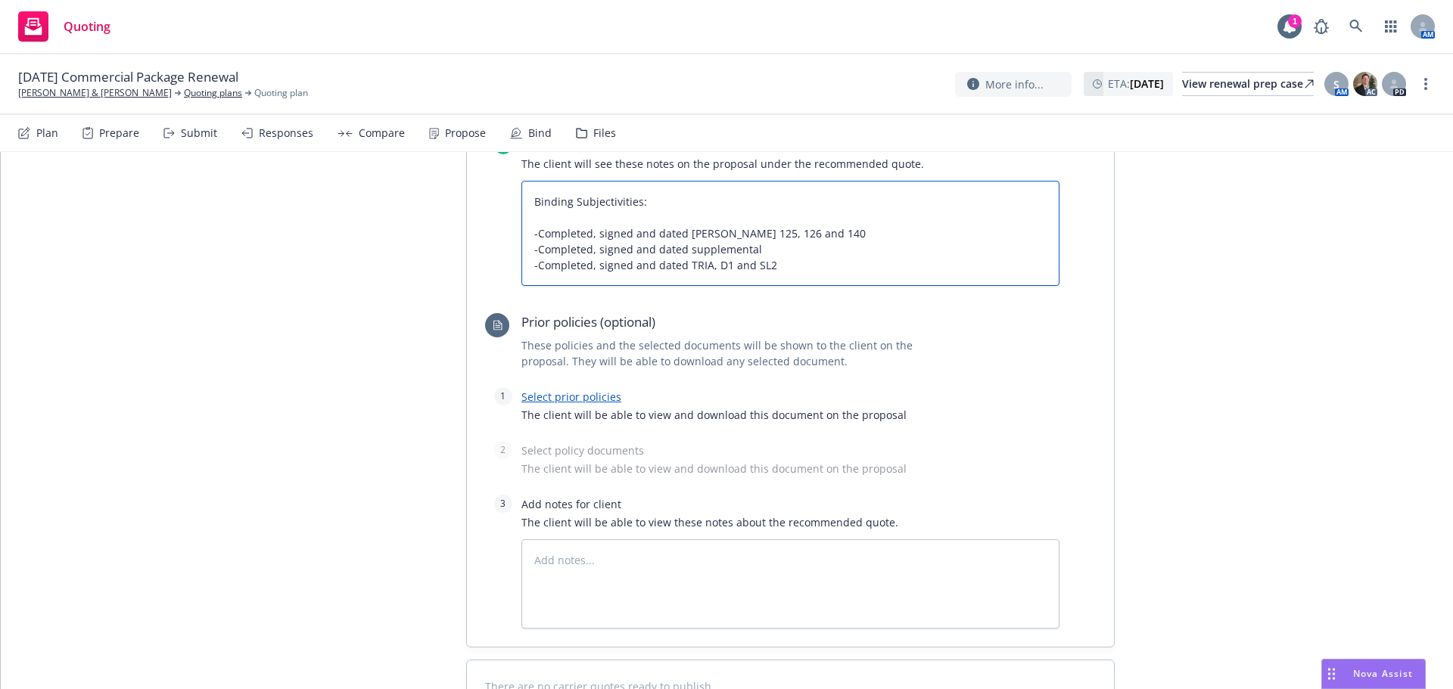
type textarea "Binding Subjectivities: -Completed, signed and dated Acord 125, 126 and 140 -Co…"
click at [534, 407] on span "The client will be able to view and download this document on the proposal" at bounding box center [790, 415] width 538 height 16
click at [540, 390] on link "Select prior policies" at bounding box center [571, 397] width 100 height 14
type textarea "x"
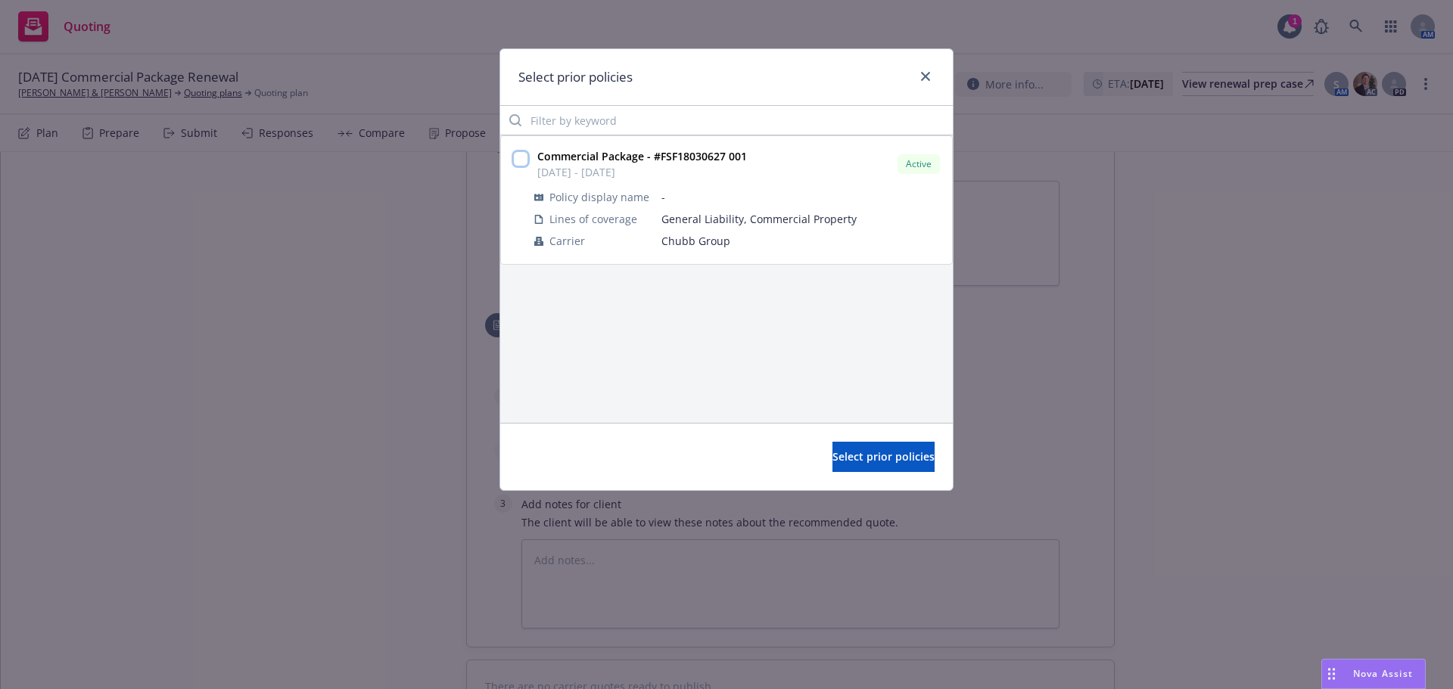
click at [521, 152] on input "checkbox" at bounding box center [520, 158] width 15 height 15
checkbox input "true"
click at [874, 454] on span "Select prior policies" at bounding box center [884, 457] width 102 height 14
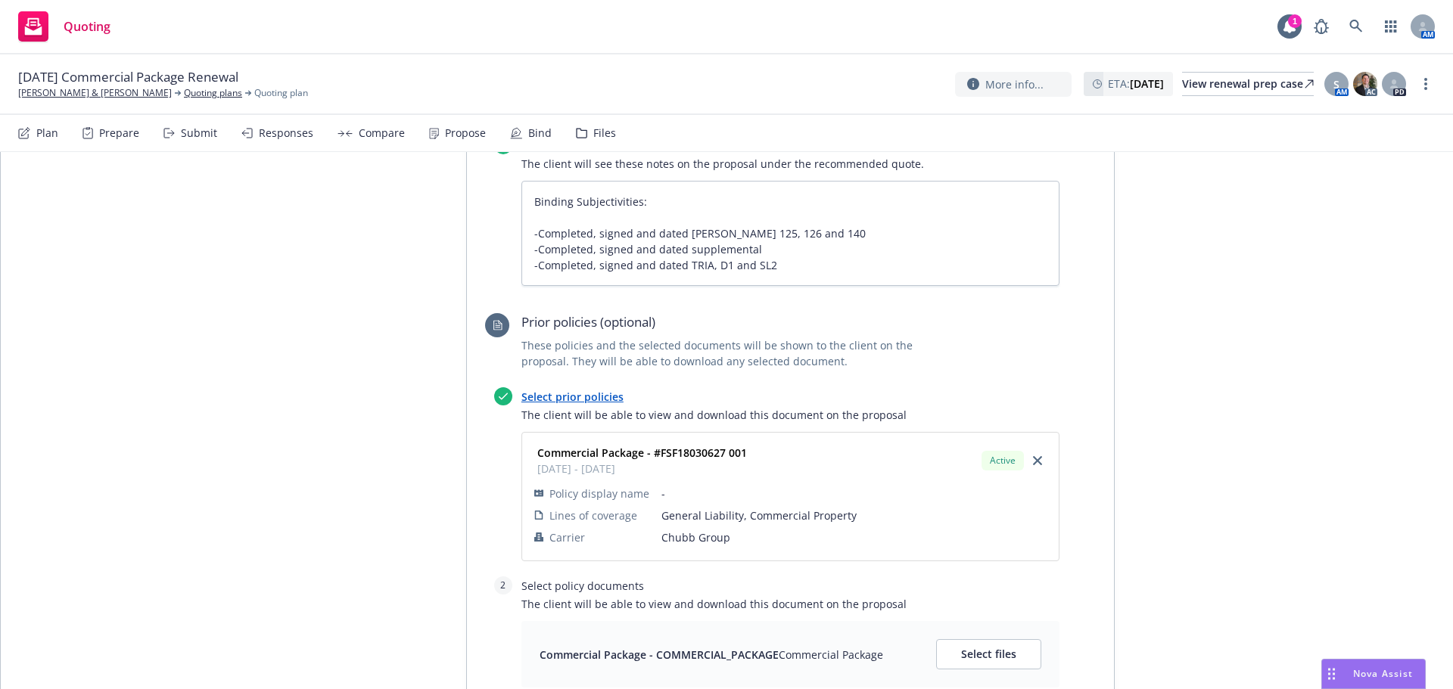
click at [1004, 621] on div "Commercial Package - COMMERCIAL_PACKAGE Commercial Package Select files" at bounding box center [790, 654] width 538 height 67
click at [1003, 640] on button "Select files" at bounding box center [988, 655] width 105 height 30
type textarea "x"
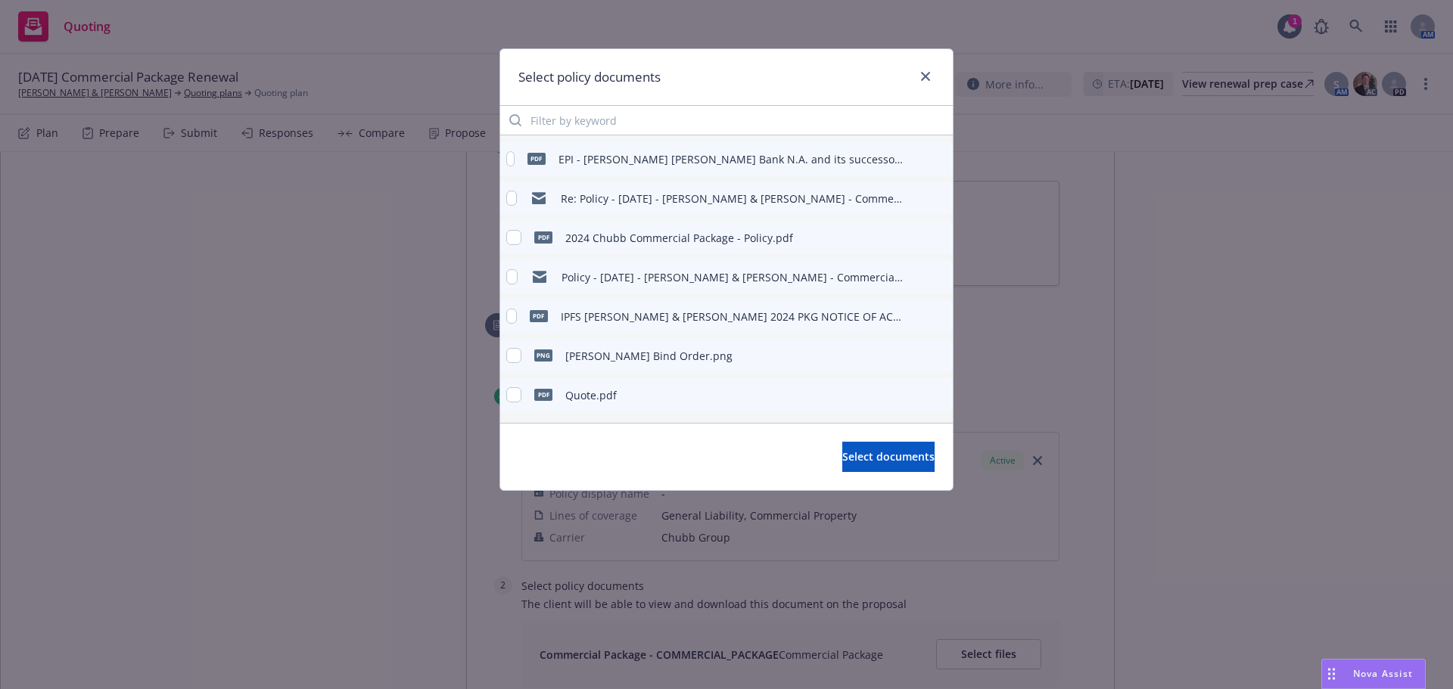
scroll to position [151, 0]
click at [509, 234] on input "checkbox" at bounding box center [513, 236] width 15 height 15
checkbox input "true"
click at [842, 458] on span "Select documents" at bounding box center [888, 457] width 92 height 14
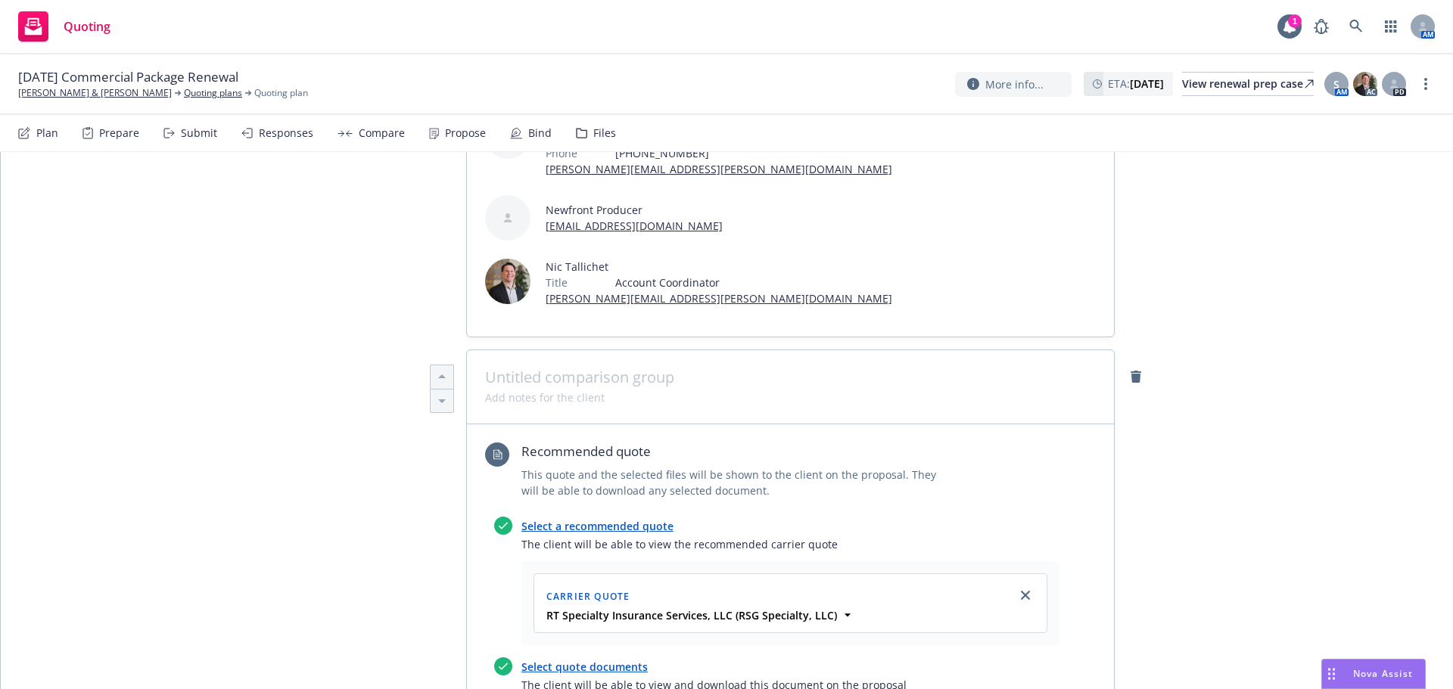
scroll to position [0, 0]
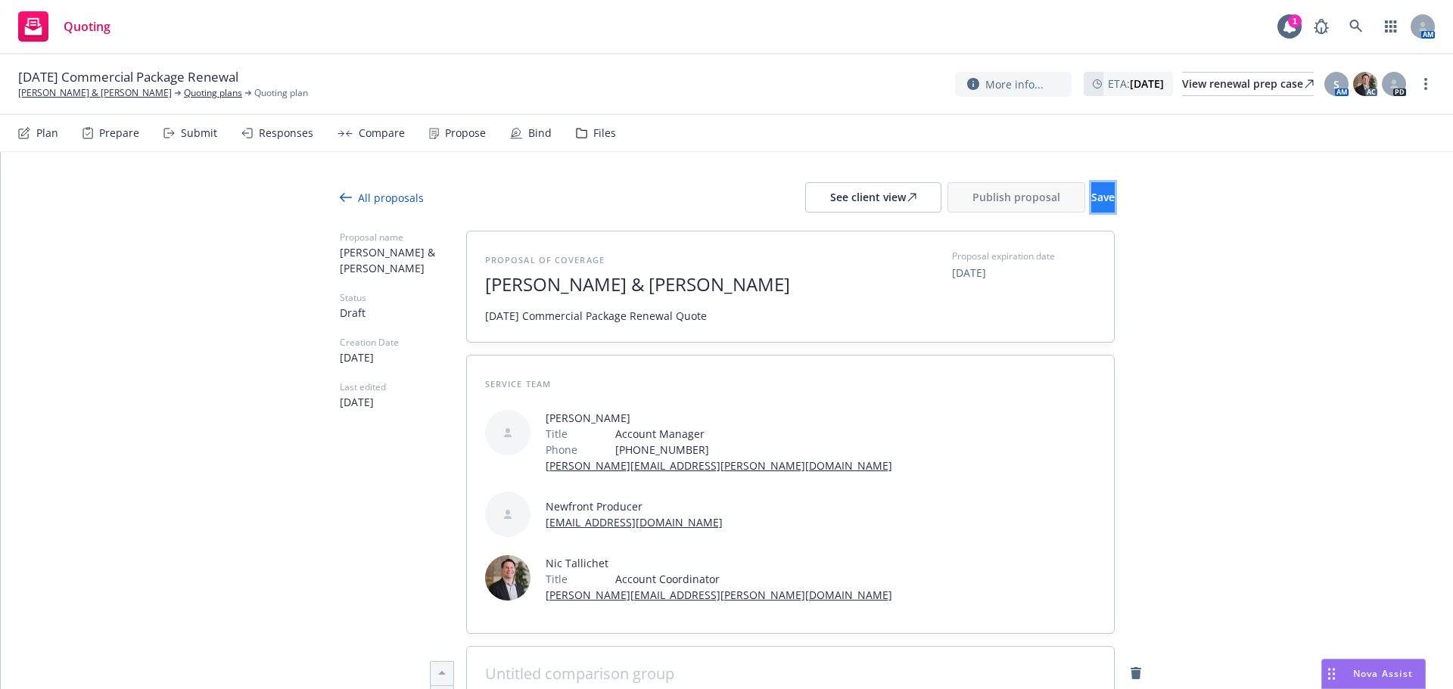
click at [1100, 195] on button "Save" at bounding box center [1102, 197] width 23 height 30
click at [830, 202] on div "See client view" at bounding box center [873, 197] width 86 height 29
click at [1427, 79] on circle "more" at bounding box center [1425, 79] width 3 height 3
click at [1396, 121] on link "Copy logging email" at bounding box center [1349, 116] width 169 height 30
click at [973, 202] on span "Publish proposal" at bounding box center [1017, 197] width 88 height 14
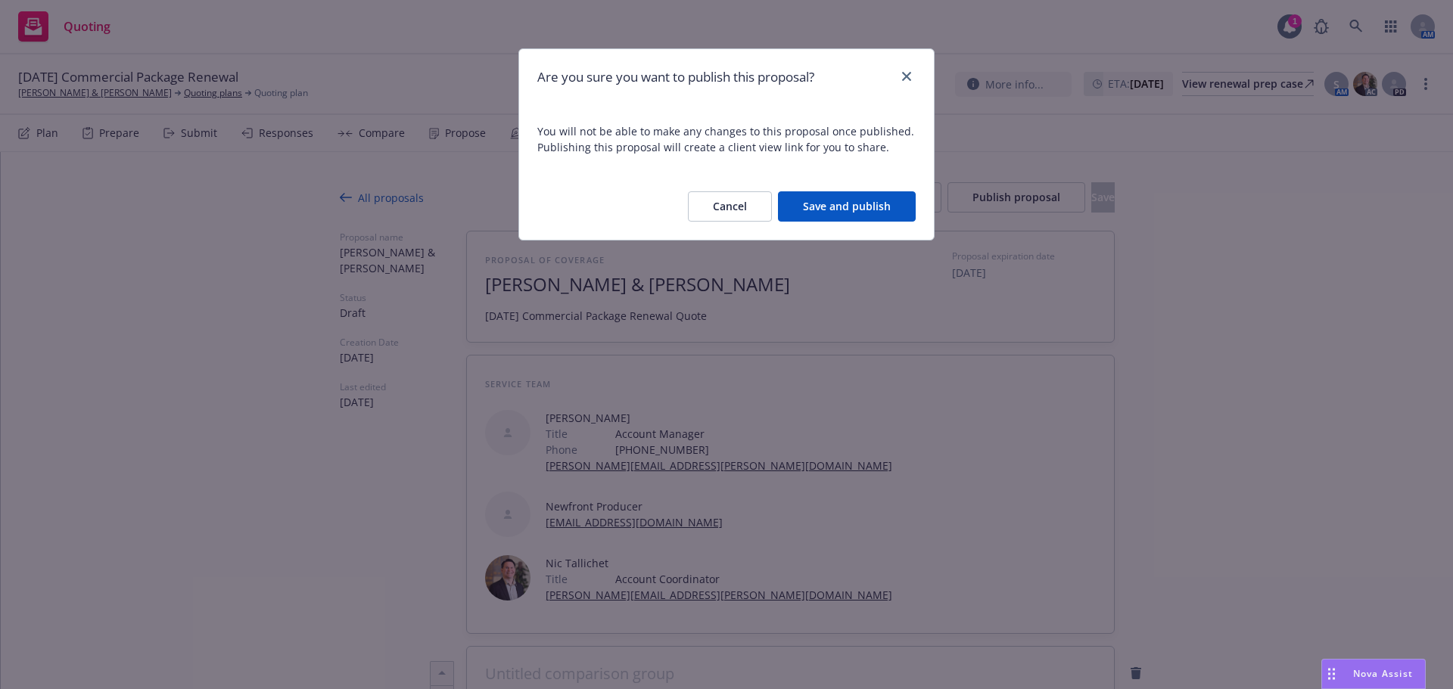
click at [896, 226] on div "Cancel Save and publish" at bounding box center [726, 206] width 415 height 67
click at [895, 221] on button "Save and publish" at bounding box center [847, 206] width 138 height 30
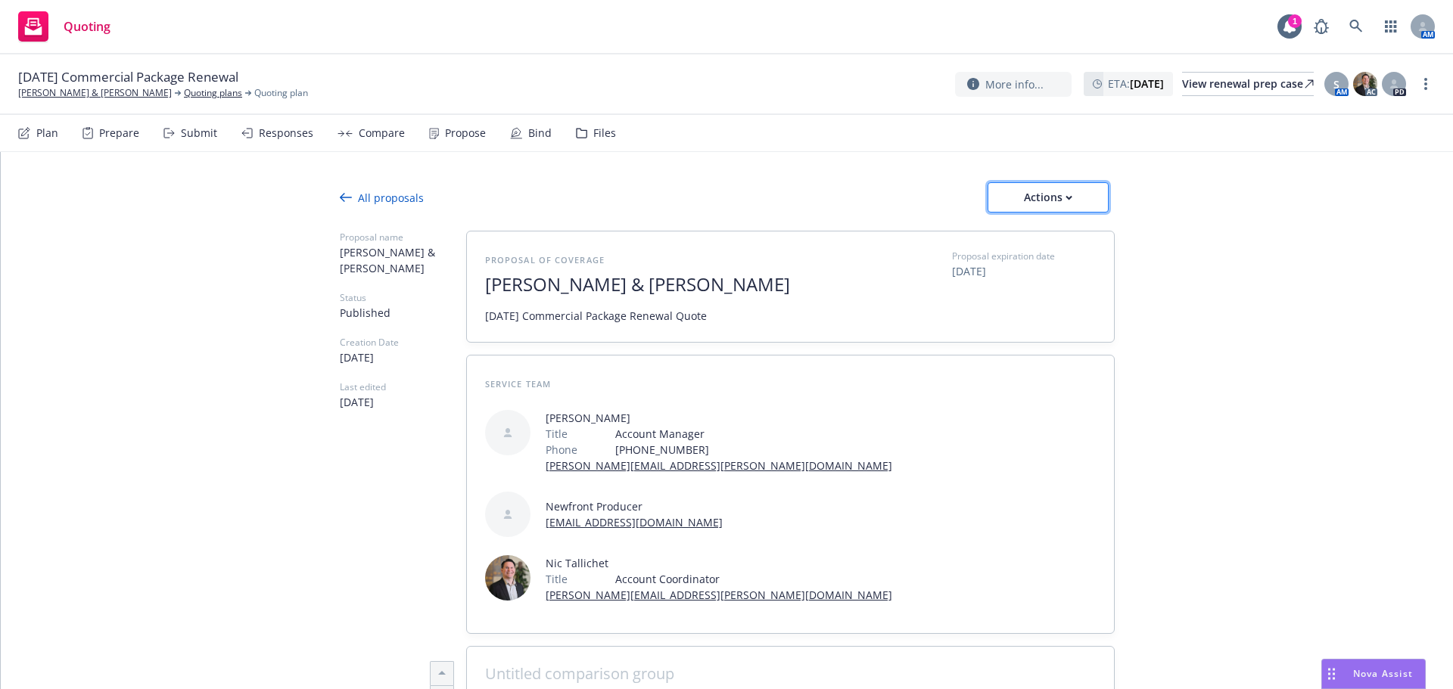
click at [1027, 198] on div "Actions" at bounding box center [1048, 197] width 71 height 29
click at [1029, 237] on span "Copy proposal link" at bounding box center [1047, 237] width 130 height 14
type textarea "x"
click at [84, 93] on link "Damiano Ruggiero & Cheryl Ruggiero" at bounding box center [95, 93] width 154 height 14
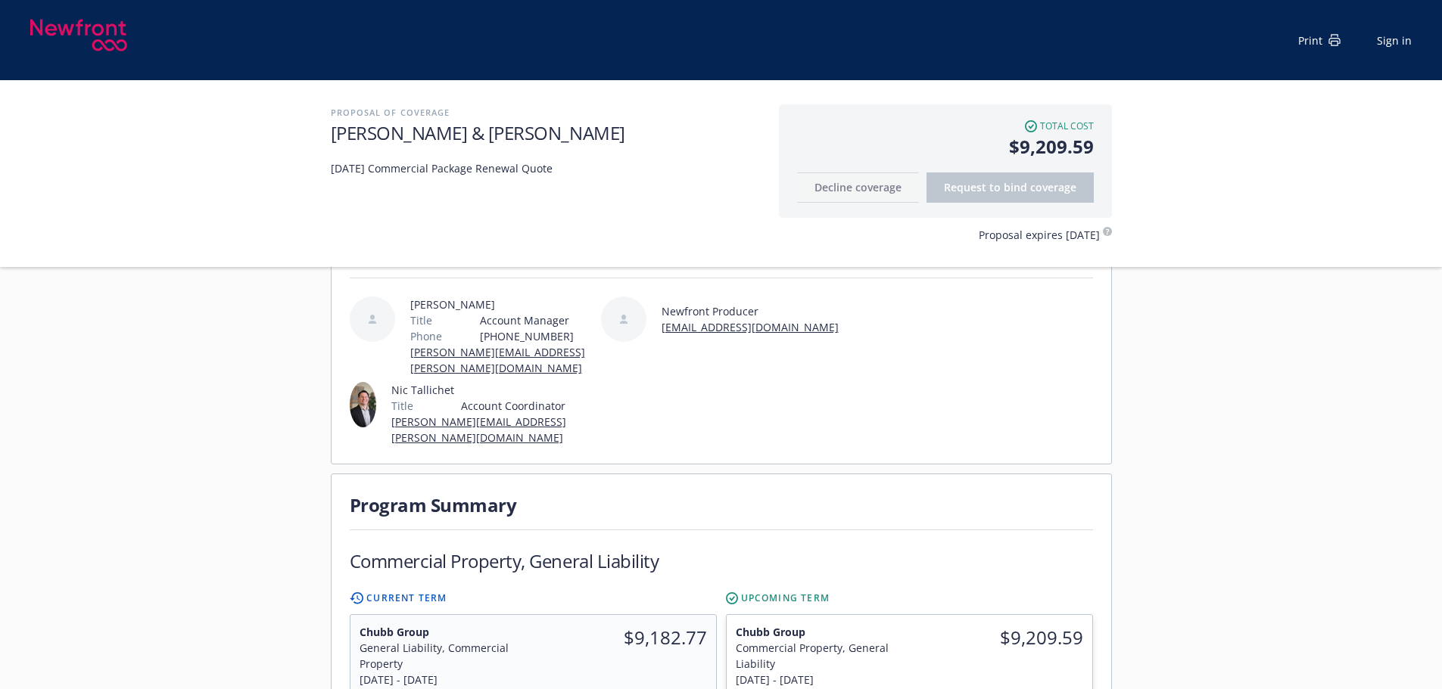
scroll to position [454, 0]
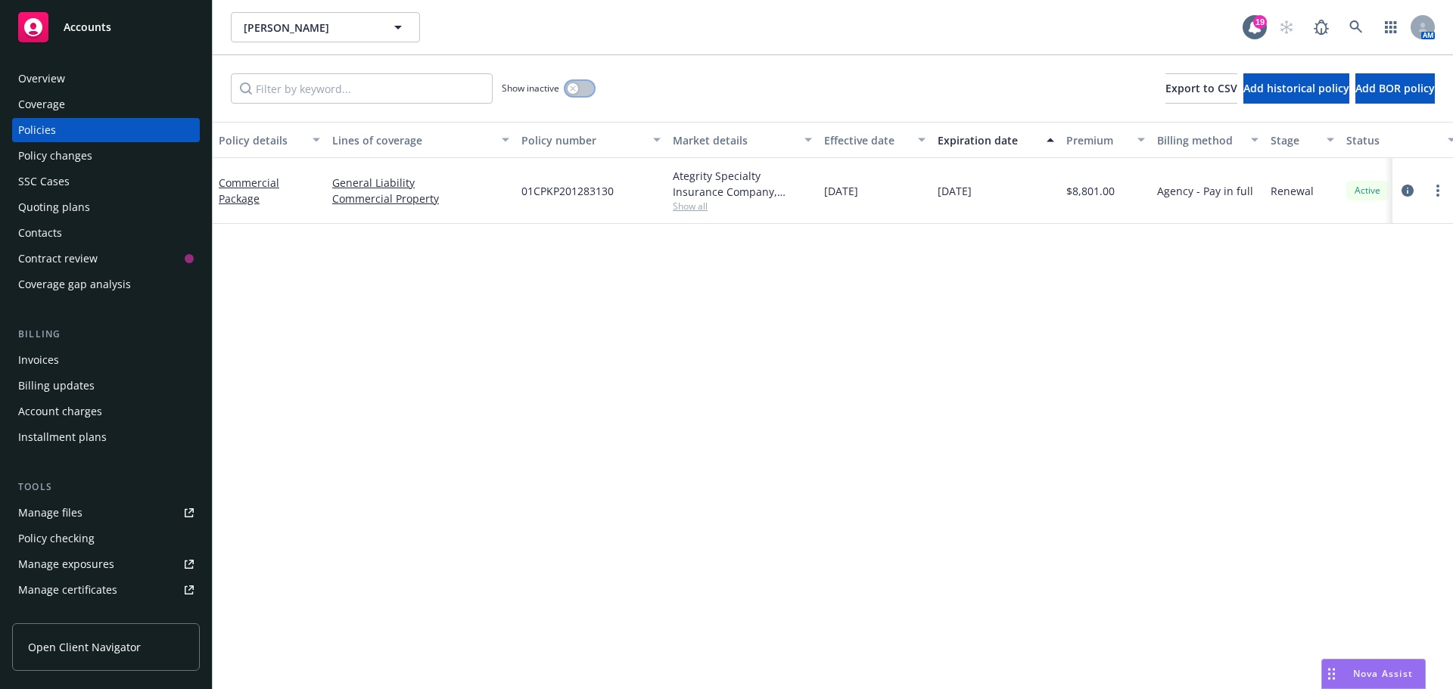
click at [587, 87] on button "button" at bounding box center [579, 88] width 29 height 15
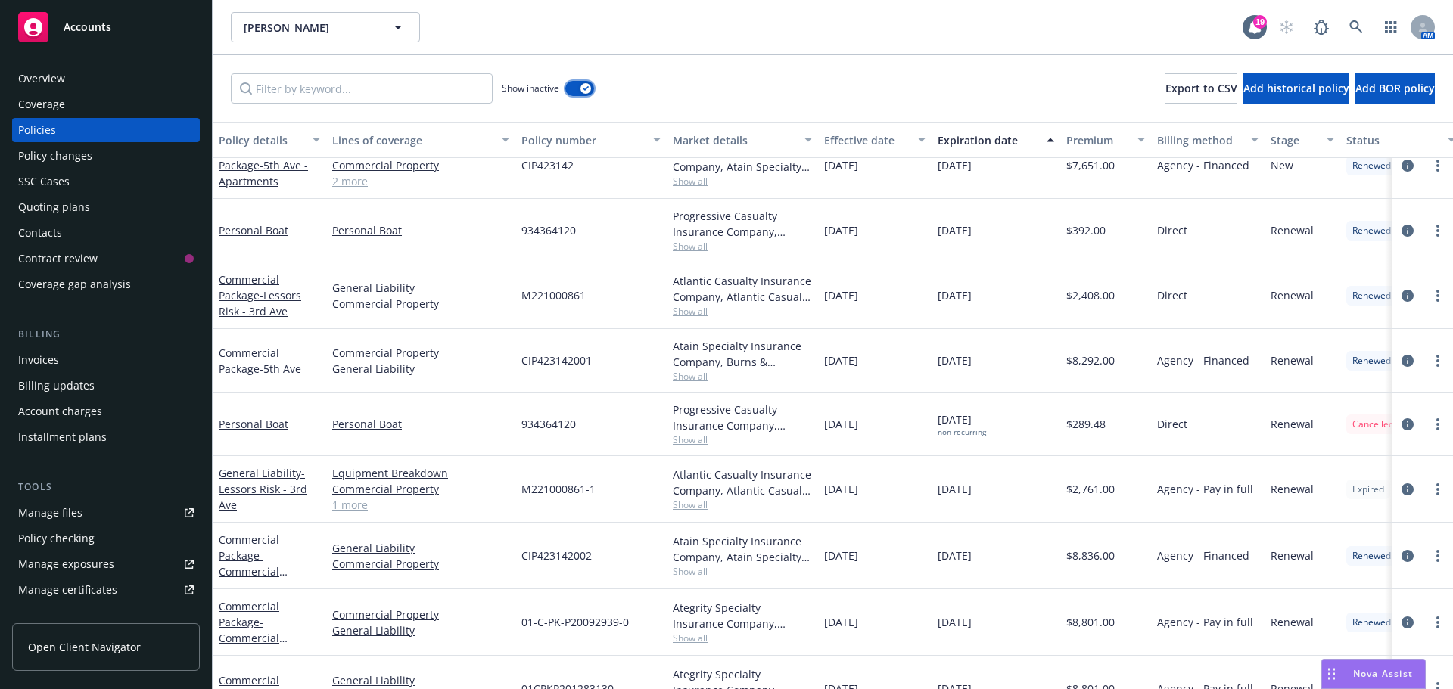
scroll to position [312, 0]
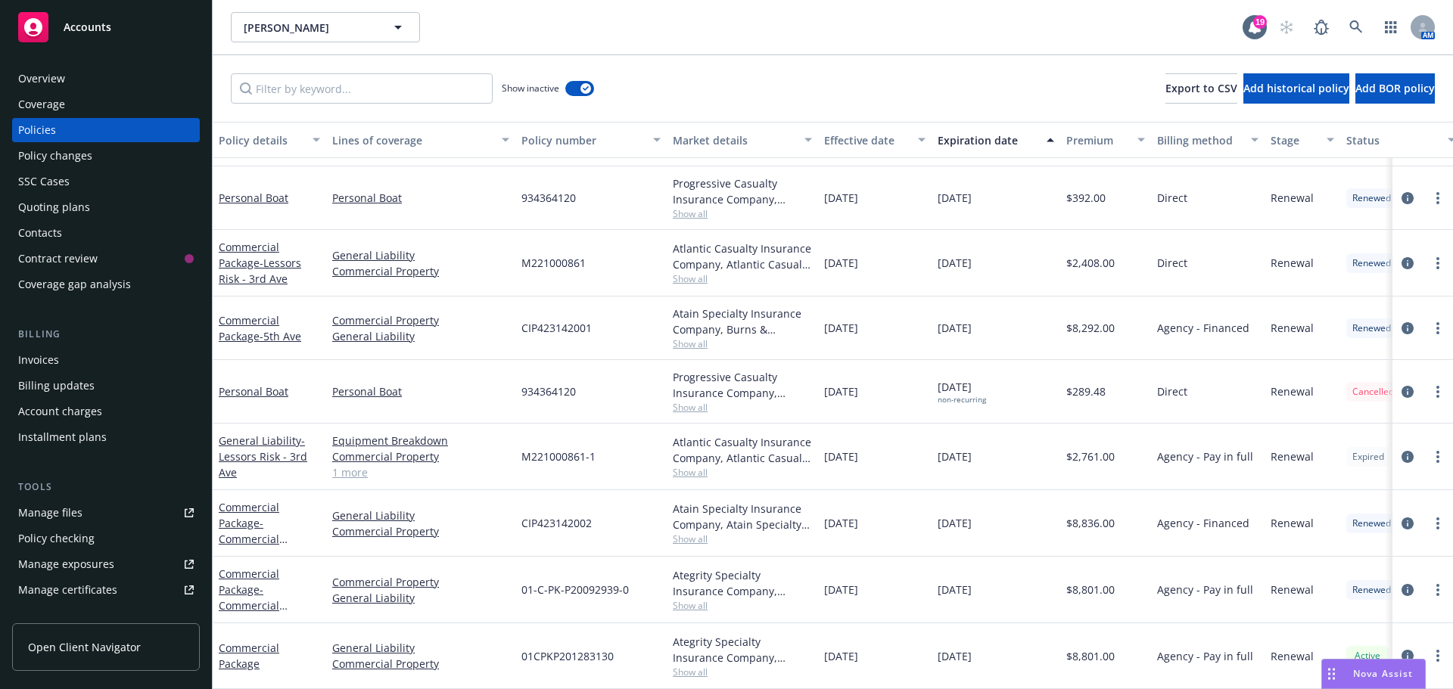
click at [699, 454] on div "Atlantic Casualty Insurance Company, Atlantic Casualty Insurance Co, Risk Place…" at bounding box center [742, 450] width 139 height 32
click at [699, 466] on span "Show all" at bounding box center [742, 472] width 139 height 13
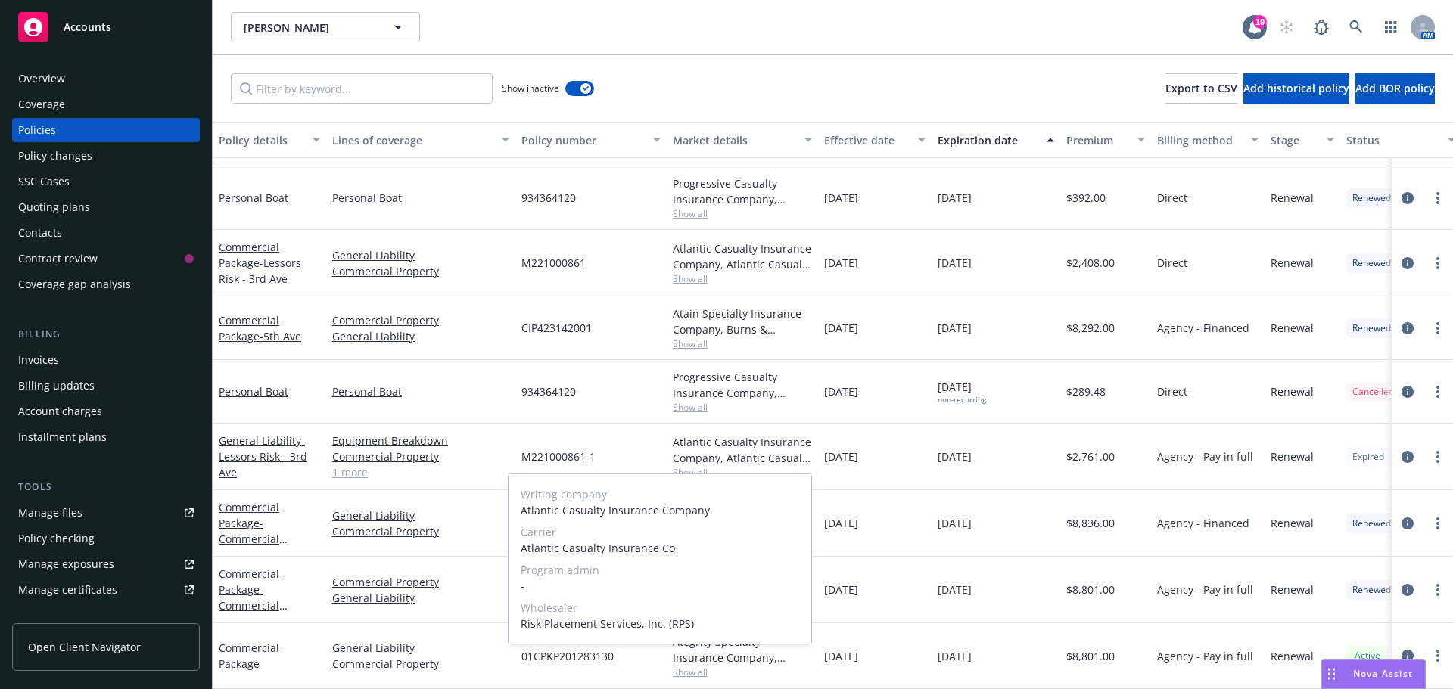
click at [786, 466] on span "Show all" at bounding box center [742, 472] width 139 height 13
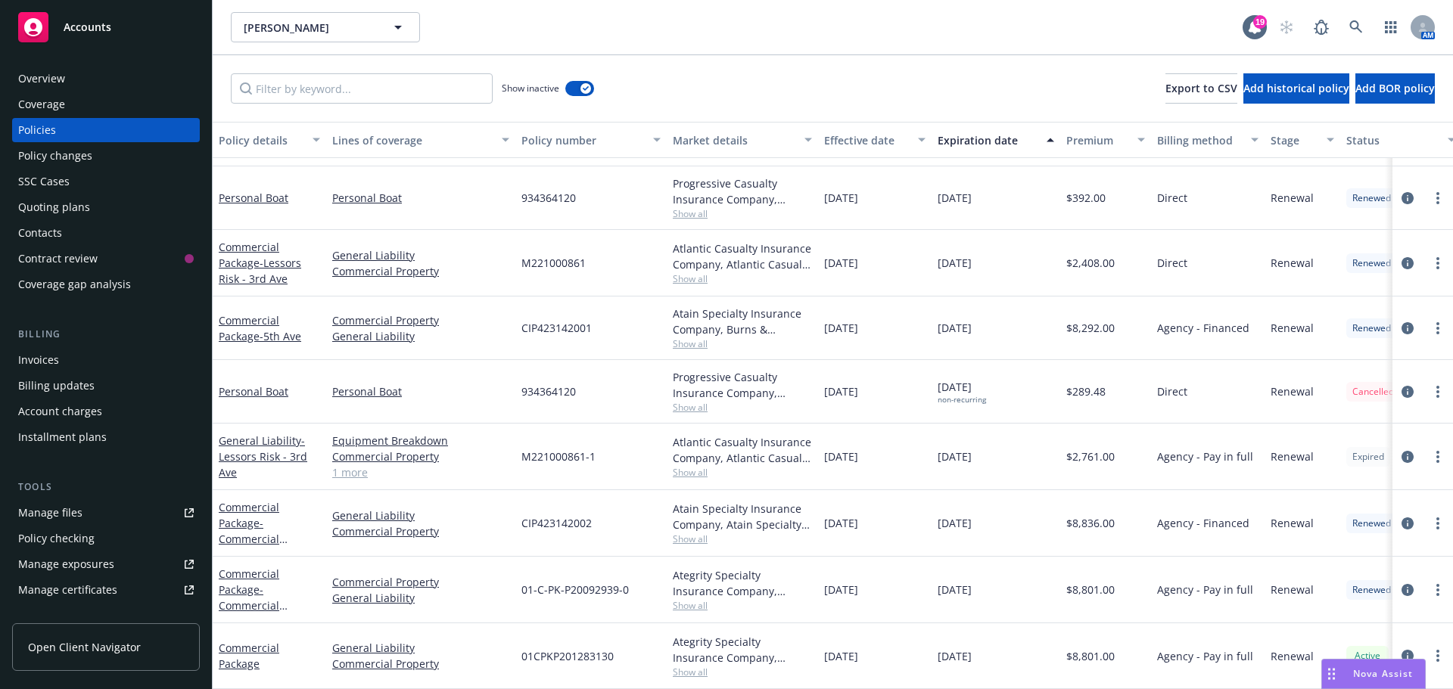
click at [693, 533] on span "Show all" at bounding box center [742, 539] width 139 height 13
click at [758, 557] on div "Ategrity Specialty Insurance Company, Ategrity Specialty Insurance Company, Bur…" at bounding box center [742, 590] width 151 height 67
click at [697, 599] on span "Show all" at bounding box center [742, 605] width 139 height 13
click at [772, 602] on div "Ategrity Specialty Insurance Company, Ategrity Specialty Insurance Company, Bur…" at bounding box center [742, 590] width 151 height 67
click at [699, 533] on span "Show all" at bounding box center [742, 539] width 139 height 13
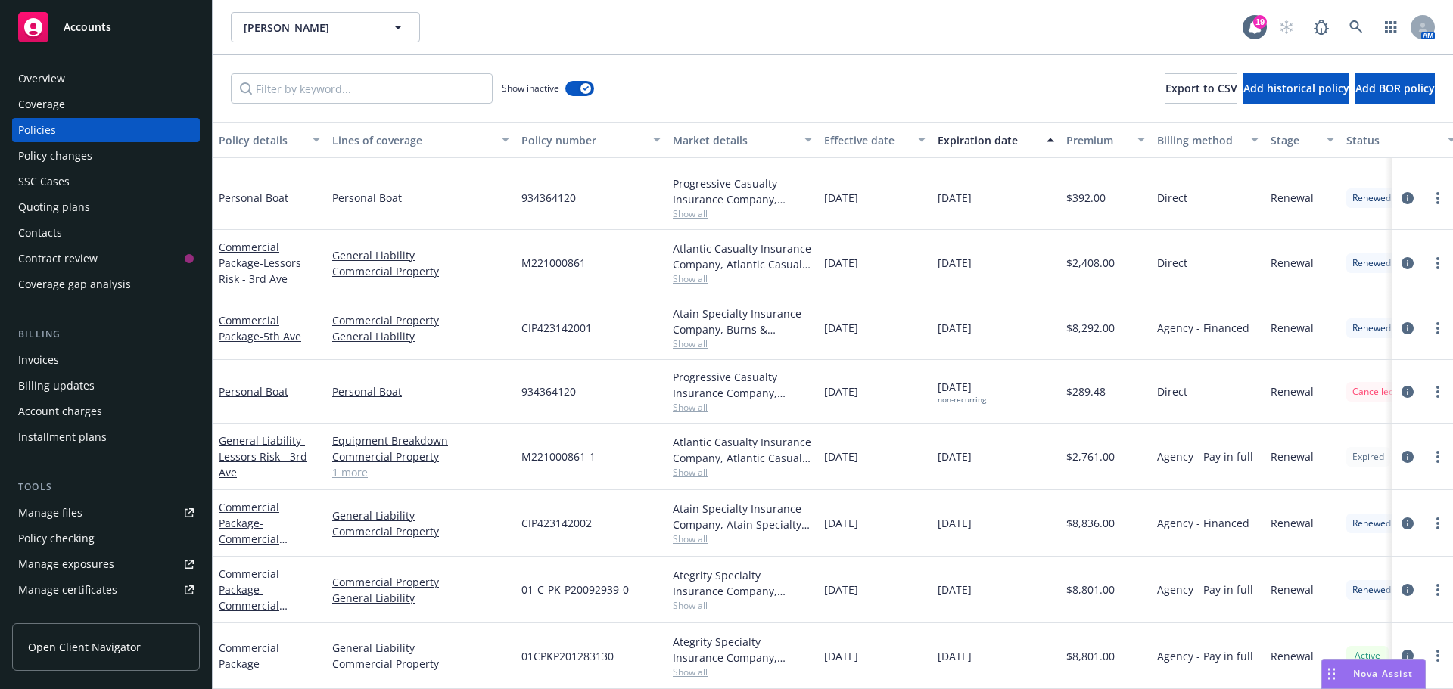
click at [778, 534] on span "Show all" at bounding box center [742, 539] width 139 height 13
click at [1402, 518] on icon "circleInformation" at bounding box center [1408, 524] width 12 height 12
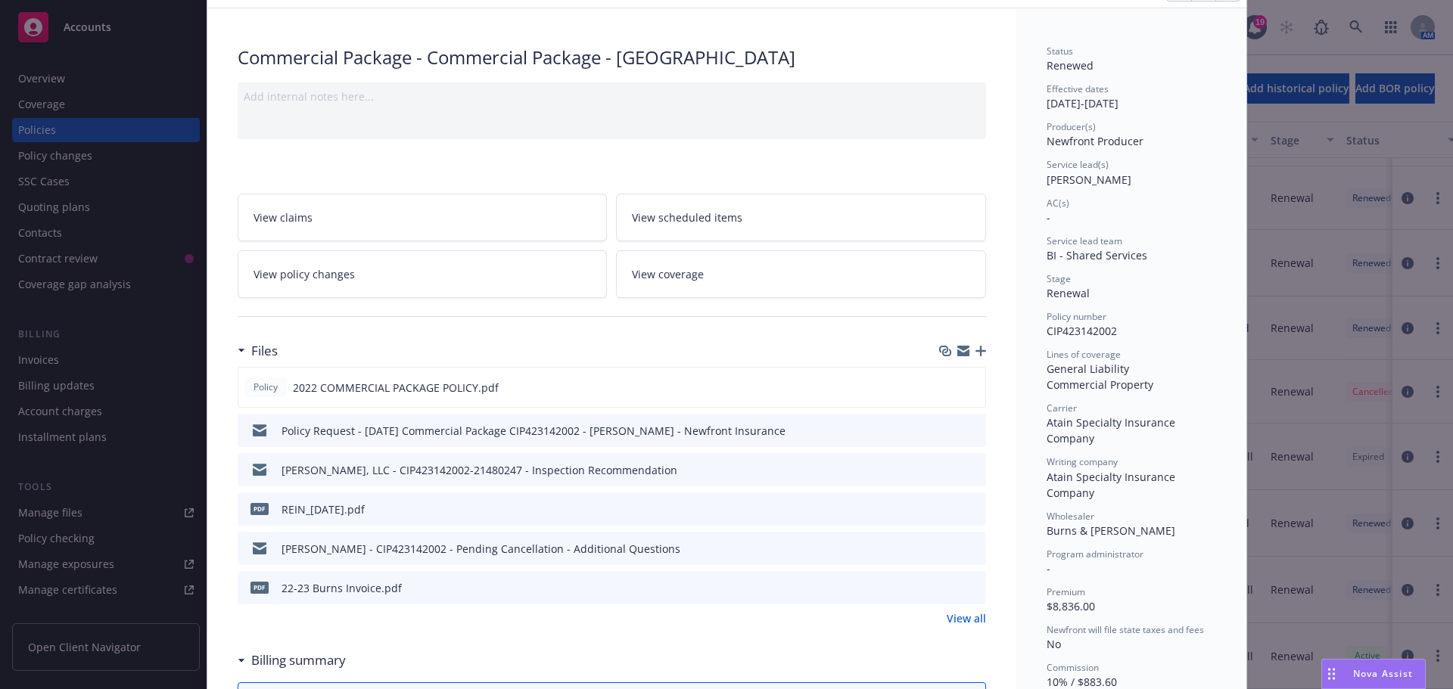
scroll to position [202, 0]
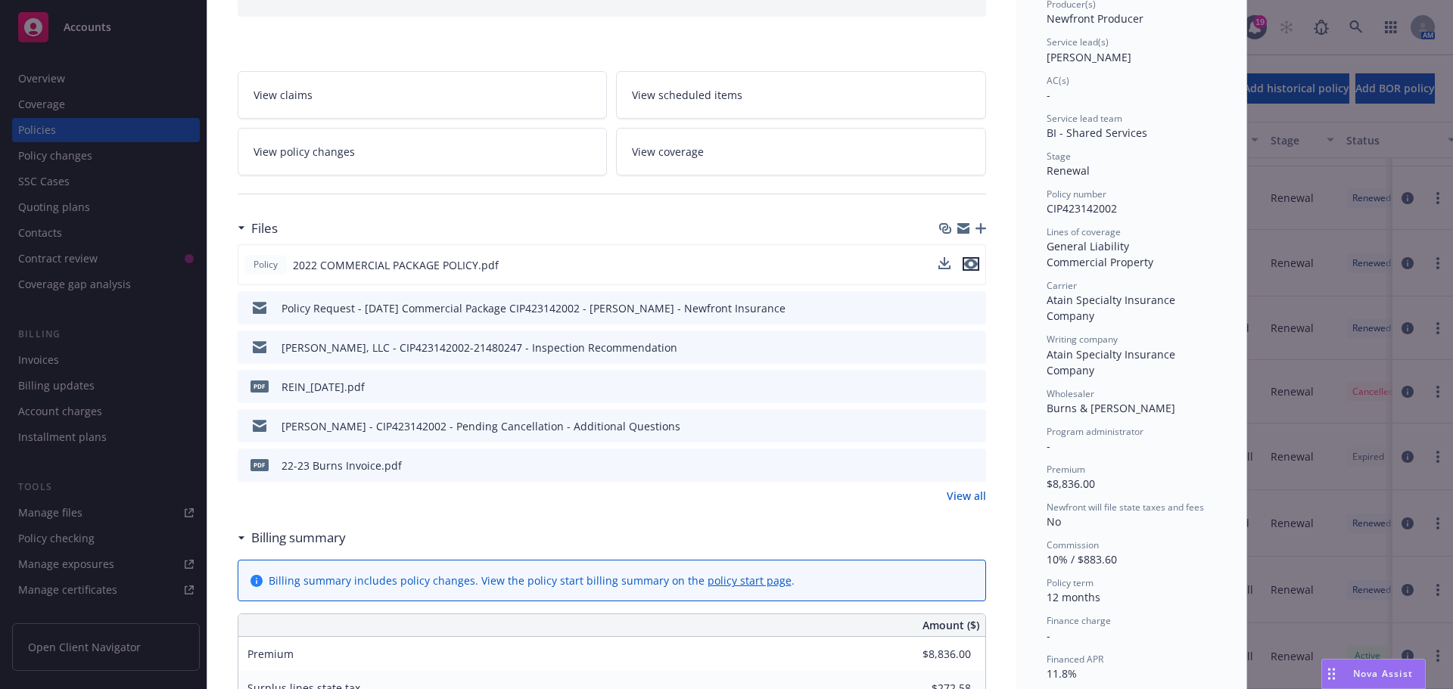
click at [964, 263] on icon "preview file" at bounding box center [971, 264] width 14 height 11
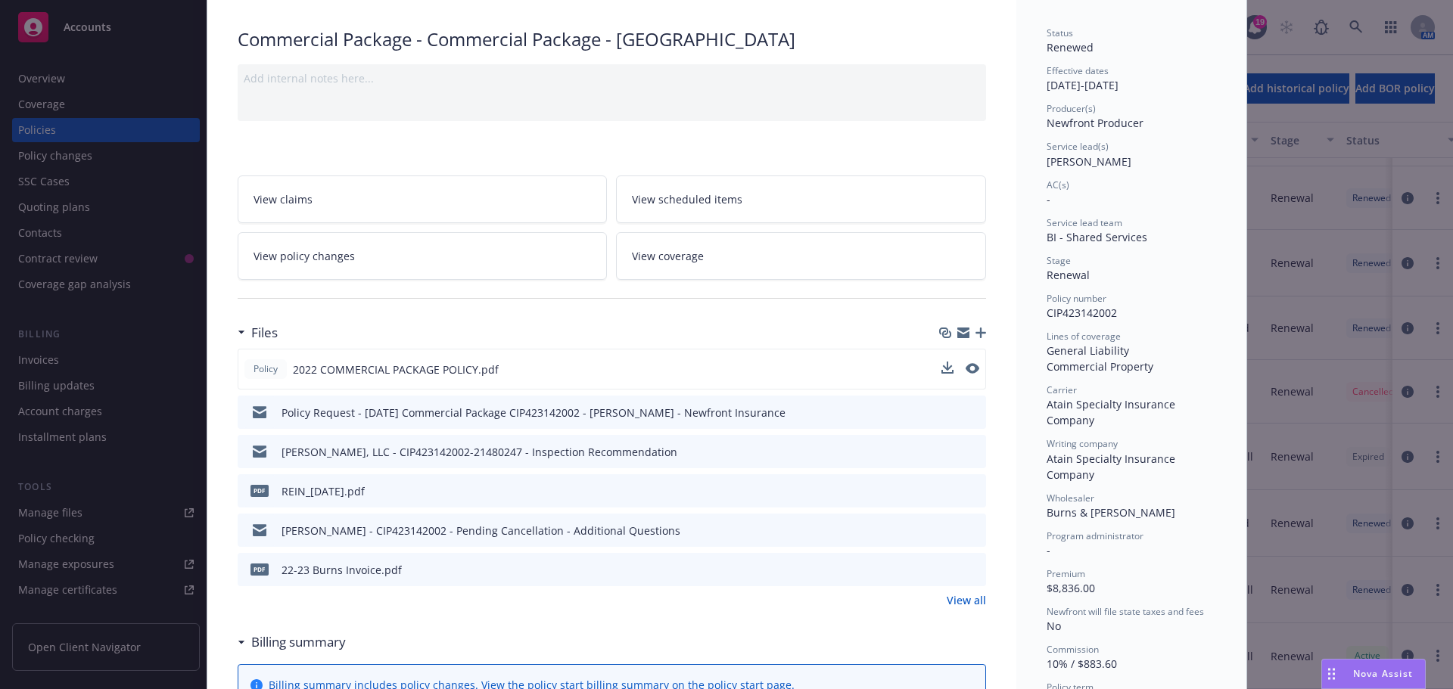
scroll to position [0, 0]
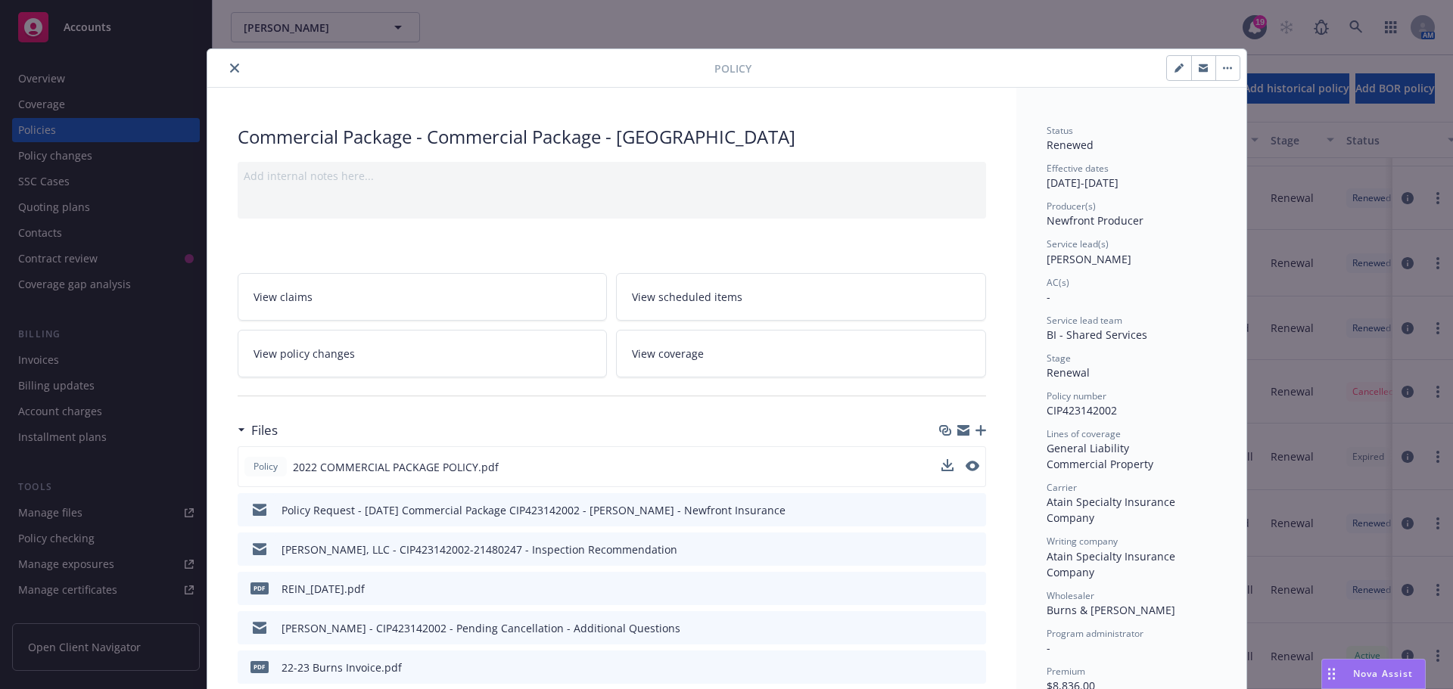
click at [230, 70] on icon "close" at bounding box center [234, 68] width 9 height 9
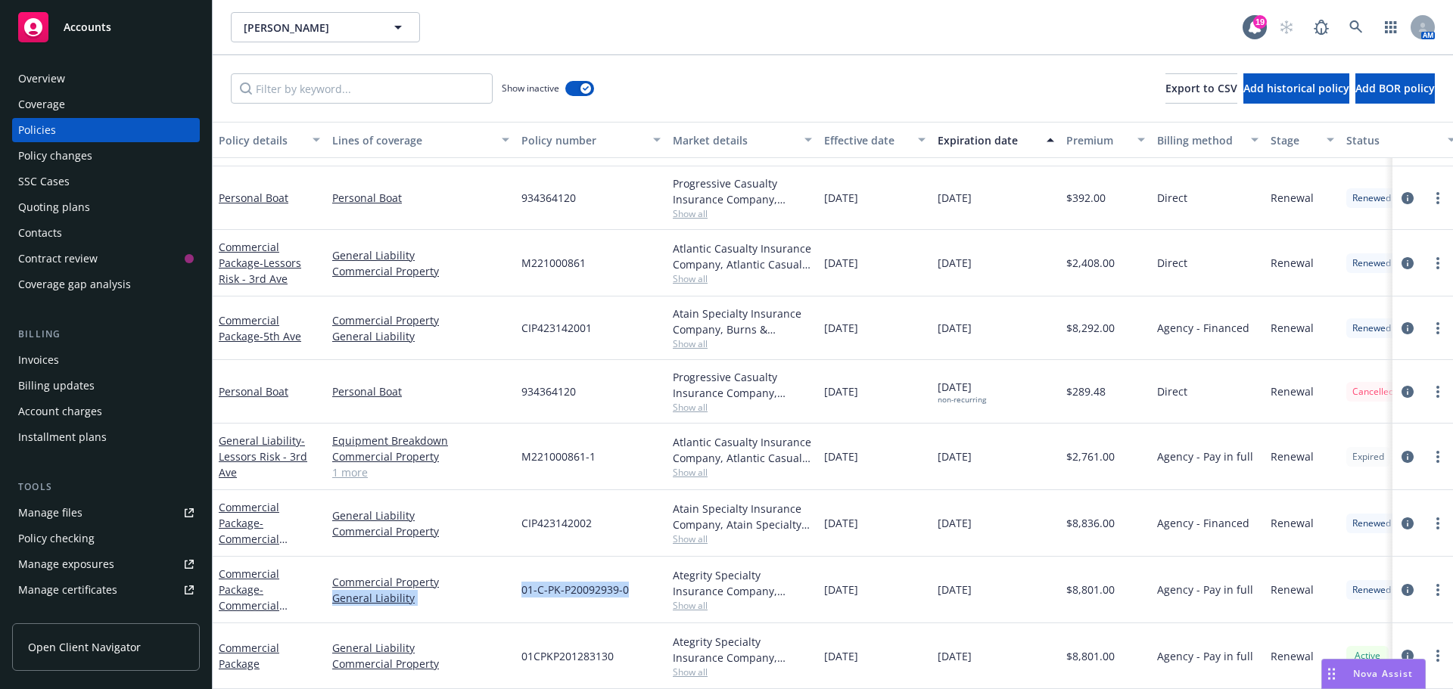
drag, startPoint x: 592, startPoint y: 576, endPoint x: 509, endPoint y: 577, distance: 82.5
click at [509, 577] on div "Commercial Package - Commercial Package - 5th Ave Commercial Property General L…" at bounding box center [943, 590] width 1461 height 67
click at [571, 649] on span "01CPKP201283130" at bounding box center [567, 657] width 92 height 16
drag, startPoint x: 627, startPoint y: 581, endPoint x: 523, endPoint y: 580, distance: 104.5
click at [523, 582] on span "01-C-PK-P20092939-0" at bounding box center [574, 590] width 107 height 16
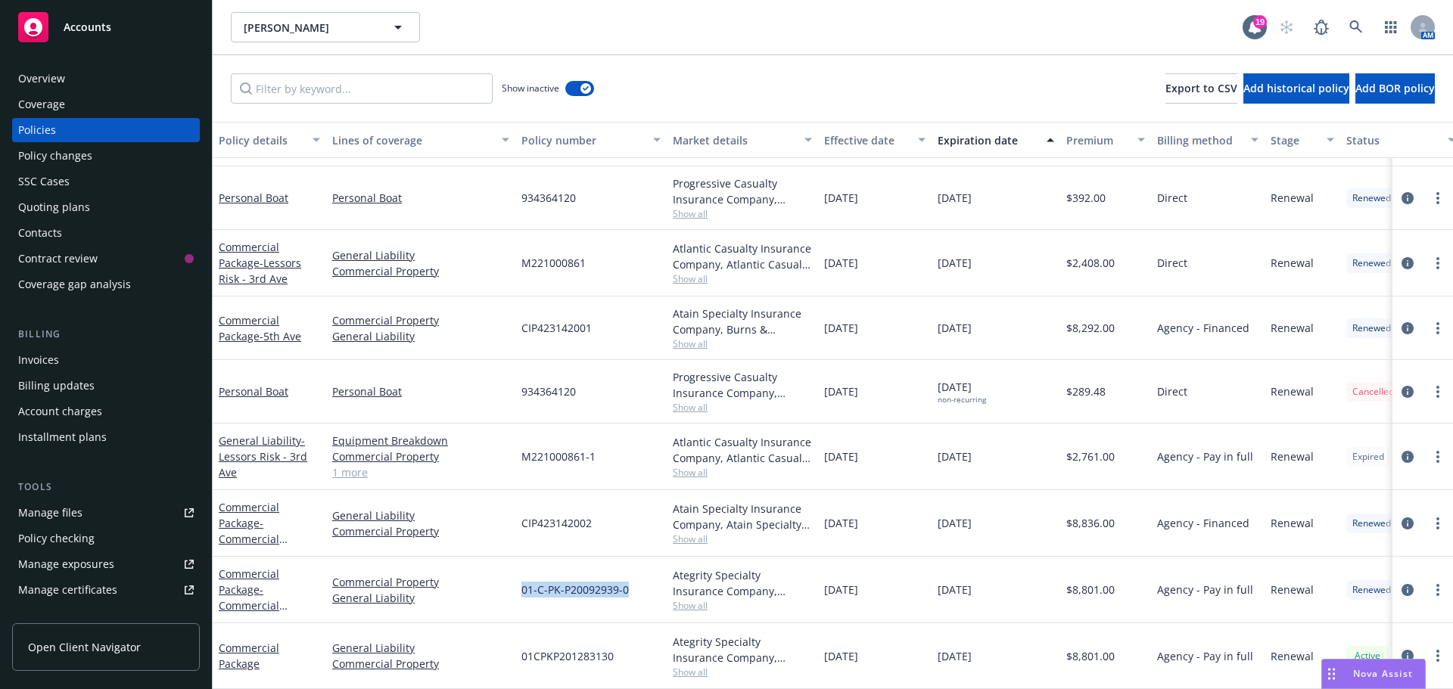
copy span "01-C-PK-P20092939-0"
drag, startPoint x: 618, startPoint y: 643, endPoint x: 518, endPoint y: 647, distance: 100.0
click at [518, 647] on div "01CPKP201283130" at bounding box center [590, 657] width 151 height 66
click at [595, 510] on div "CIP423142002" at bounding box center [590, 523] width 151 height 67
drag, startPoint x: 593, startPoint y: 515, endPoint x: 519, endPoint y: 516, distance: 73.4
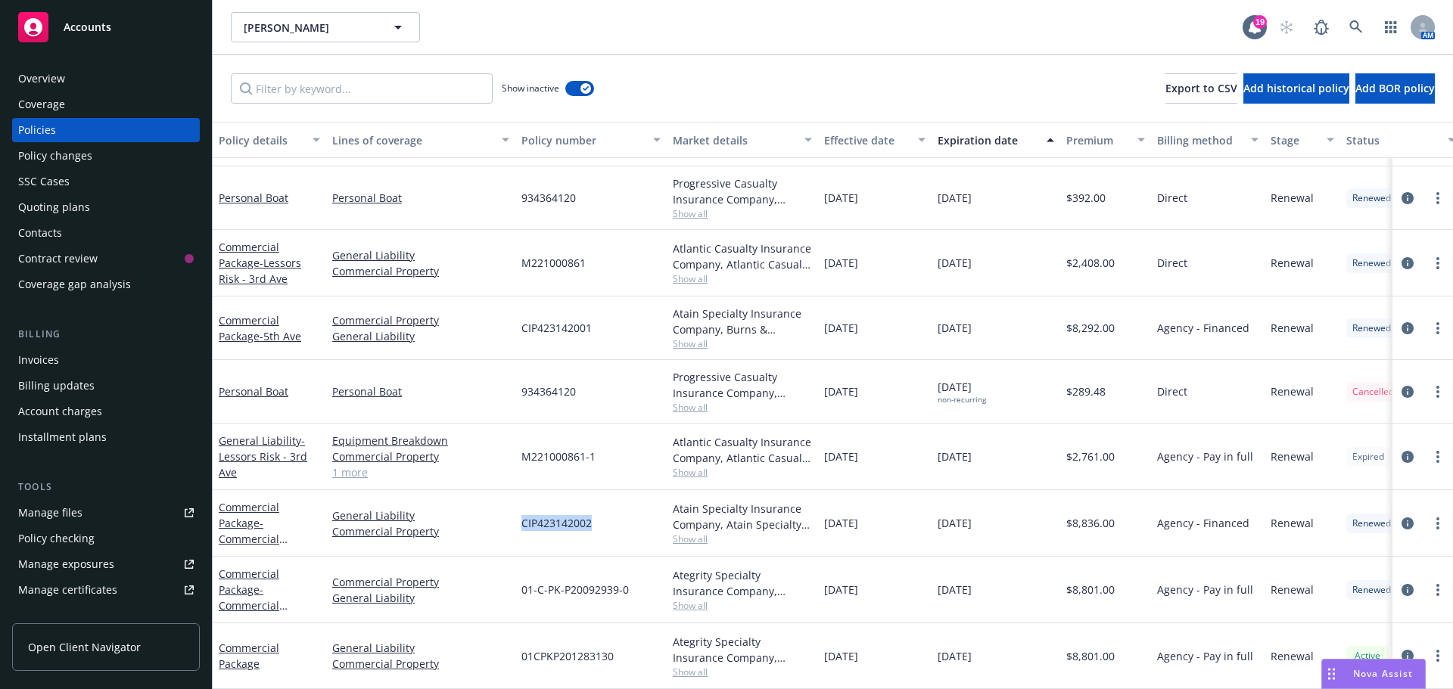
click at [519, 516] on div "CIP423142002" at bounding box center [590, 523] width 151 height 67
copy span "CIP423142002"
click at [64, 77] on div "Overview" at bounding box center [41, 79] width 47 height 24
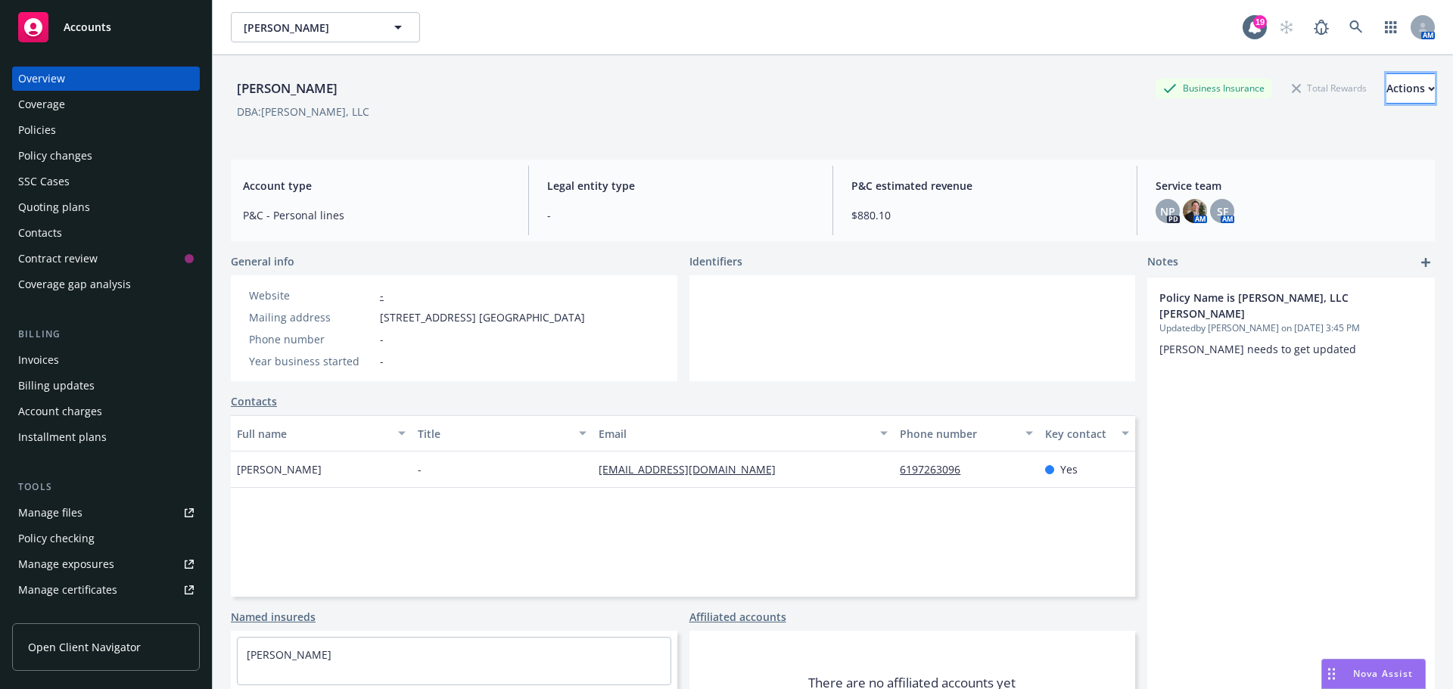
click at [1387, 94] on div "Actions" at bounding box center [1411, 88] width 48 height 29
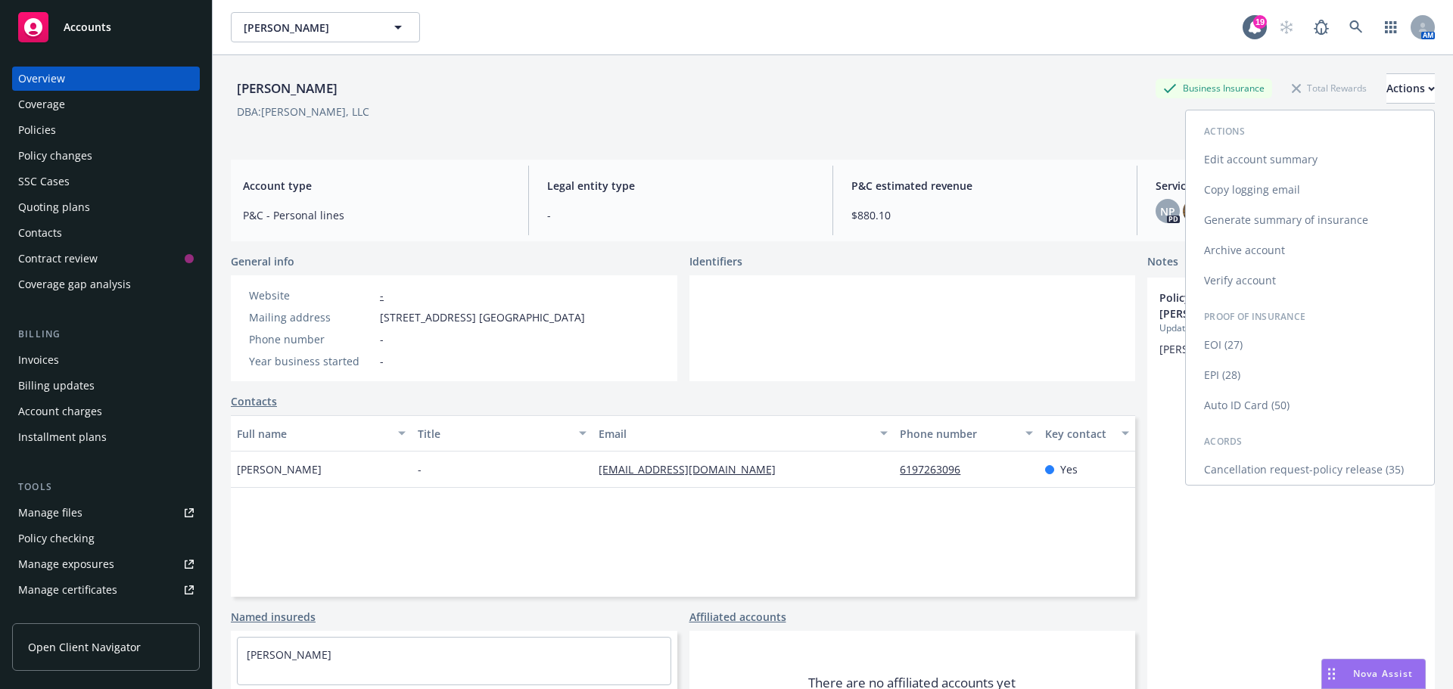
click at [1297, 197] on link "Copy logging email" at bounding box center [1310, 190] width 248 height 30
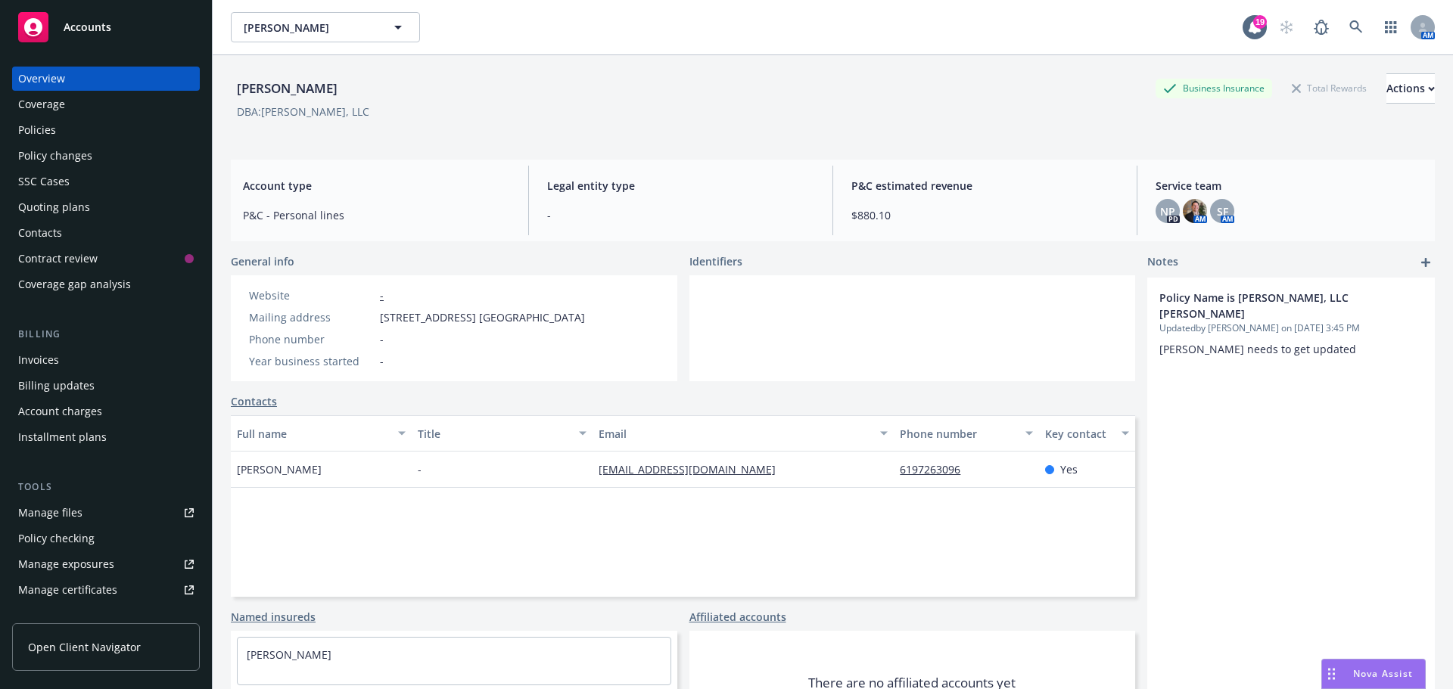
click at [41, 126] on div "Policies" at bounding box center [37, 130] width 38 height 24
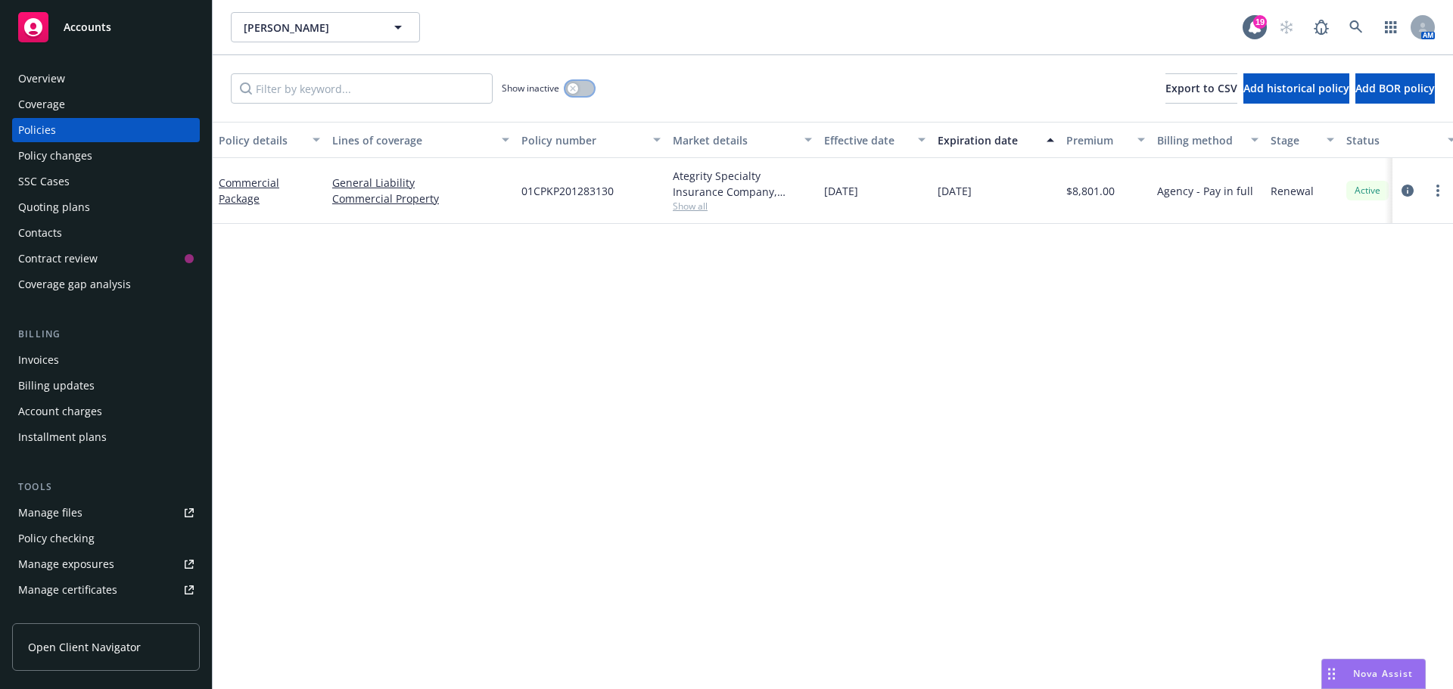
click at [587, 82] on button "button" at bounding box center [579, 88] width 29 height 15
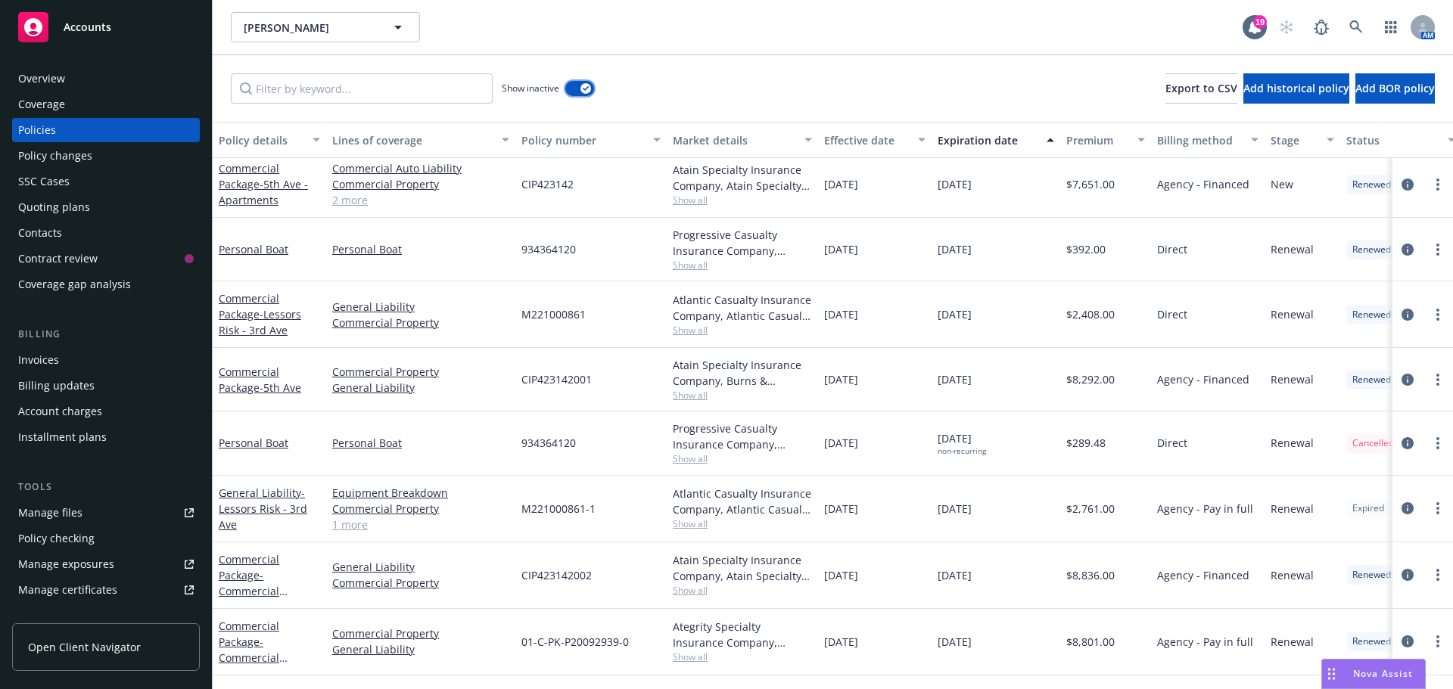
scroll to position [312, 0]
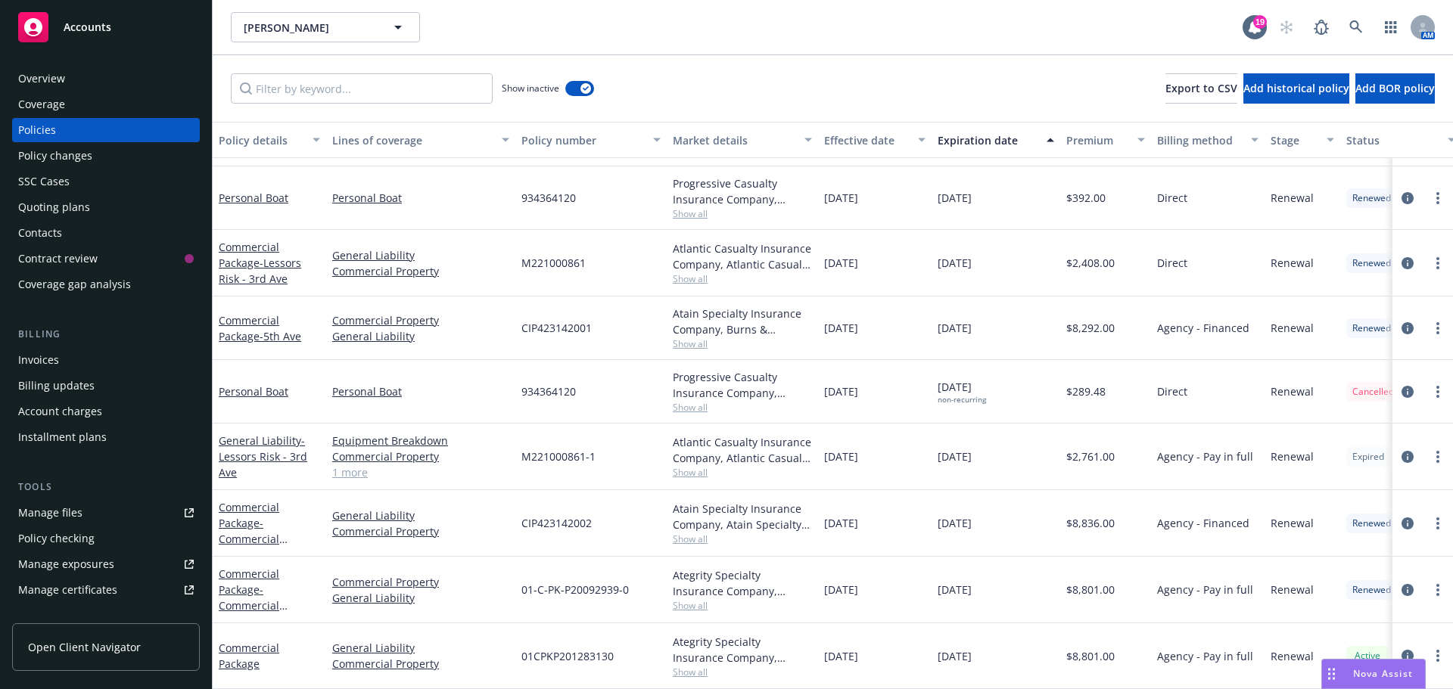
drag, startPoint x: 829, startPoint y: 446, endPoint x: 886, endPoint y: 449, distance: 56.8
click at [886, 449] on div "[DATE]" at bounding box center [875, 457] width 114 height 67
click at [841, 452] on span "[DATE]" at bounding box center [841, 457] width 34 height 16
click at [1402, 451] on icon "circleInformation" at bounding box center [1408, 457] width 12 height 12
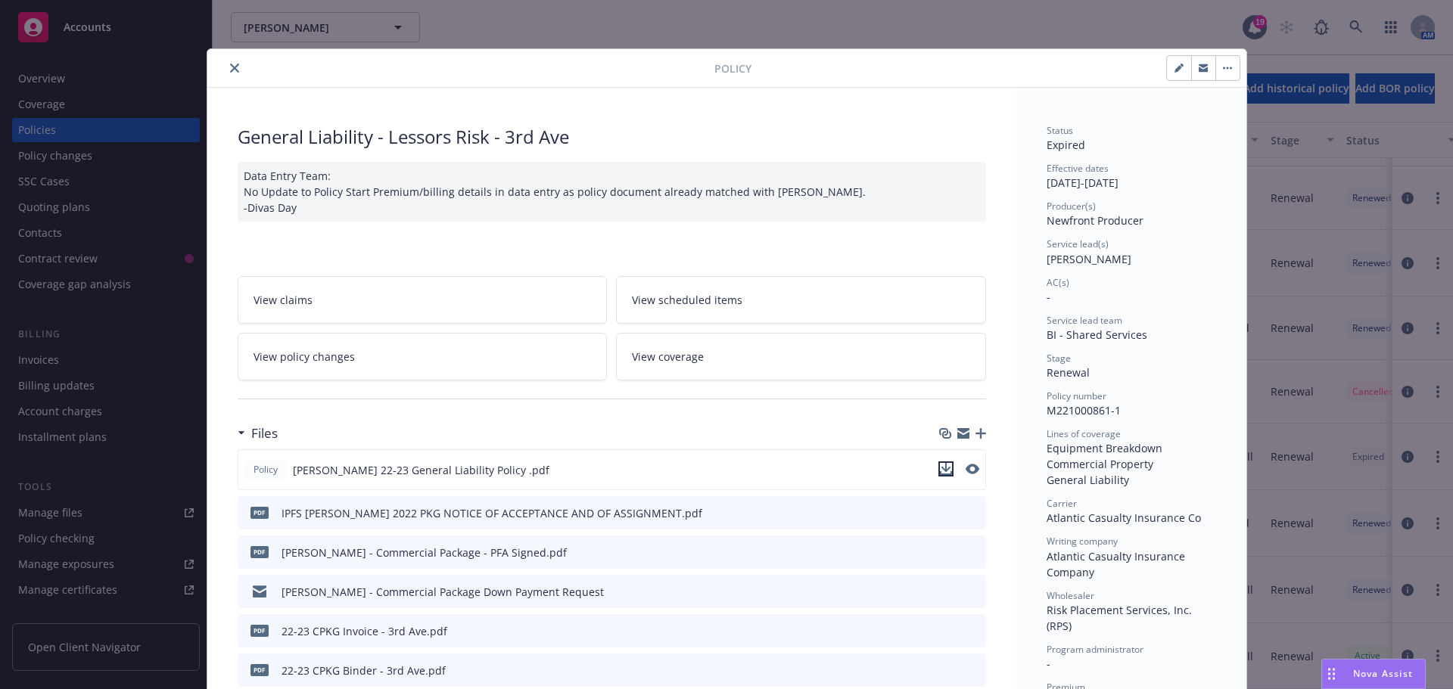
click at [941, 463] on icon "download file" at bounding box center [946, 467] width 10 height 9
click at [230, 72] on icon "close" at bounding box center [234, 68] width 9 height 9
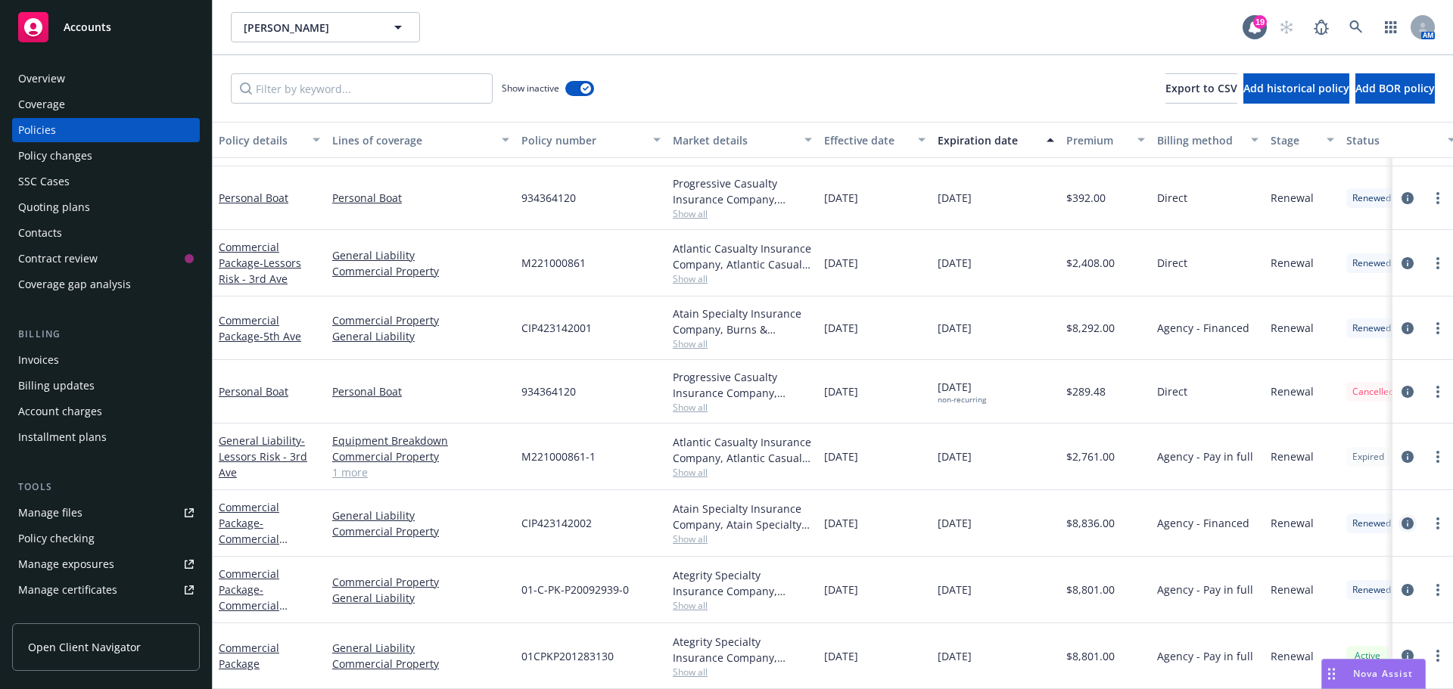
click at [1399, 515] on link "circleInformation" at bounding box center [1408, 524] width 18 height 18
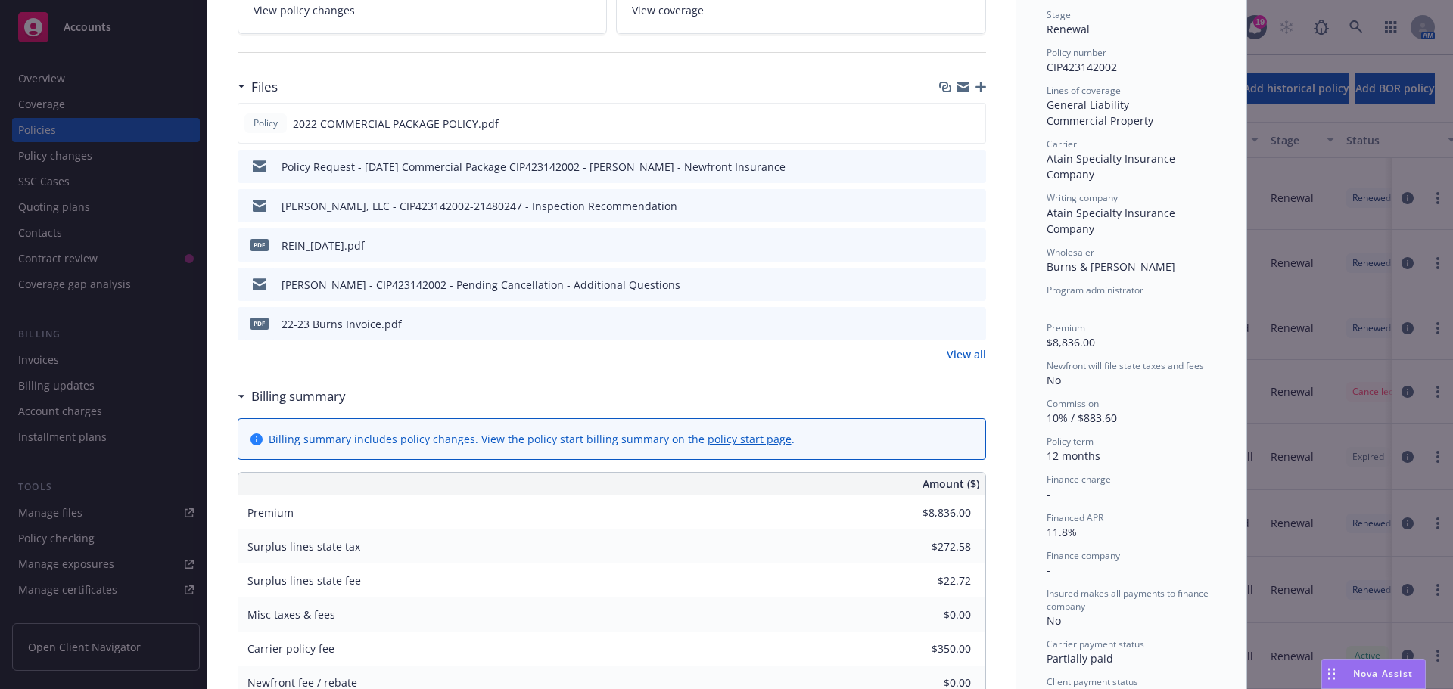
scroll to position [348, 0]
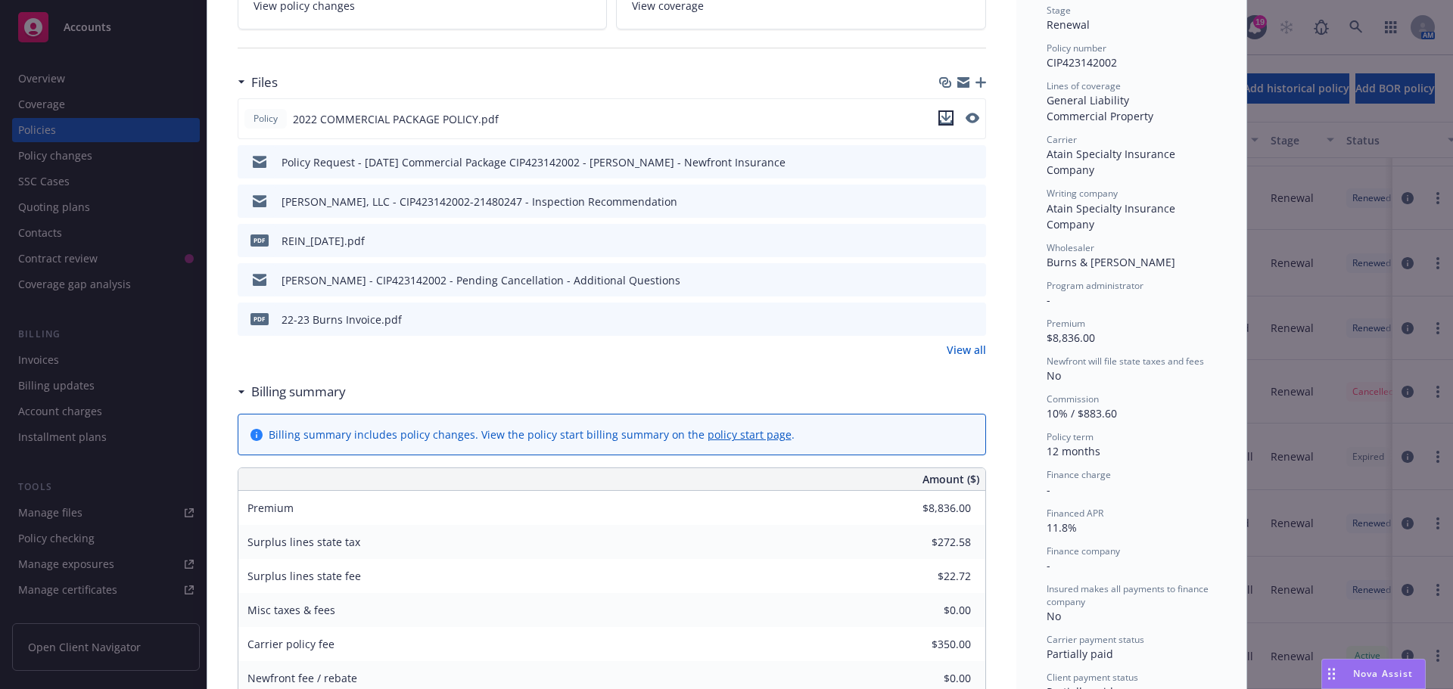
click at [941, 117] on icon "download file" at bounding box center [946, 116] width 10 height 9
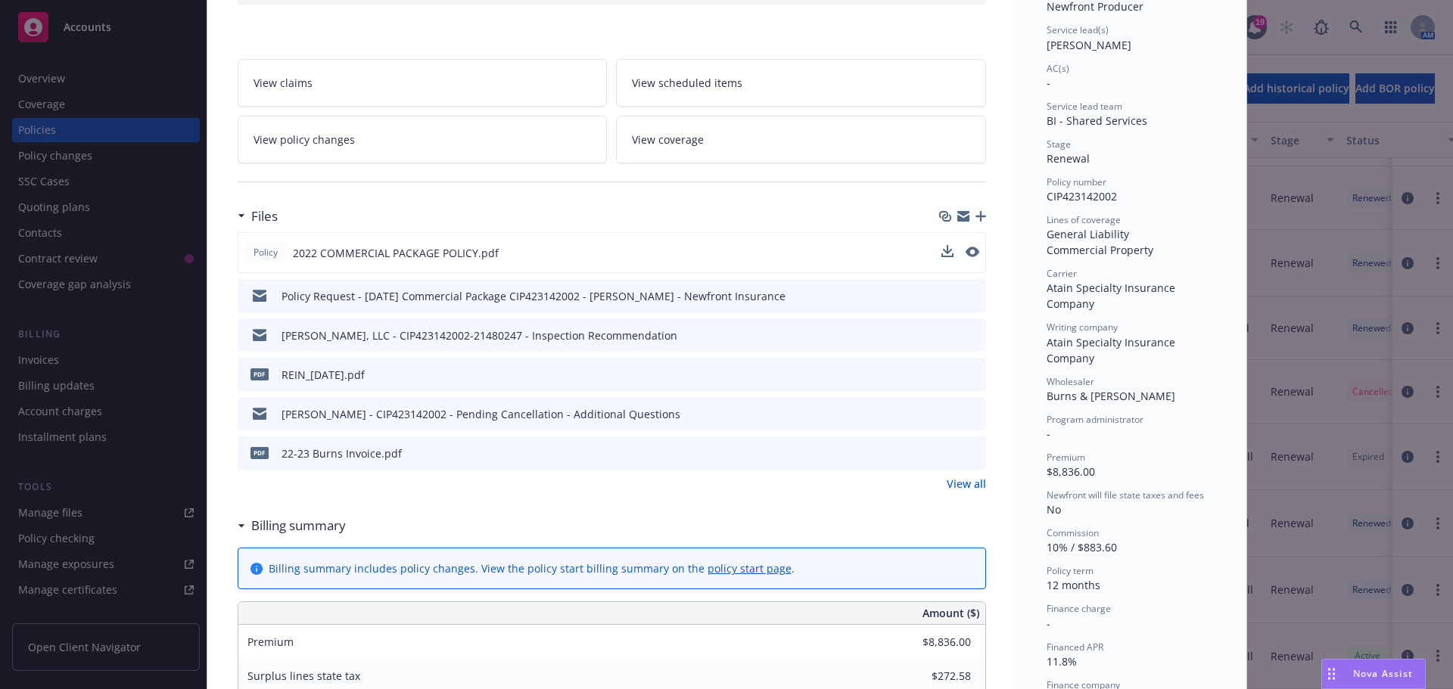
scroll to position [0, 0]
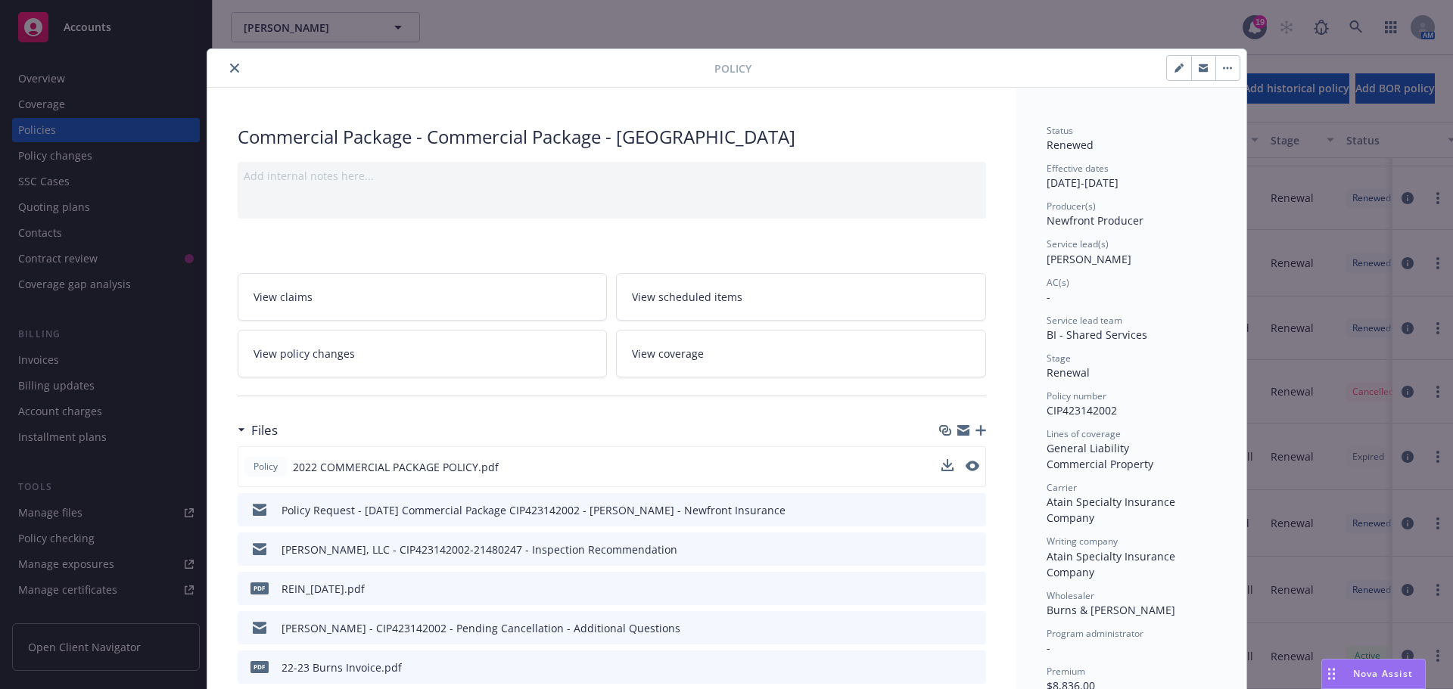
drag, startPoint x: 219, startPoint y: 67, endPoint x: 227, endPoint y: 70, distance: 8.6
click at [219, 67] on div at bounding box center [463, 68] width 501 height 18
click at [233, 71] on button "close" at bounding box center [235, 68] width 18 height 18
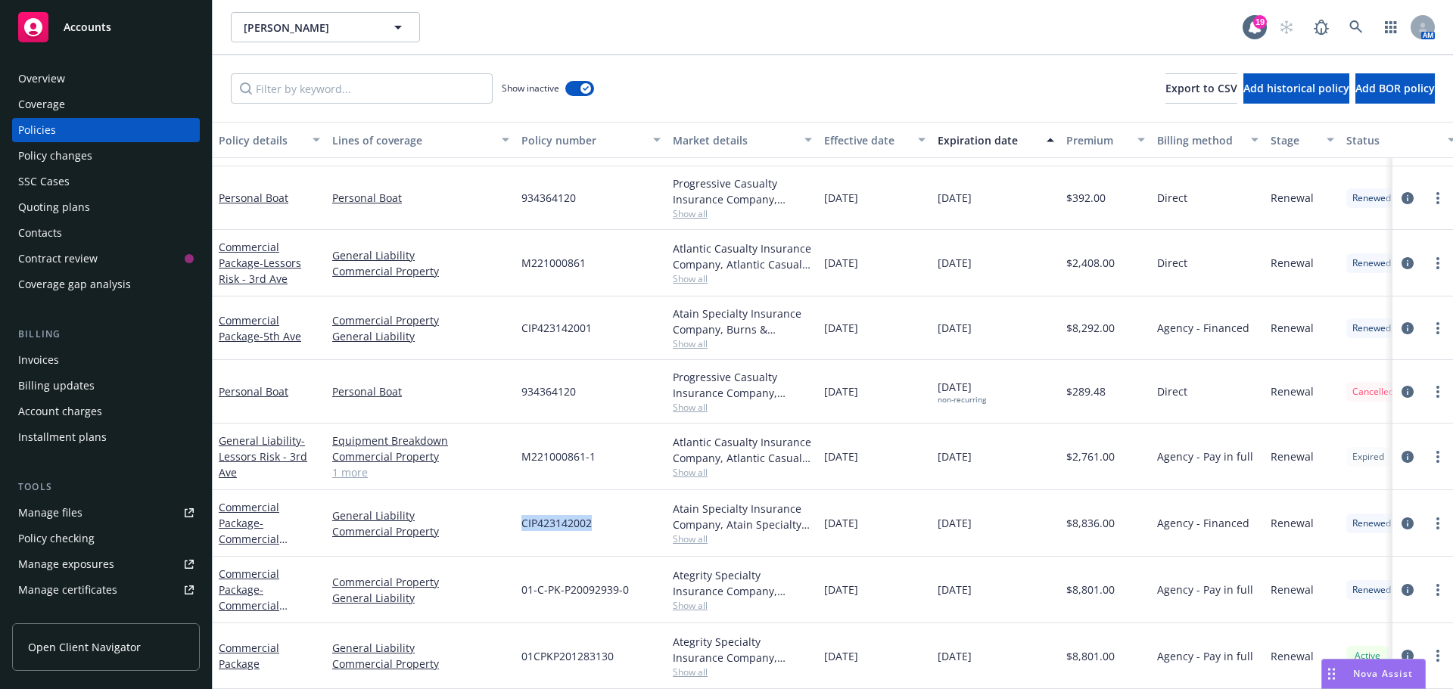
drag, startPoint x: 523, startPoint y: 512, endPoint x: 595, endPoint y: 512, distance: 71.9
click at [595, 512] on div "CIP423142002" at bounding box center [590, 523] width 151 height 67
copy span "CIP423142002"
drag, startPoint x: 889, startPoint y: 578, endPoint x: 825, endPoint y: 584, distance: 63.8
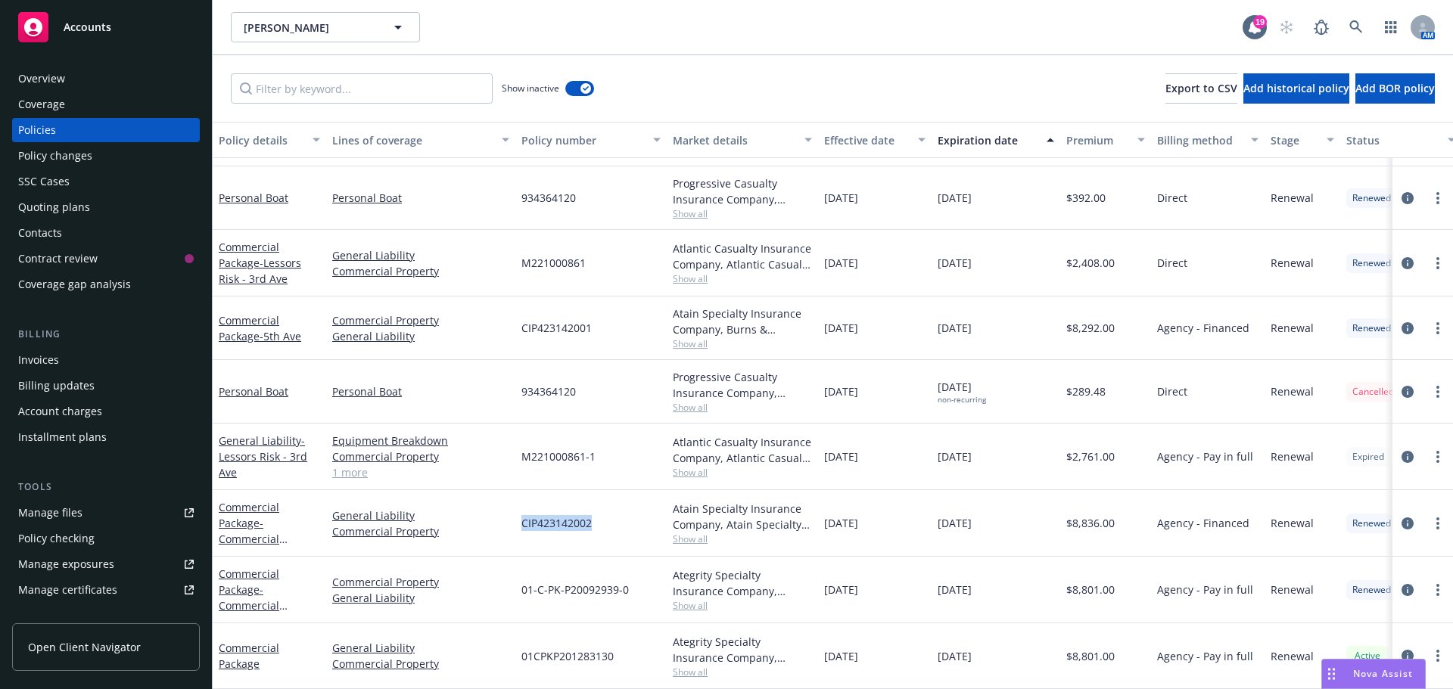
click at [825, 584] on div "[DATE]" at bounding box center [875, 590] width 114 height 67
copy span "[DATE]"
drag, startPoint x: 624, startPoint y: 577, endPoint x: 493, endPoint y: 581, distance: 131.0
click at [493, 581] on div "Commercial Package - Commercial Package - 5th Ave Commercial Property General L…" at bounding box center [943, 590] width 1461 height 67
copy div "01-C-PK-P20092939-0"
